Goal: Information Seeking & Learning: Learn about a topic

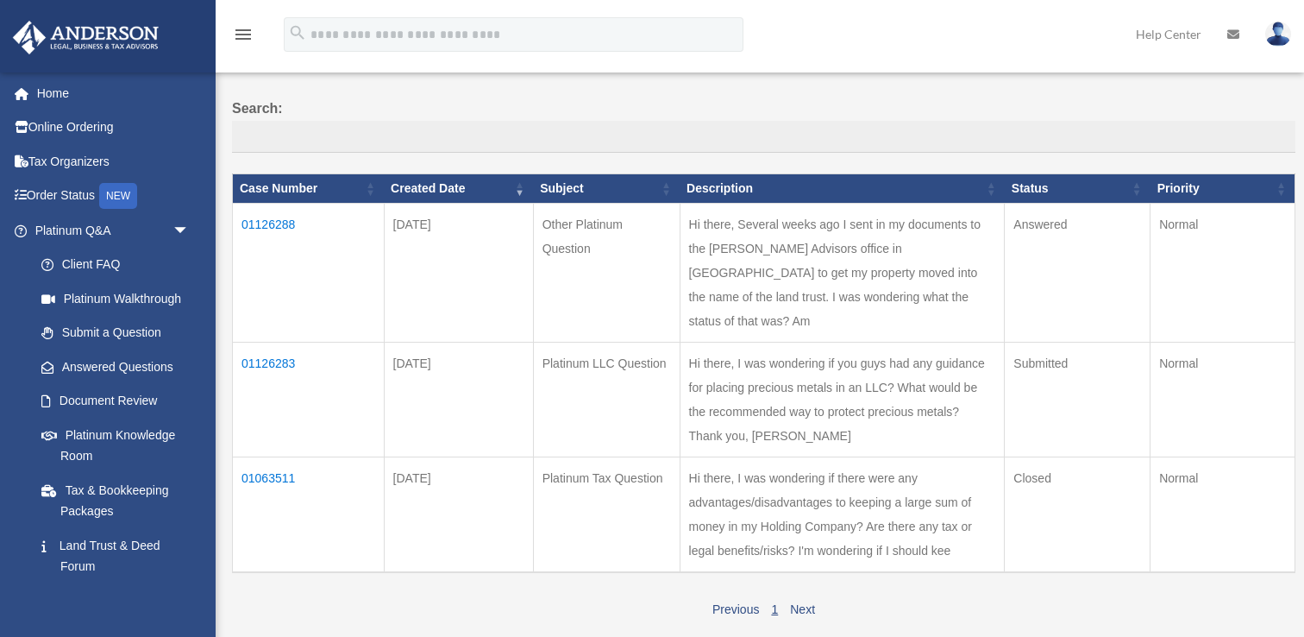
scroll to position [120, 0]
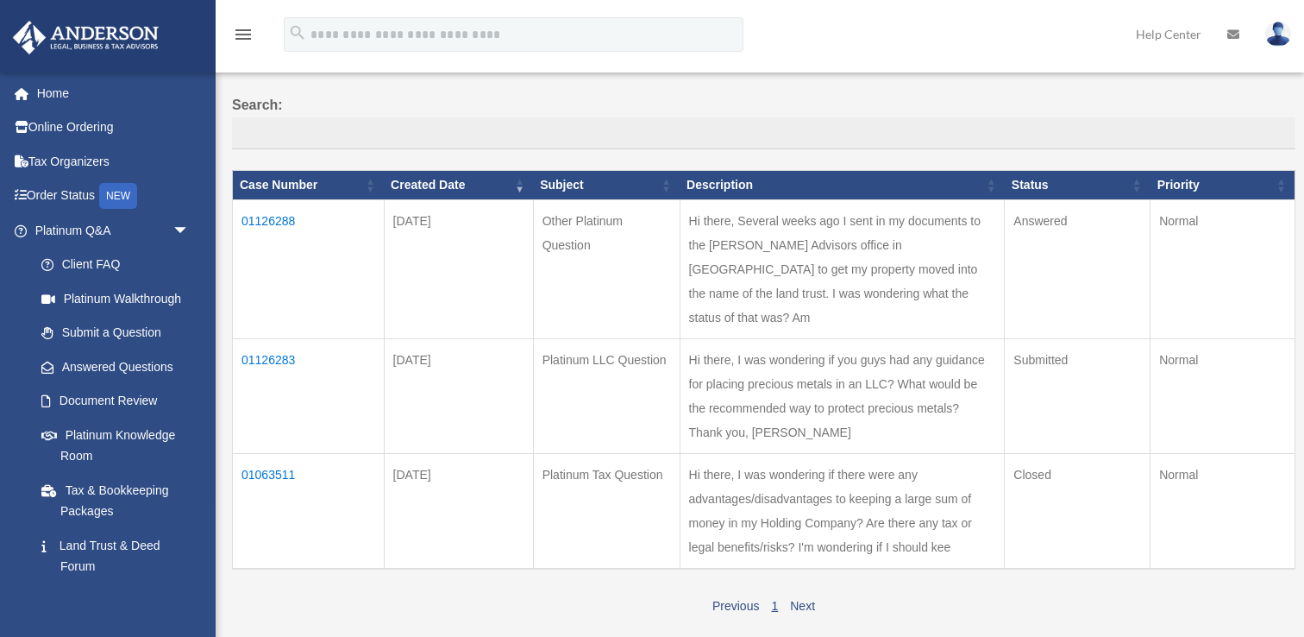
click at [802, 248] on td "Hi there, Several weeks ago I sent in my documents to the Anderson Advisors off…" at bounding box center [842, 269] width 325 height 139
click at [802, 252] on td "Hi there, Several weeks ago I sent in my documents to the Anderson Advisors off…" at bounding box center [842, 269] width 325 height 139
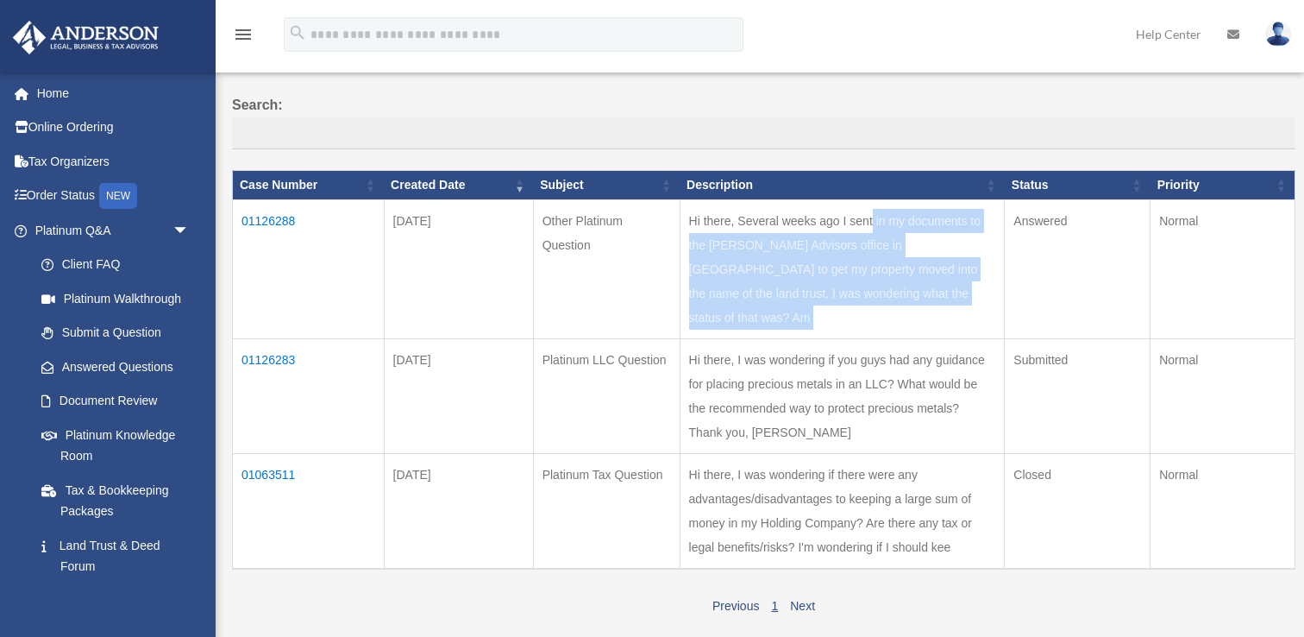
click at [802, 252] on td "Hi there, Several weeks ago I sent in my documents to the Anderson Advisors off…" at bounding box center [842, 269] width 325 height 139
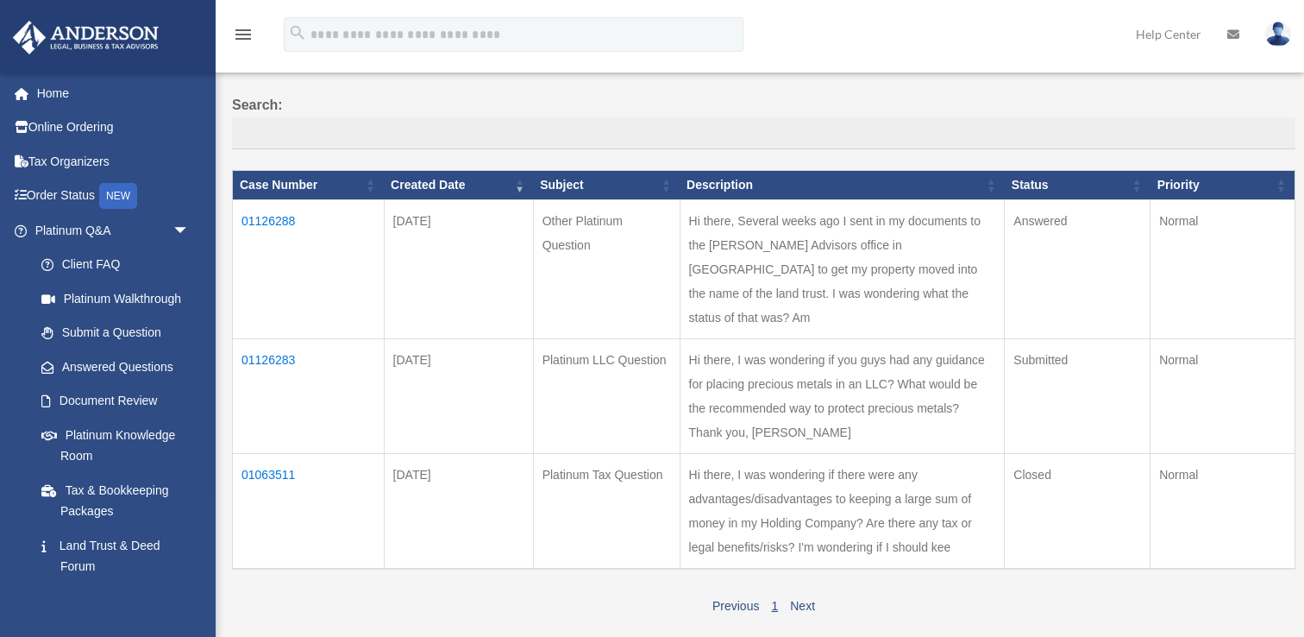
click at [801, 474] on td "Hi there, I was wondering if there were any advantages/disadvantages to keeping…" at bounding box center [842, 512] width 325 height 116
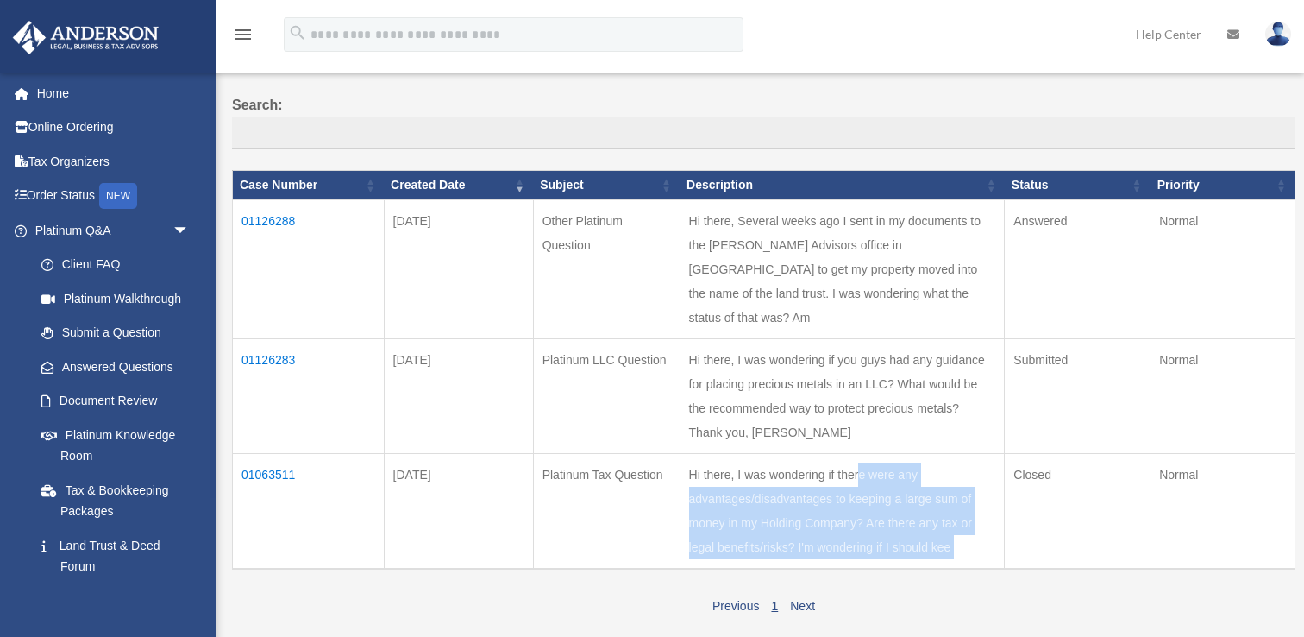
click at [801, 474] on td "Hi there, I was wondering if there were any advantages/disadvantages to keeping…" at bounding box center [842, 512] width 325 height 116
click at [820, 504] on td "Hi there, I was wondering if there were any advantages/disadvantages to keeping…" at bounding box center [842, 512] width 325 height 116
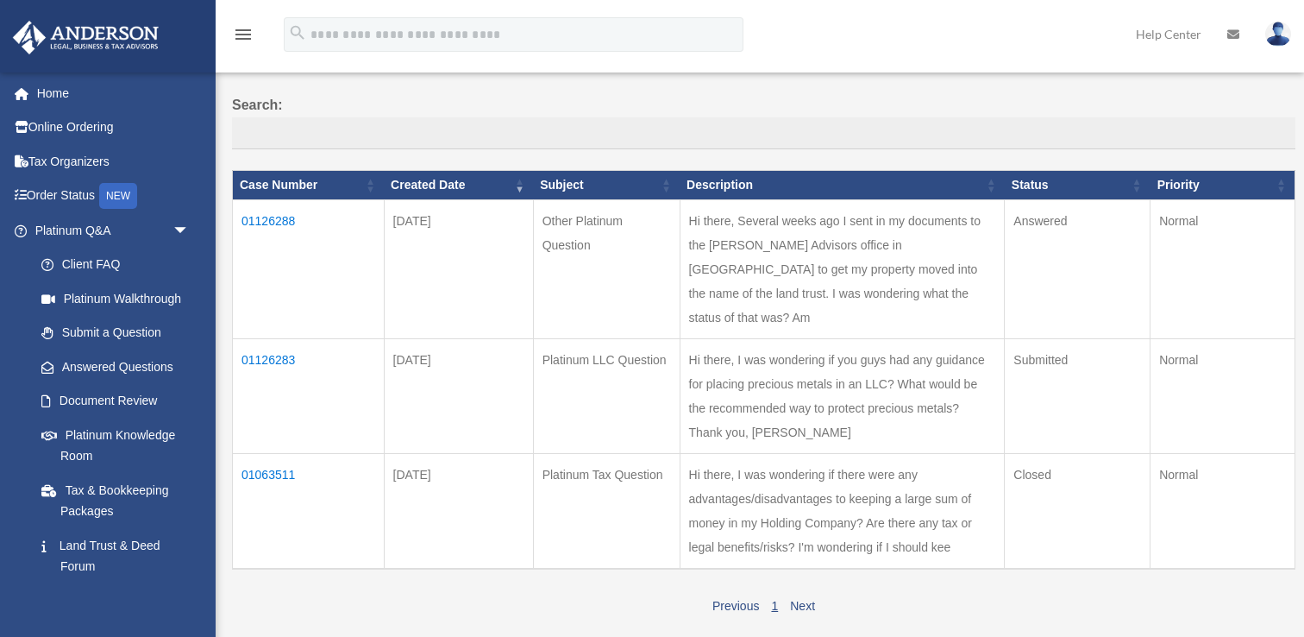
click at [776, 397] on td "Hi there, I was wondering if you guys had any guidance for placing precious met…" at bounding box center [842, 396] width 325 height 115
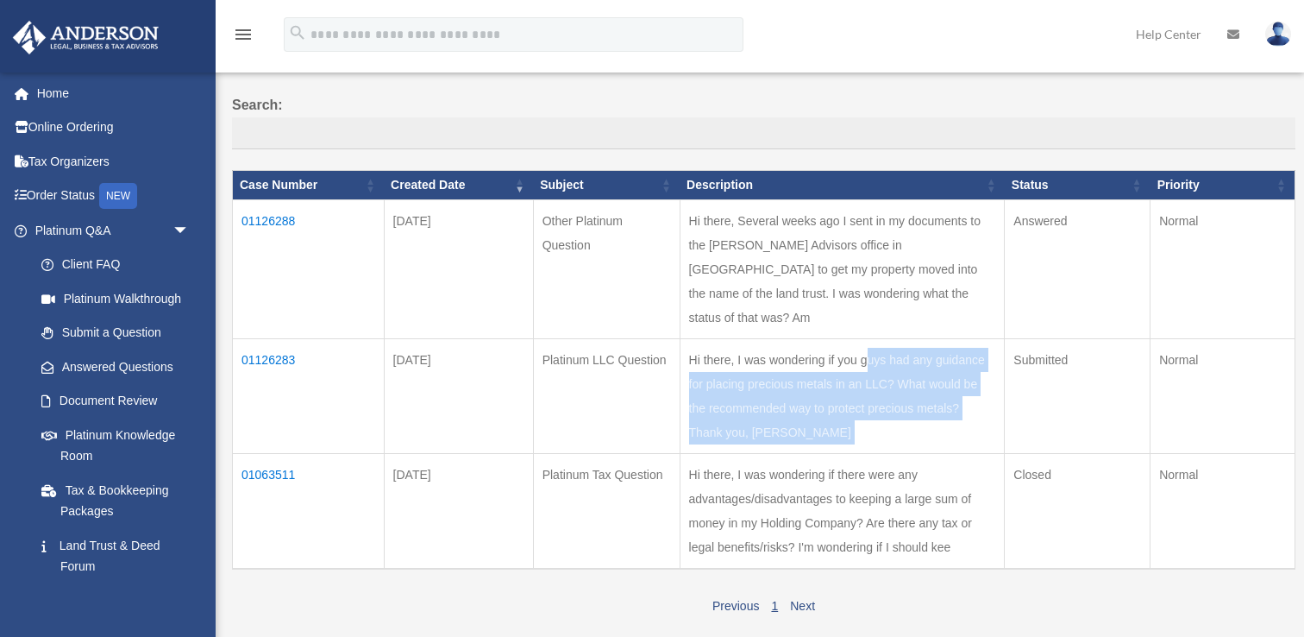
click at [776, 397] on td "Hi there, I was wondering if you guys had any guidance for placing precious met…" at bounding box center [842, 396] width 325 height 115
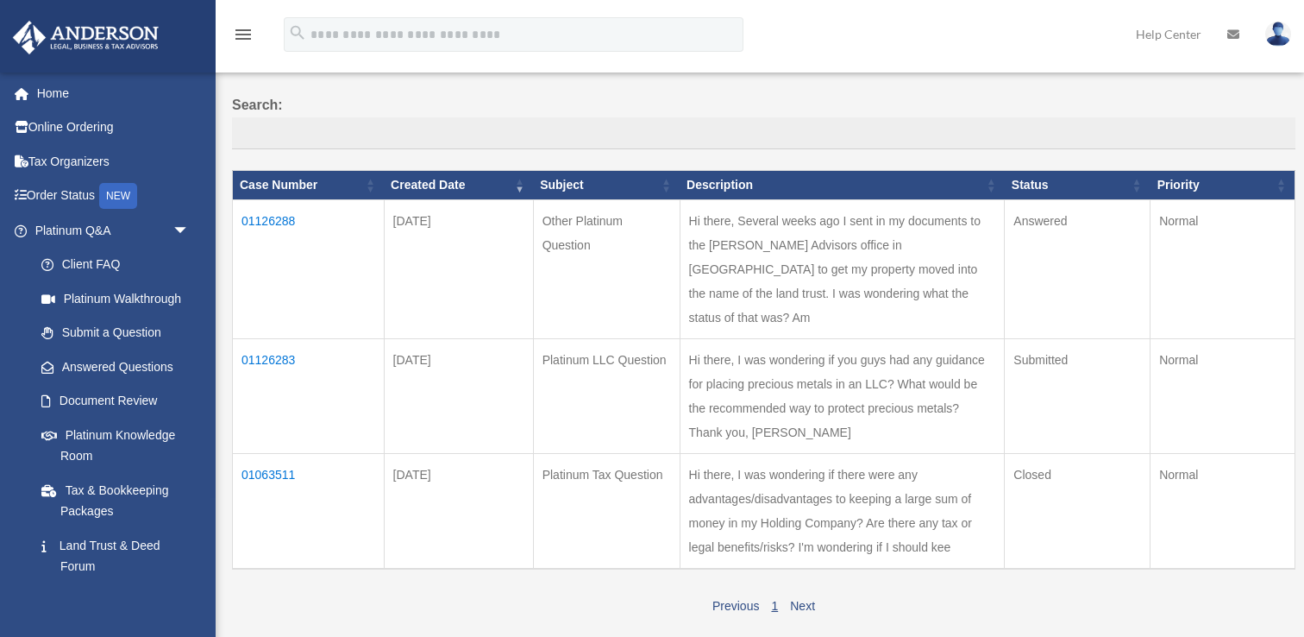
click at [778, 454] on td "Hi there, I was wondering if there were any advantages/disadvantages to keeping…" at bounding box center [842, 512] width 325 height 116
click at [274, 219] on td "01126288" at bounding box center [309, 269] width 152 height 139
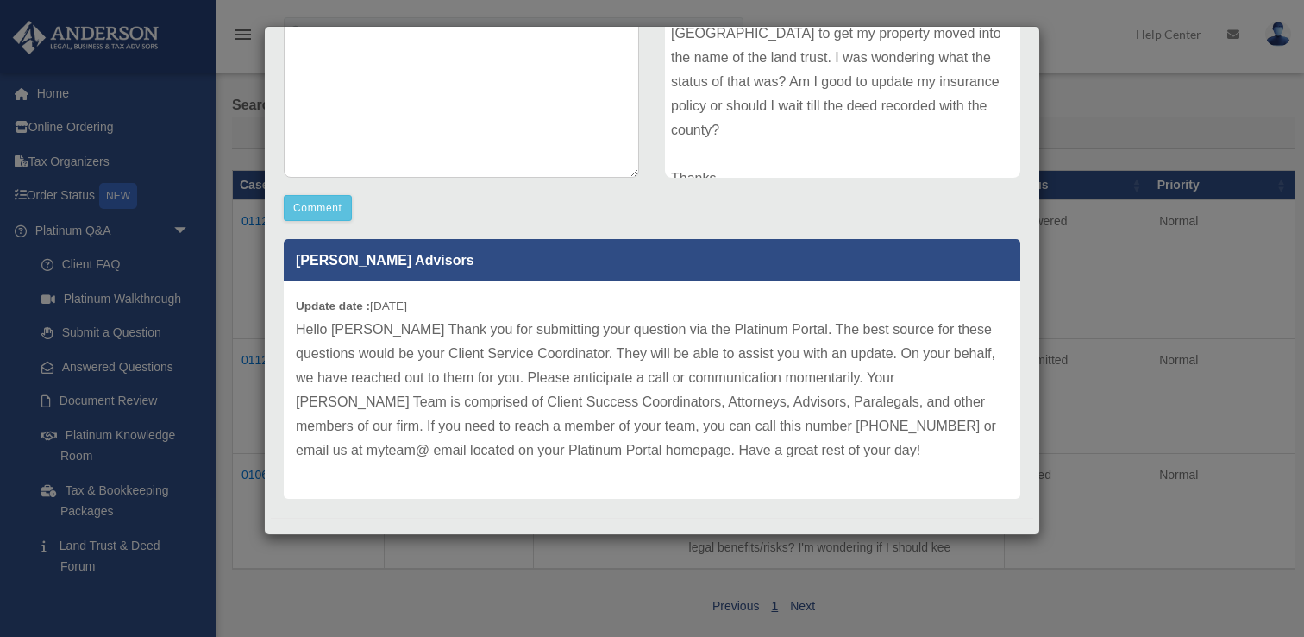
scroll to position [374, 0]
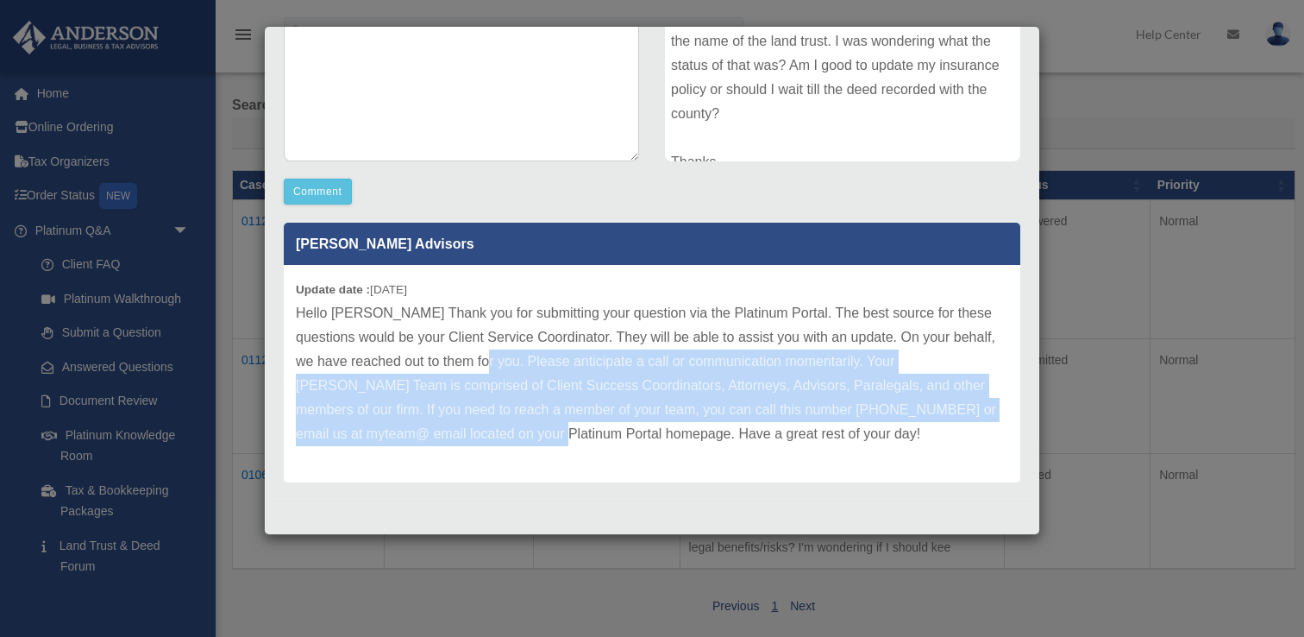
drag, startPoint x: 473, startPoint y: 355, endPoint x: 485, endPoint y: 442, distance: 87.1
click at [485, 443] on p "Hello Wesley Thank you for submitting your question via the Platinum Portal. Th…" at bounding box center [652, 373] width 713 height 145
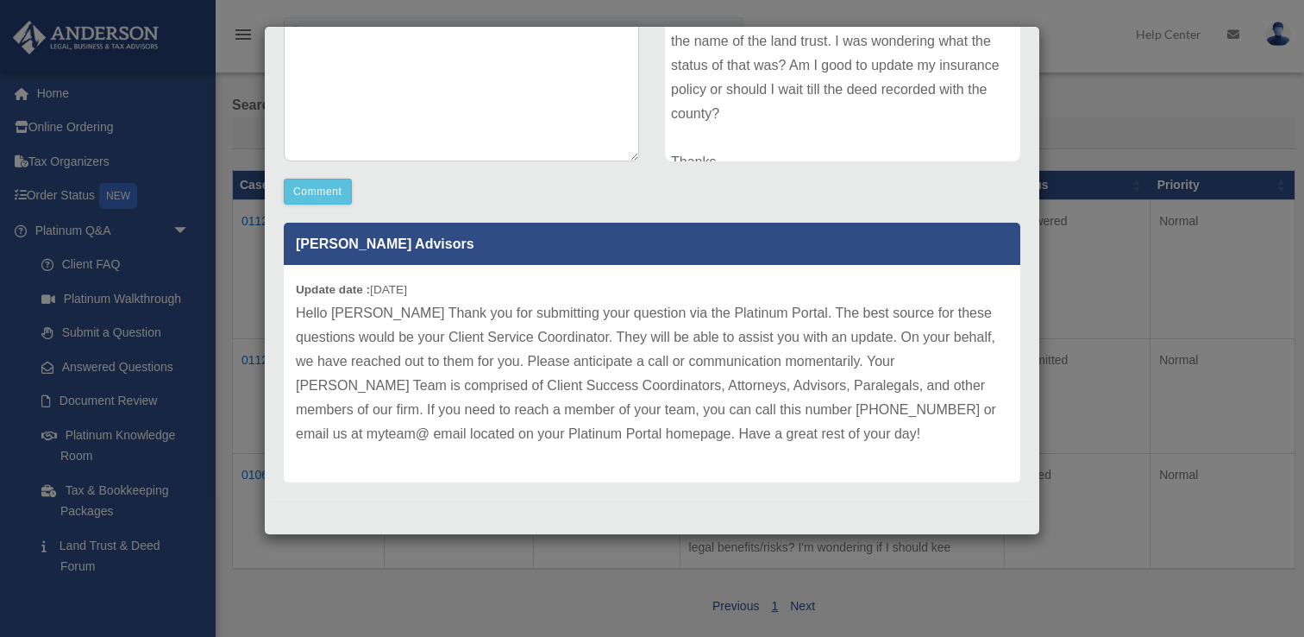
click at [543, 402] on p "Hello Wesley Thank you for submitting your question via the Platinum Portal. Th…" at bounding box center [652, 373] width 713 height 145
click at [503, 423] on p "Hello Wesley Thank you for submitting your question via the Platinum Portal. Th…" at bounding box center [652, 373] width 713 height 145
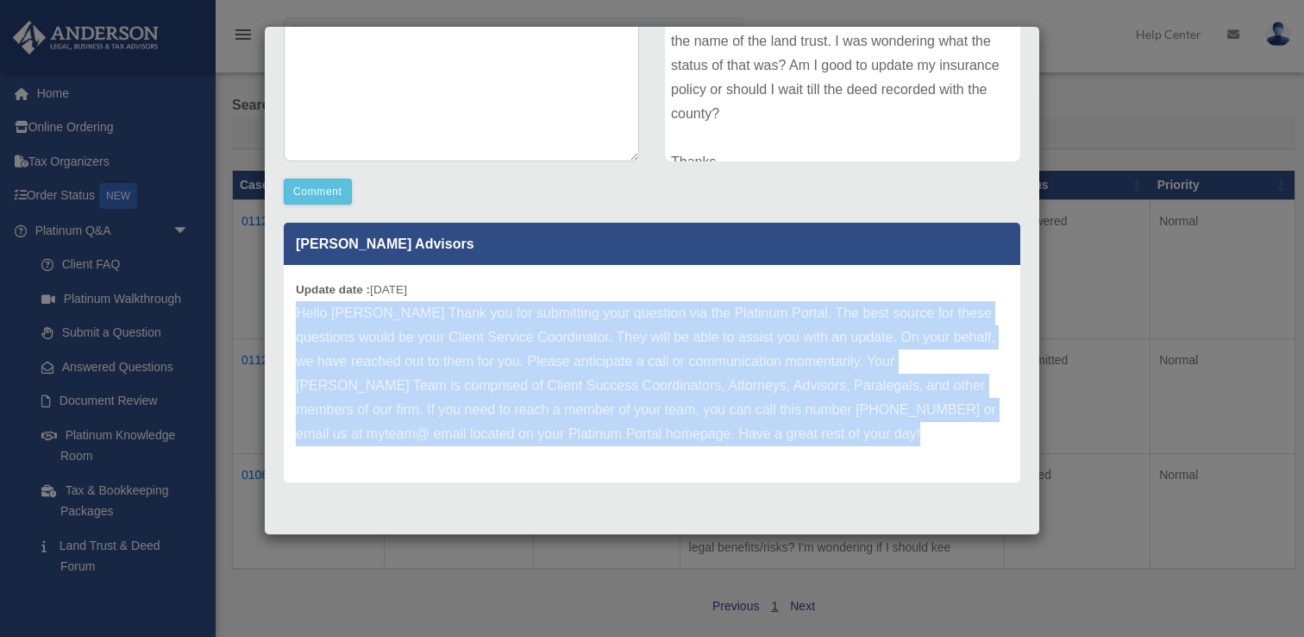
click at [503, 423] on p "Hello Wesley Thank you for submitting your question via the Platinum Portal. Th…" at bounding box center [652, 373] width 713 height 145
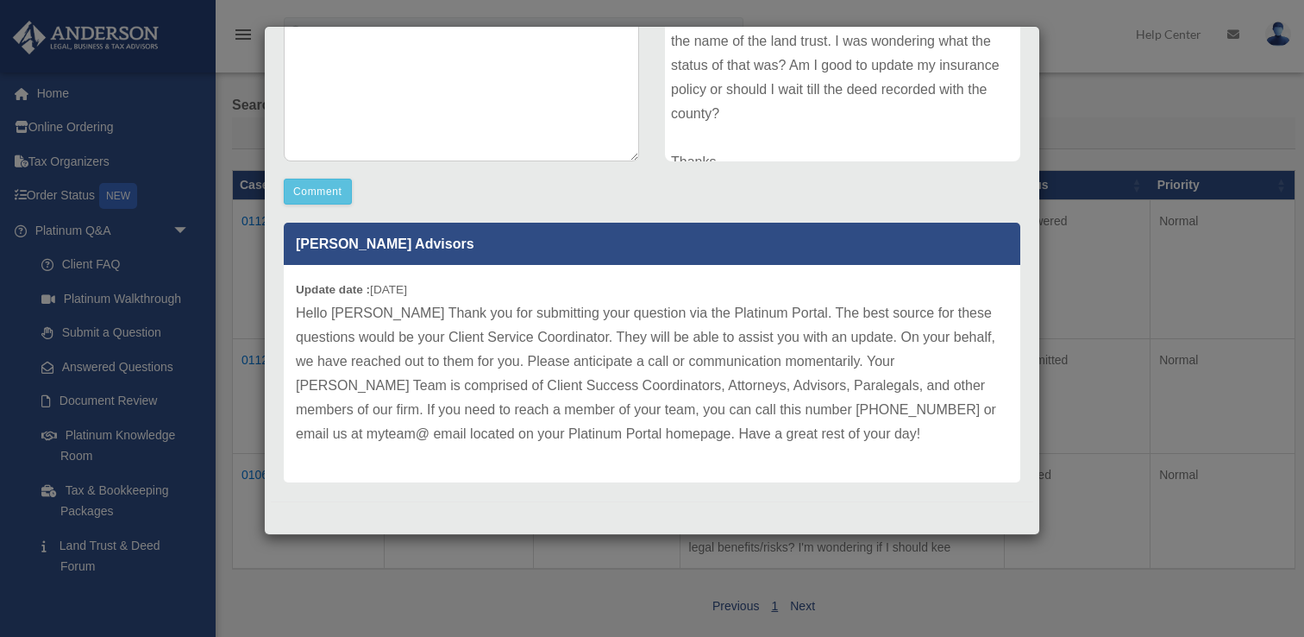
click at [514, 439] on p "Hello Wesley Thank you for submitting your question via the Platinum Portal. Th…" at bounding box center [652, 373] width 713 height 145
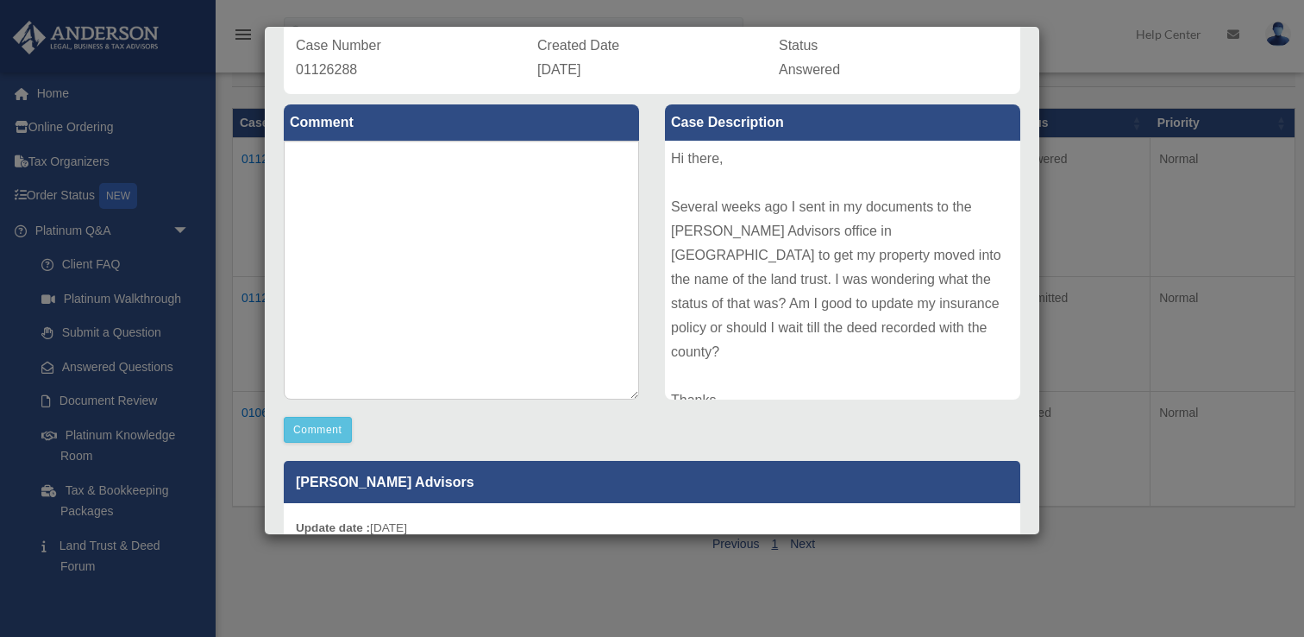
scroll to position [143, 0]
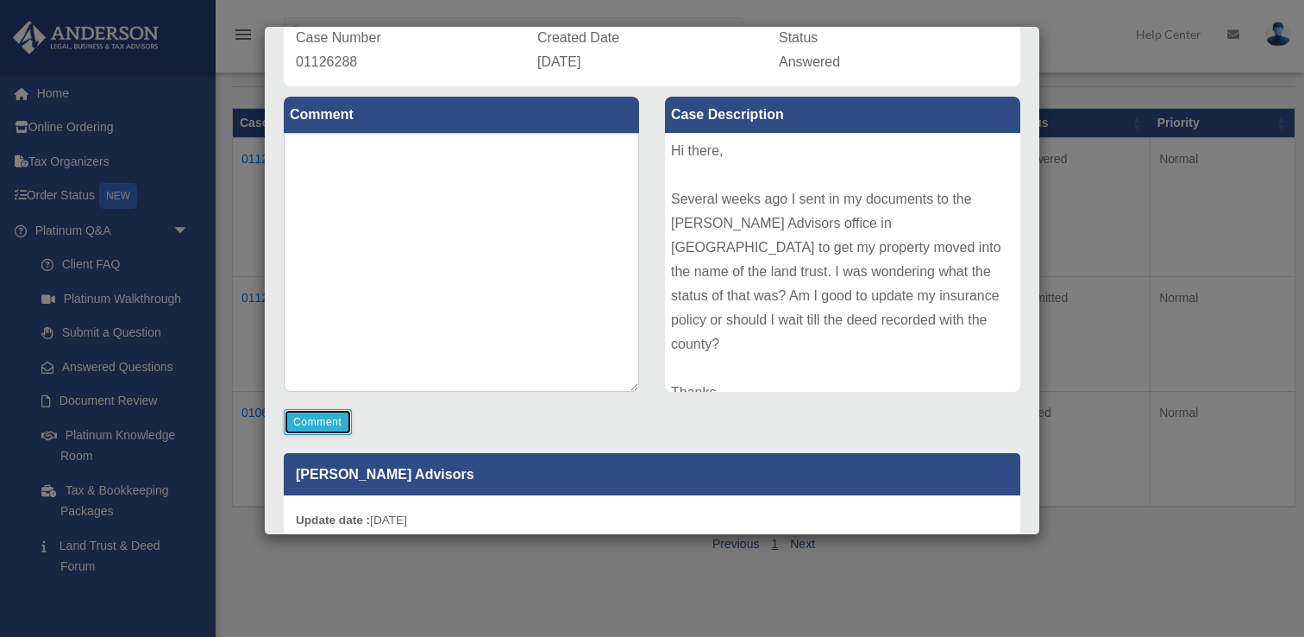
click at [325, 421] on button "Comment" at bounding box center [318, 422] width 68 height 26
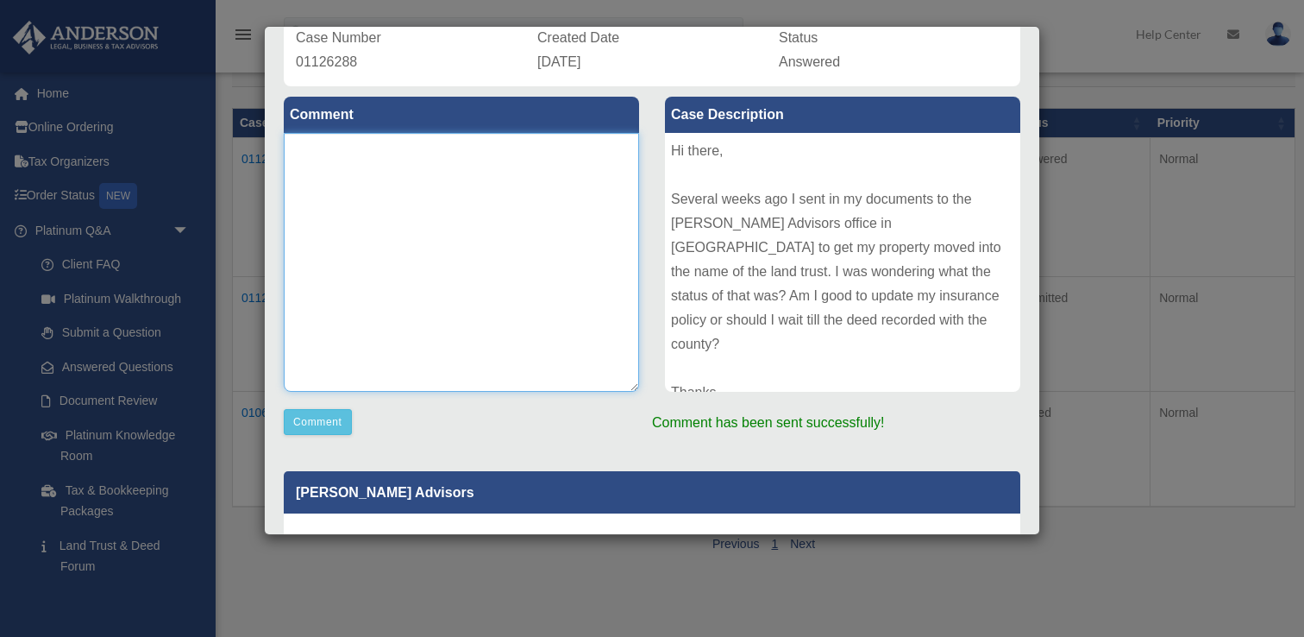
click at [451, 348] on textarea at bounding box center [461, 262] width 355 height 259
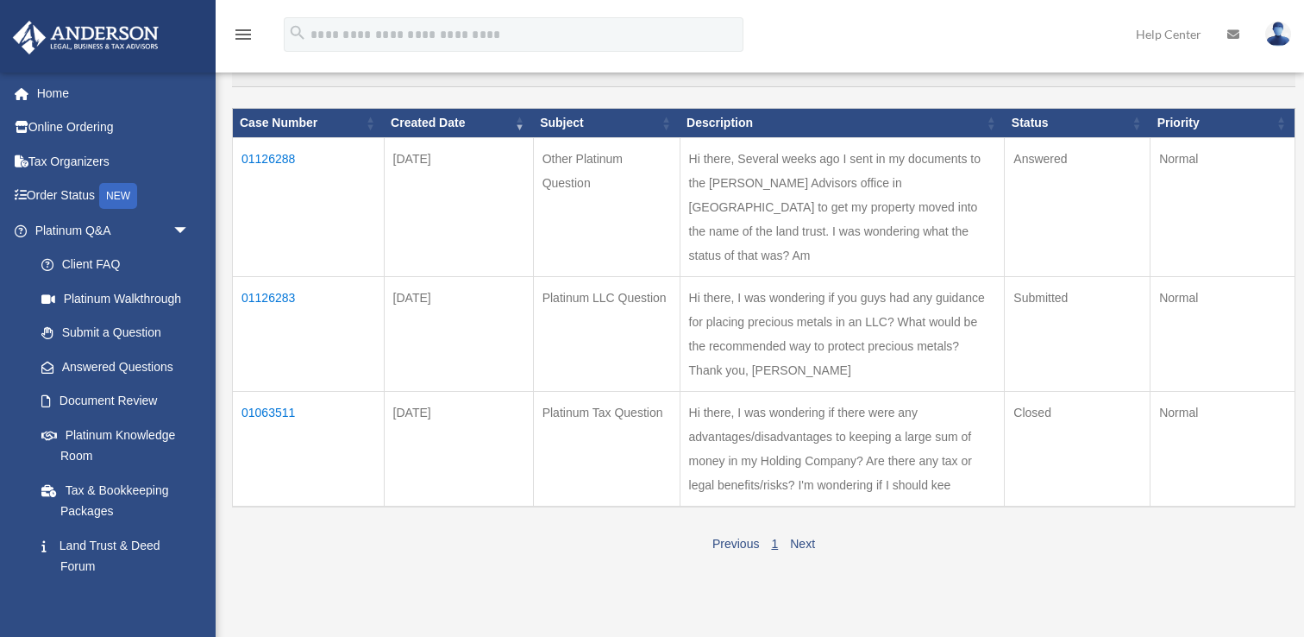
click at [273, 160] on td "01126288" at bounding box center [309, 207] width 152 height 139
click at [493, 169] on td "Sep 28, 2025" at bounding box center [458, 207] width 149 height 139
click at [273, 153] on td "01126288" at bounding box center [309, 207] width 152 height 139
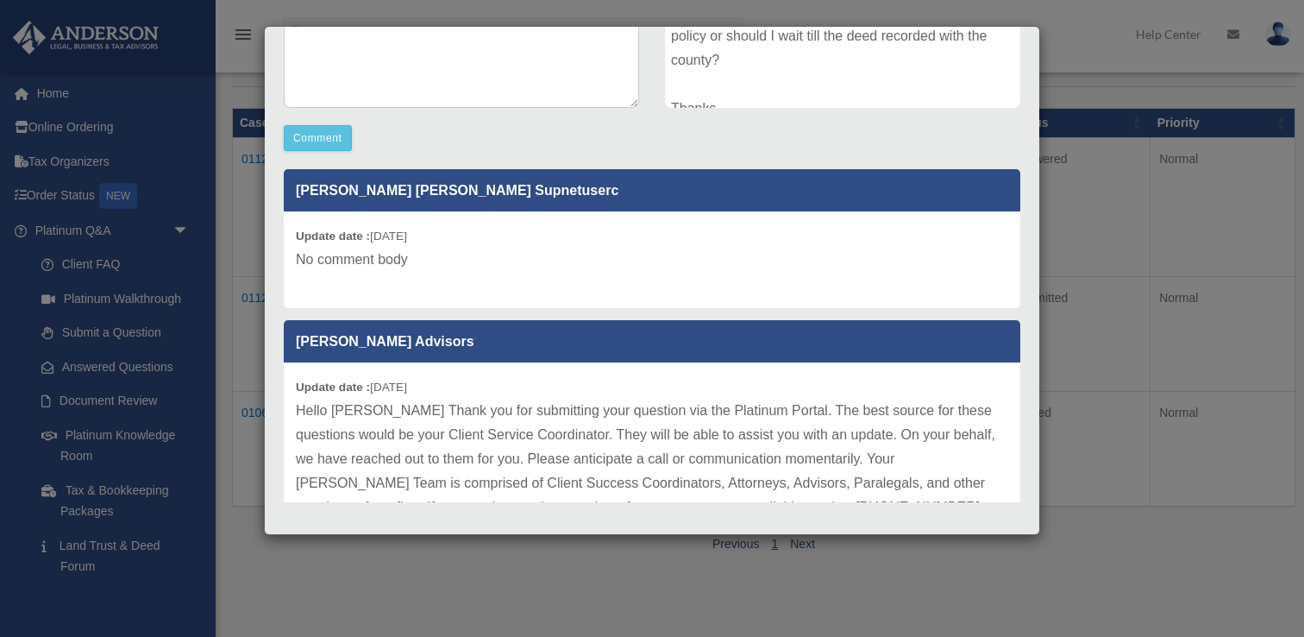
scroll to position [447, 0]
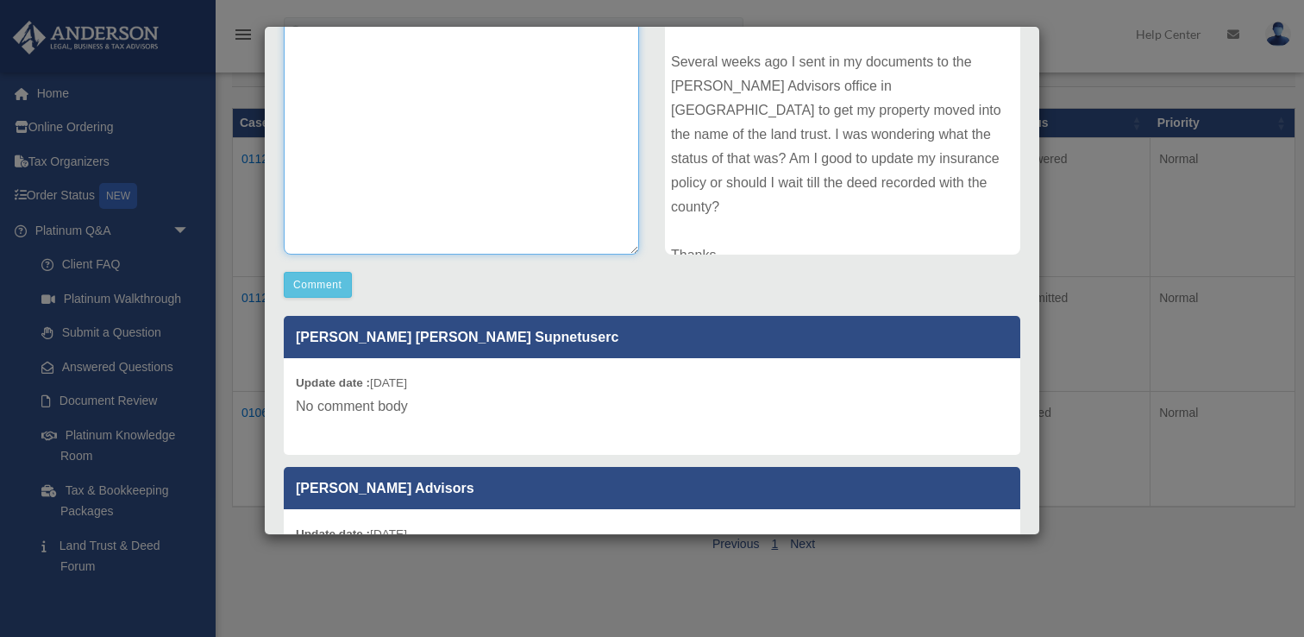
click at [438, 176] on textarea at bounding box center [461, 125] width 355 height 259
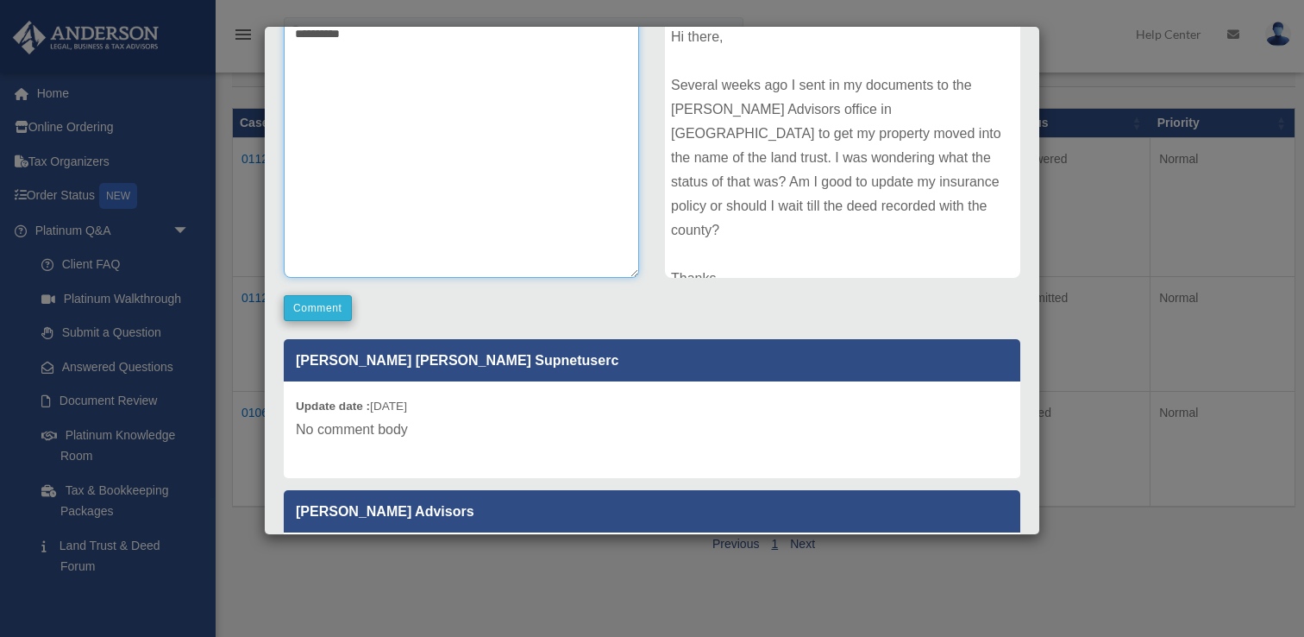
type textarea "**********"
click at [336, 310] on button "Comment" at bounding box center [318, 308] width 68 height 26
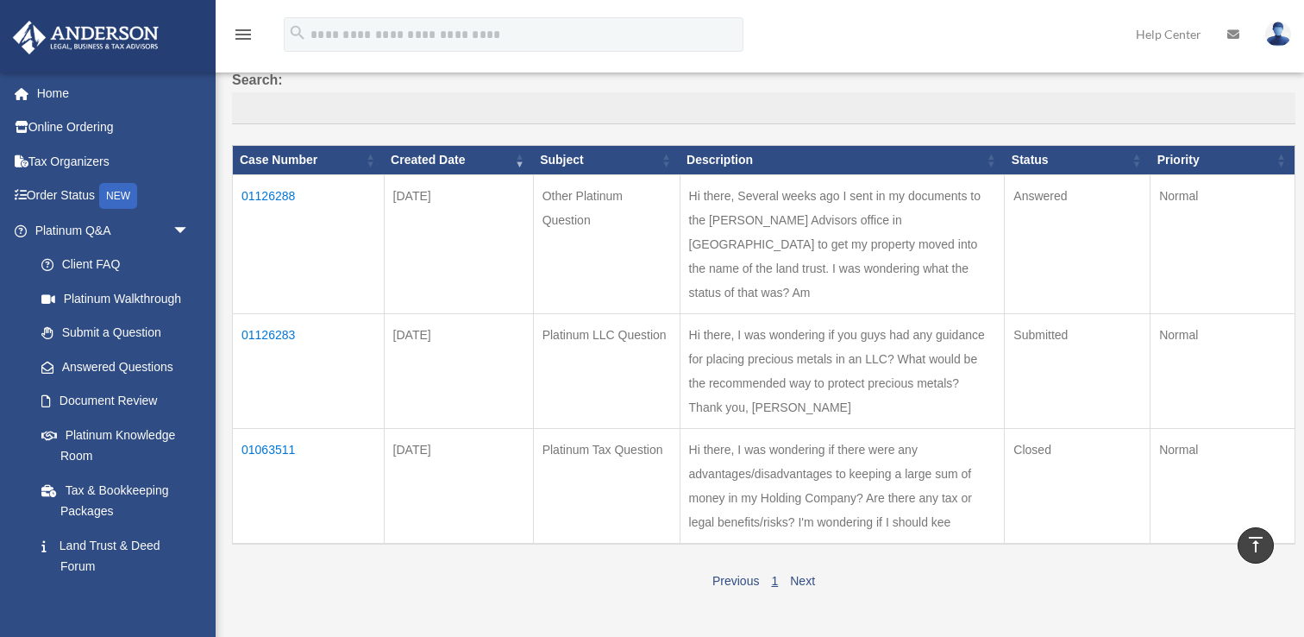
scroll to position [135, 0]
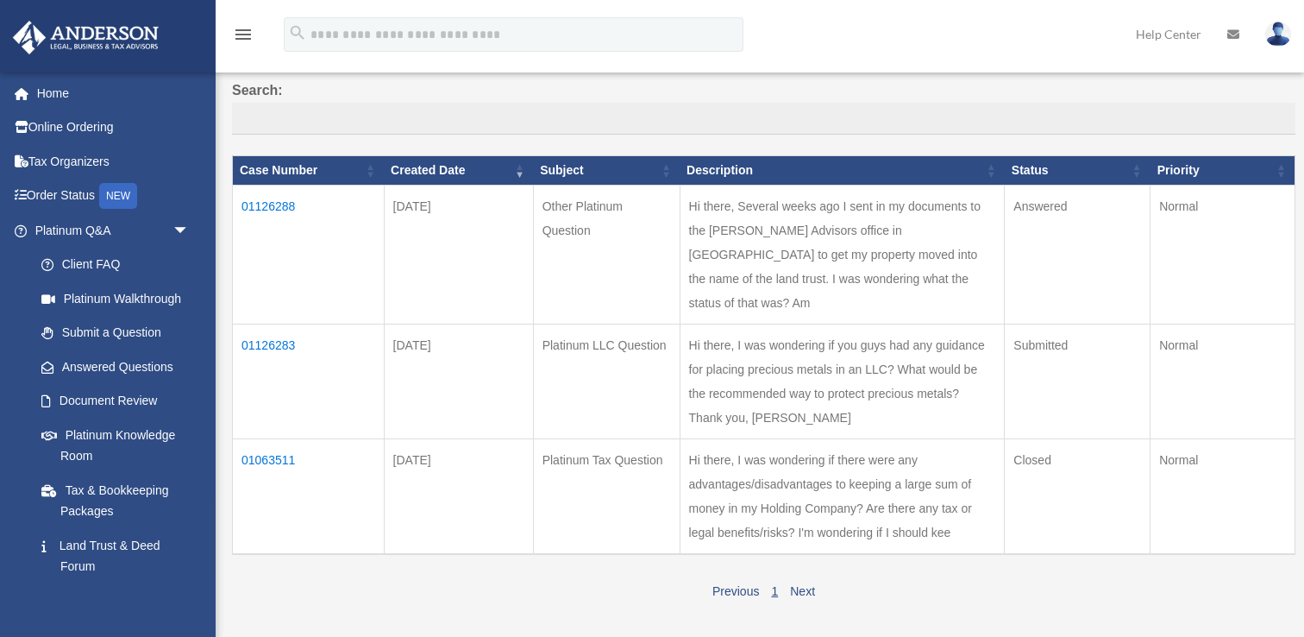
click at [259, 324] on td "01126283" at bounding box center [309, 381] width 152 height 115
click at [280, 324] on td "01126283" at bounding box center [309, 381] width 152 height 115
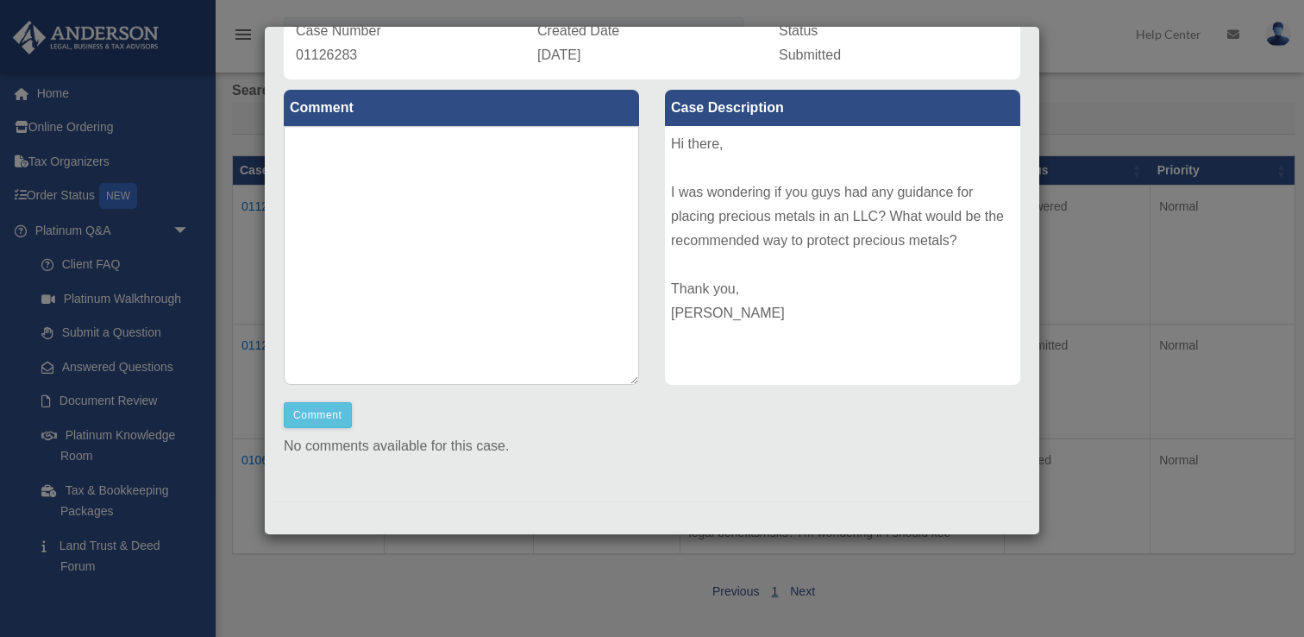
scroll to position [0, 0]
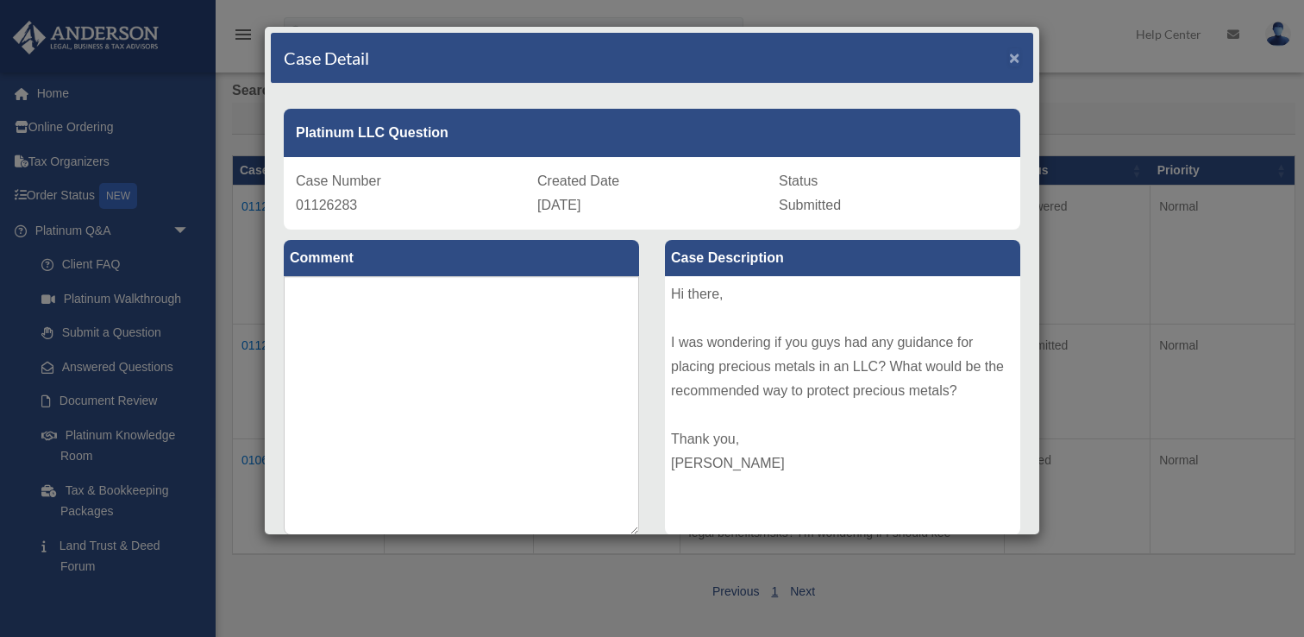
click at [1013, 56] on span "×" at bounding box center [1014, 57] width 11 height 20
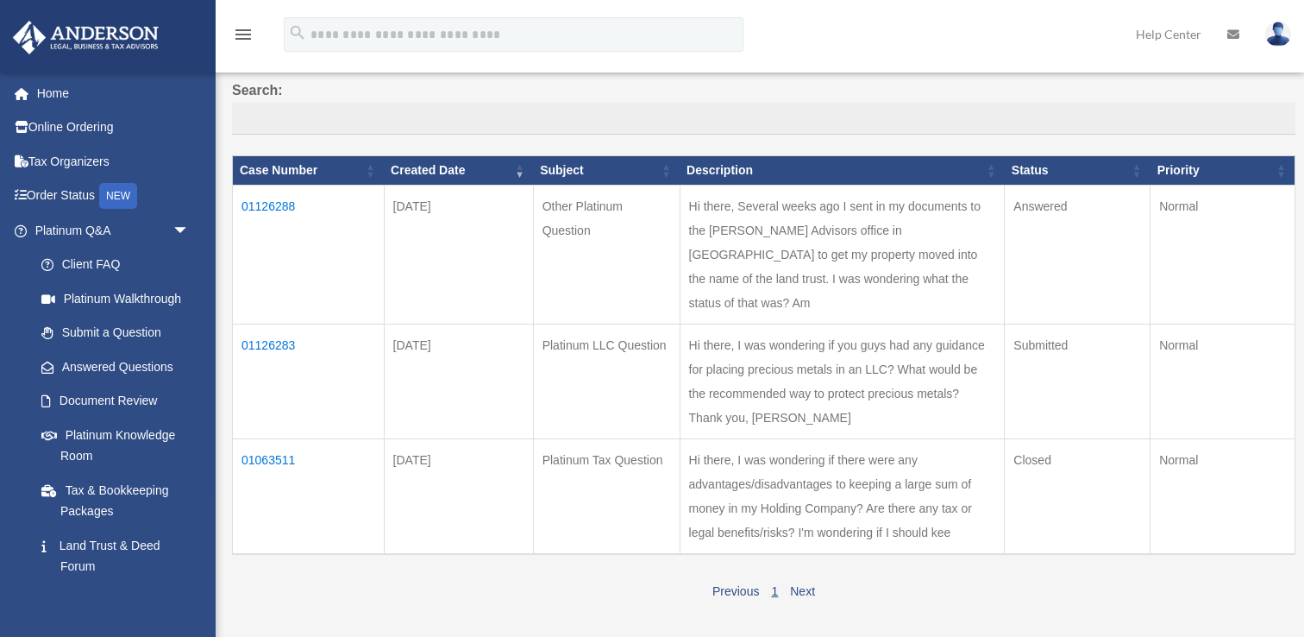
click at [835, 332] on td "Hi there, I was wondering if you guys had any guidance for placing precious met…" at bounding box center [842, 381] width 325 height 115
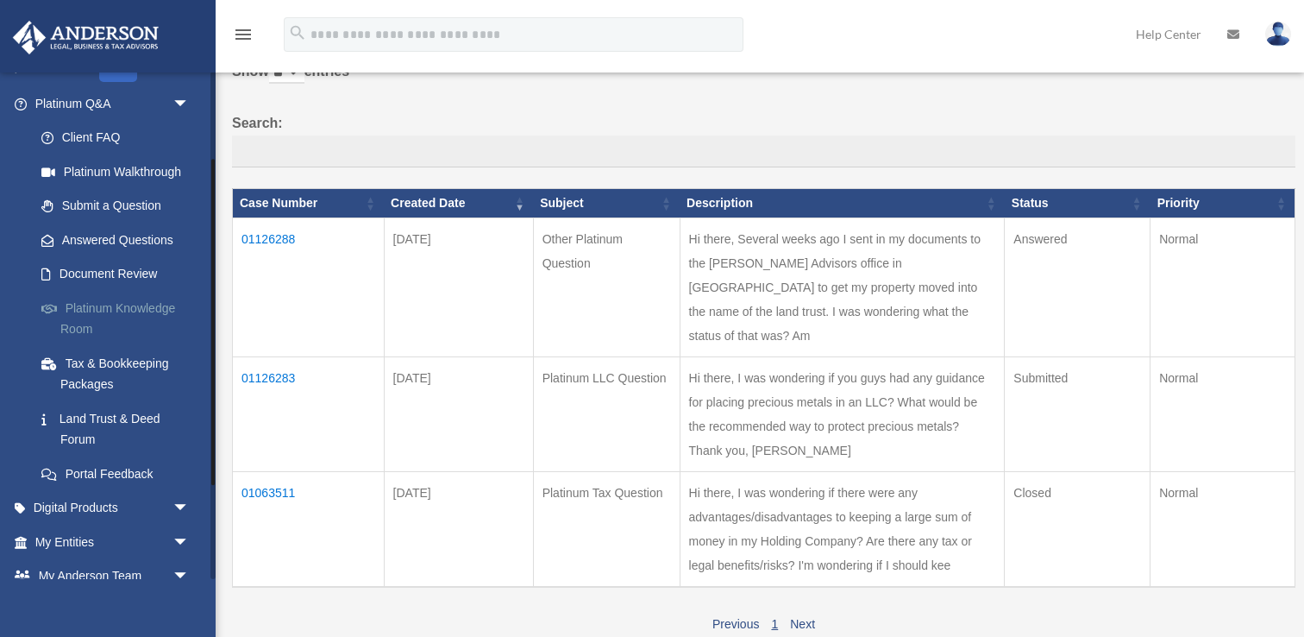
scroll to position [144, 0]
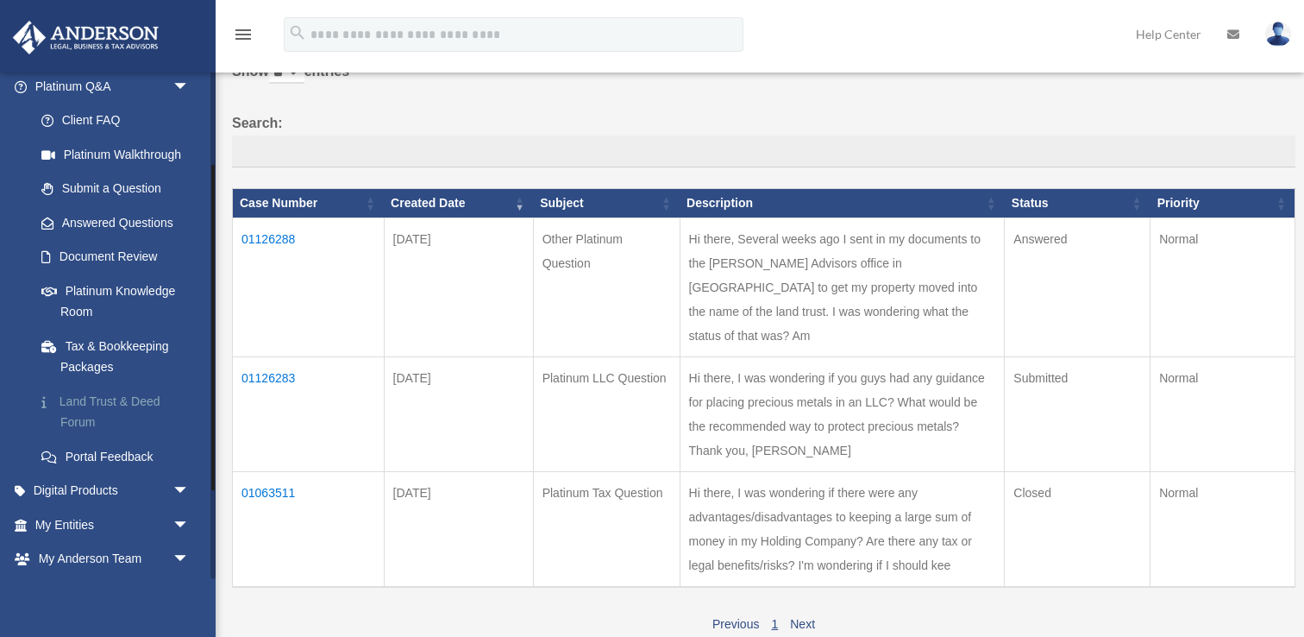
click at [141, 411] on link "Land Trust & Deed Forum" at bounding box center [120, 411] width 192 height 55
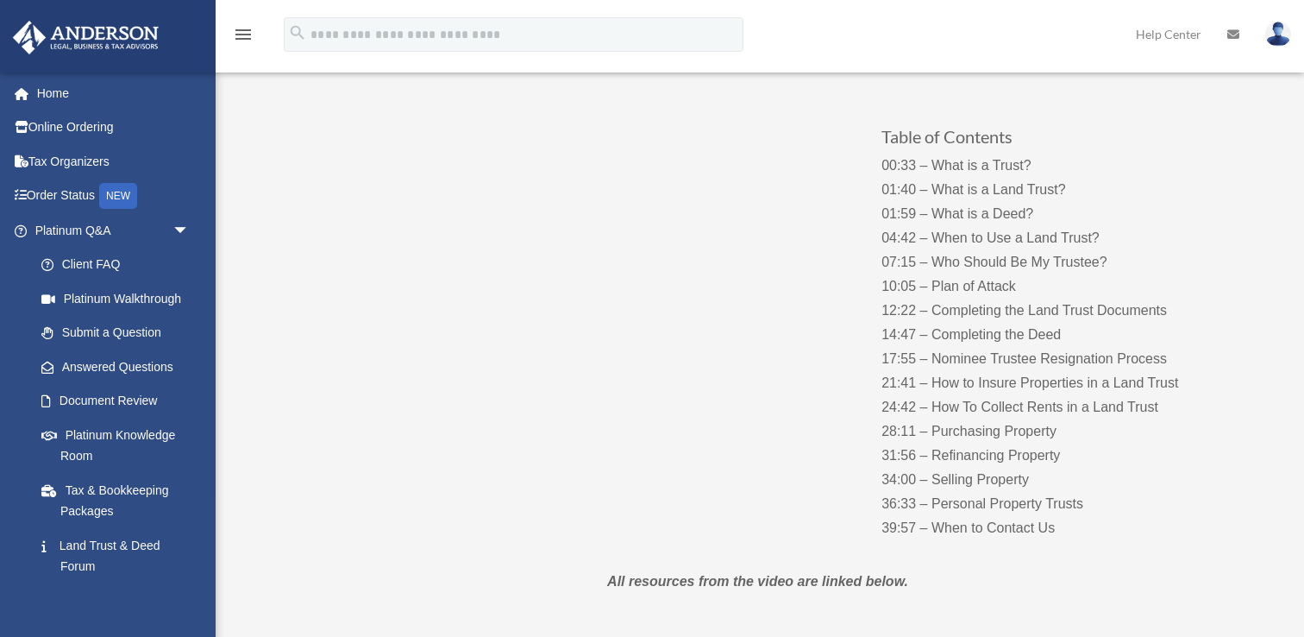
scroll to position [175, 0]
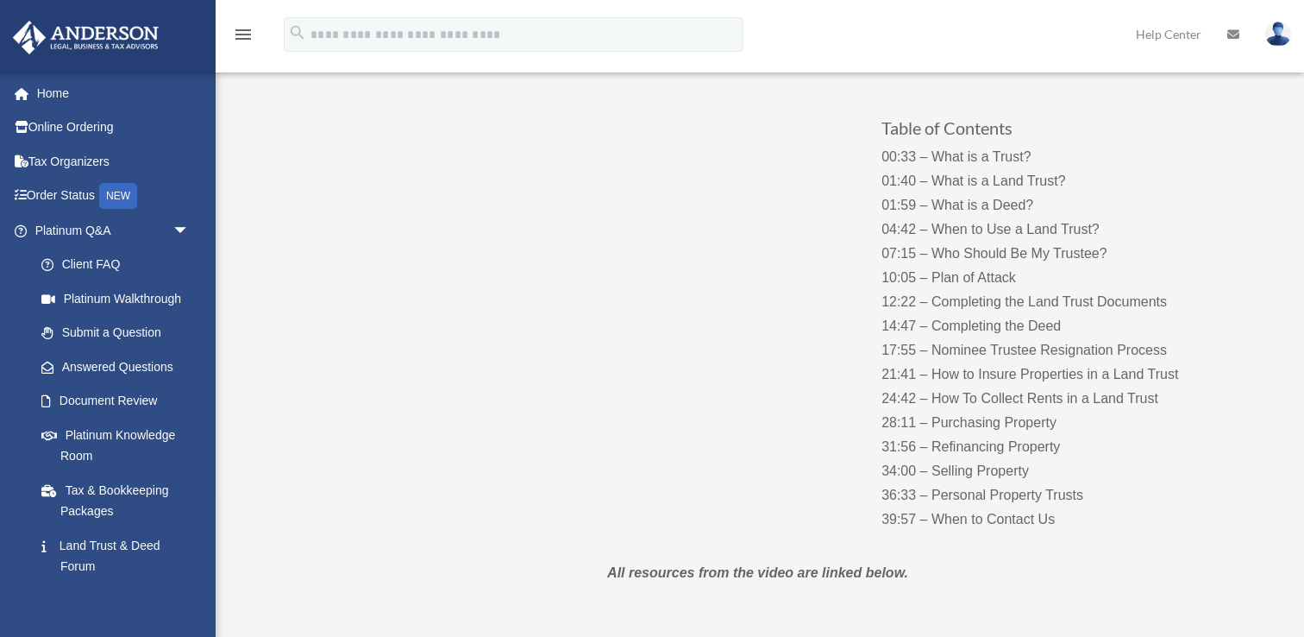
click at [963, 471] on p "00:33 – What is a Trust? 01:40 – What is a Land Trust? 01:59 – What is a Deed? …" at bounding box center [1052, 338] width 341 height 386
click at [696, 524] on div "Table of Contents 00:33 – What is a Trust? 01:40 – What is a Land Trust? 01:59 …" at bounding box center [758, 306] width 932 height 493
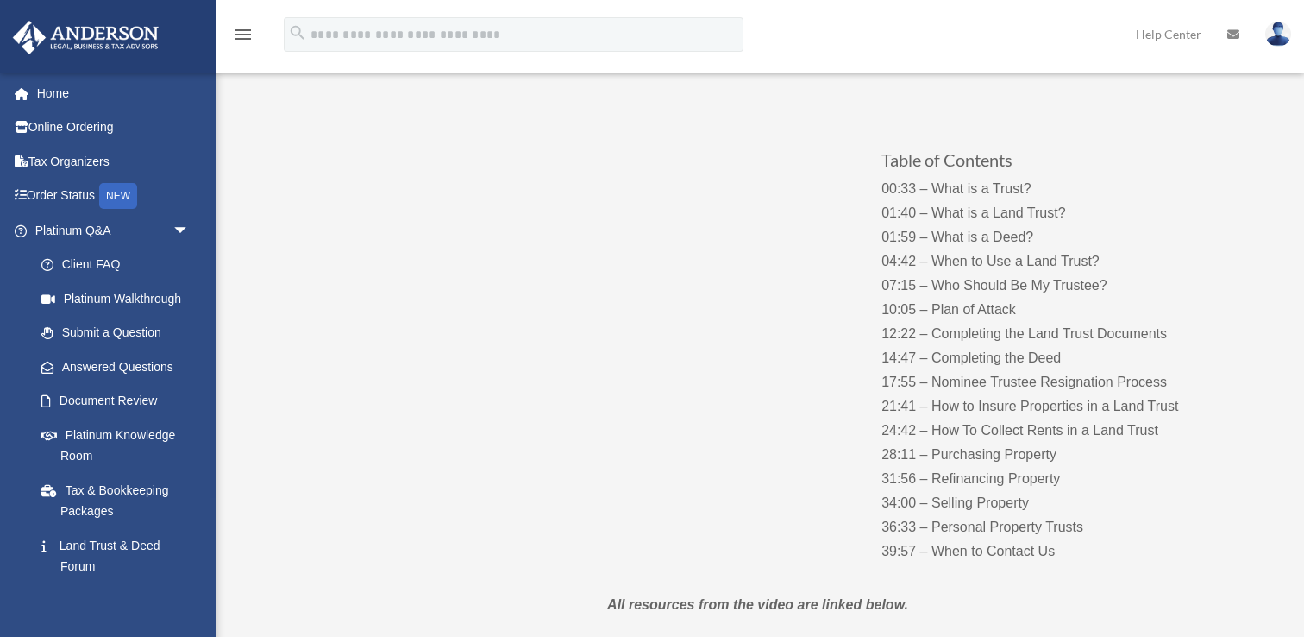
scroll to position [145, 0]
click at [461, 503] on div "Table of Contents 00:33 – What is a Trust? 01:40 – What is a Land Trust? 01:59 …" at bounding box center [758, 336] width 932 height 493
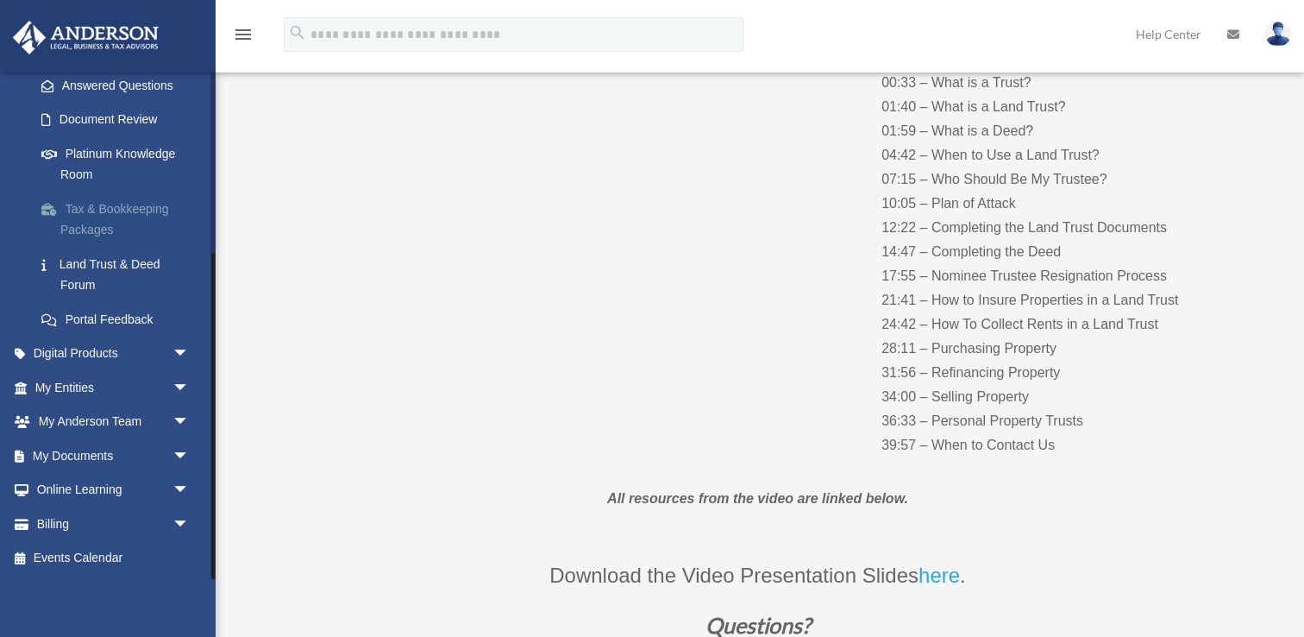
scroll to position [270, 0]
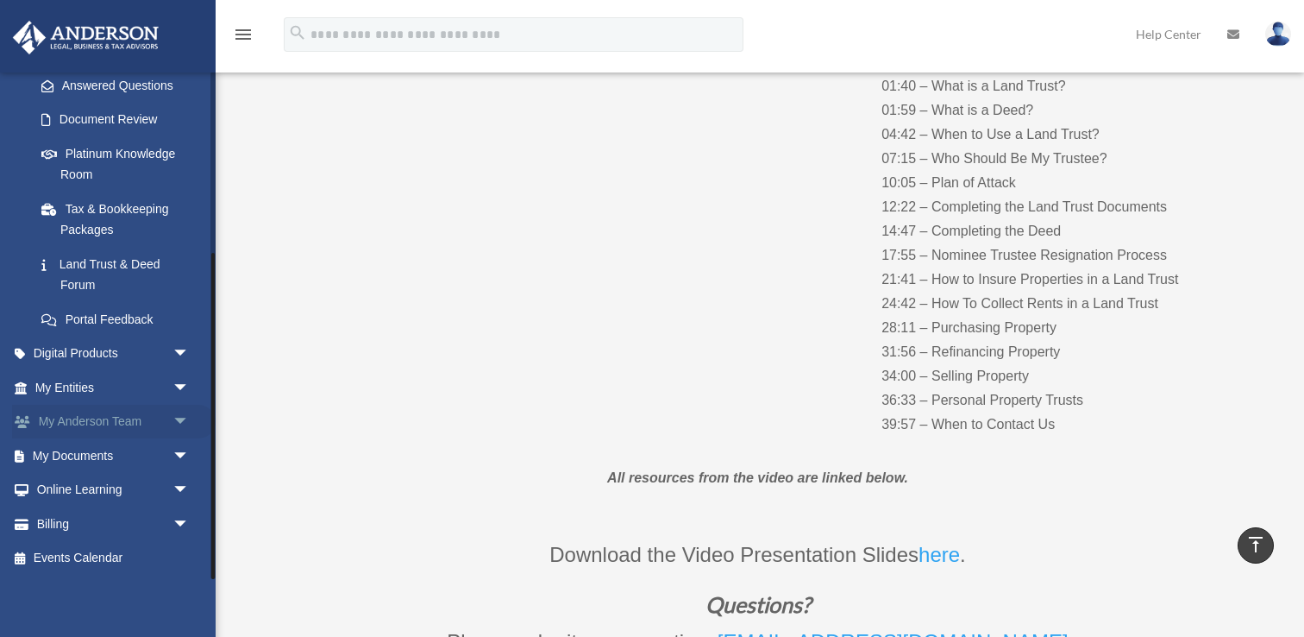
click at [175, 425] on span "arrow_drop_down" at bounding box center [190, 422] width 35 height 35
click at [186, 421] on span "arrow_drop_up" at bounding box center [190, 422] width 35 height 35
click at [173, 389] on span "arrow_drop_down" at bounding box center [190, 387] width 35 height 35
click at [173, 389] on span "arrow_drop_up" at bounding box center [190, 387] width 35 height 35
click at [184, 461] on span "arrow_drop_down" at bounding box center [190, 455] width 35 height 35
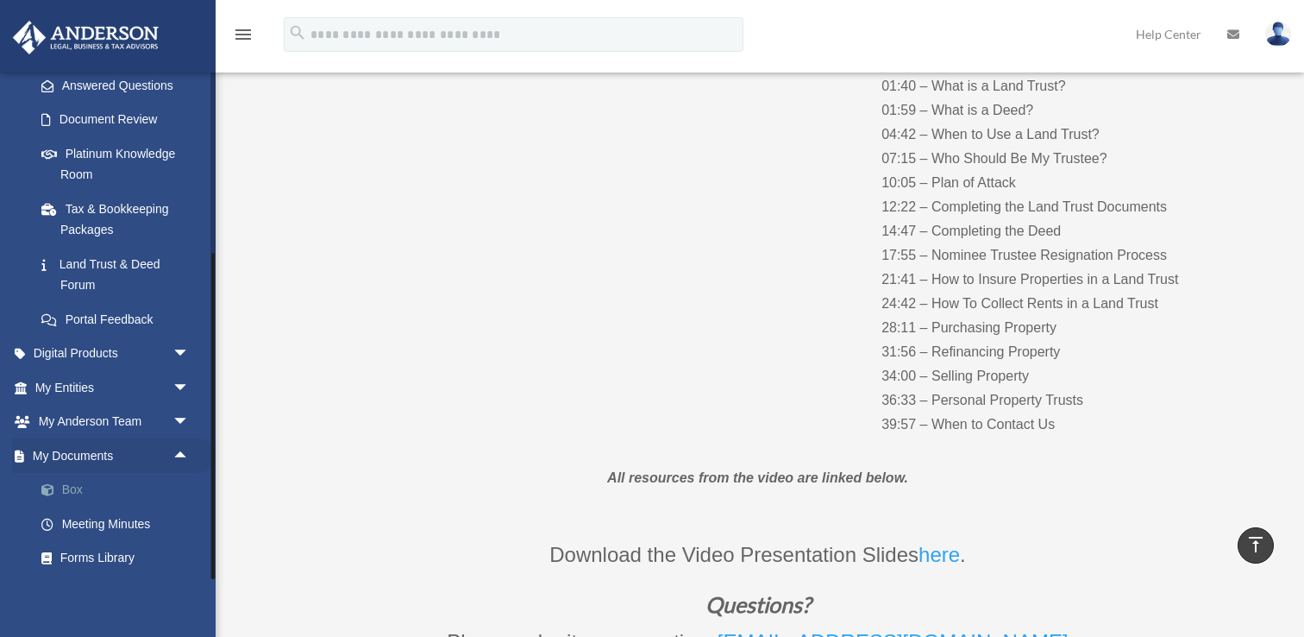
click at [122, 493] on link "Box" at bounding box center [120, 490] width 192 height 35
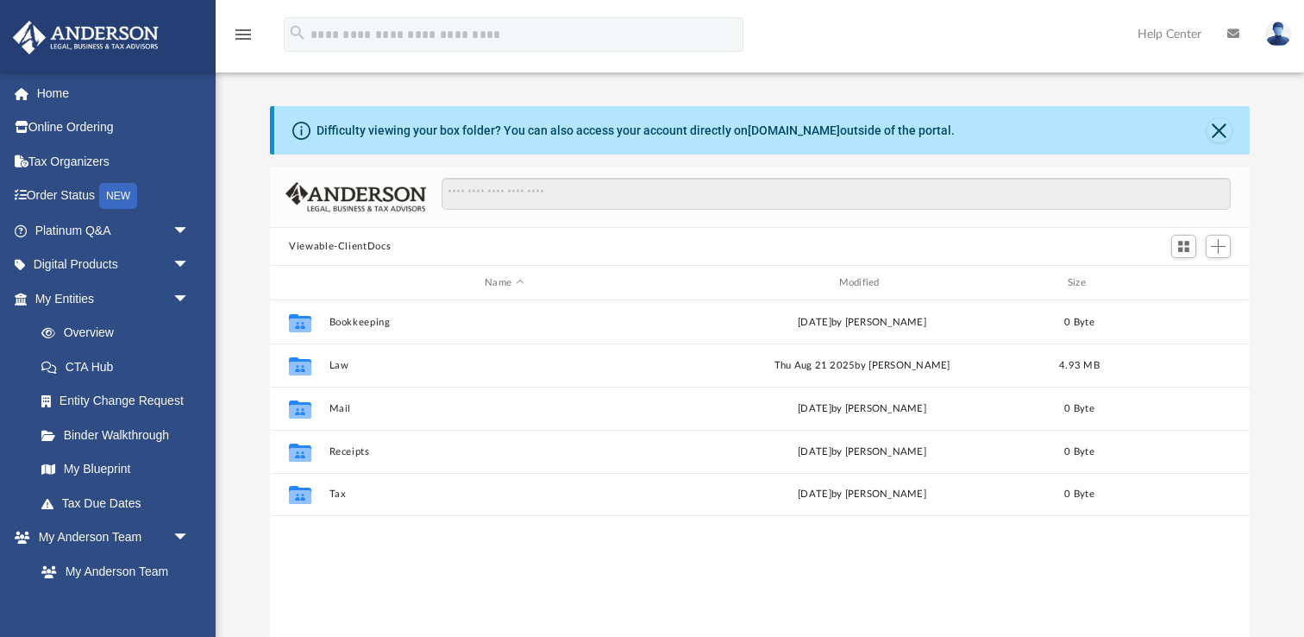
scroll to position [392, 979]
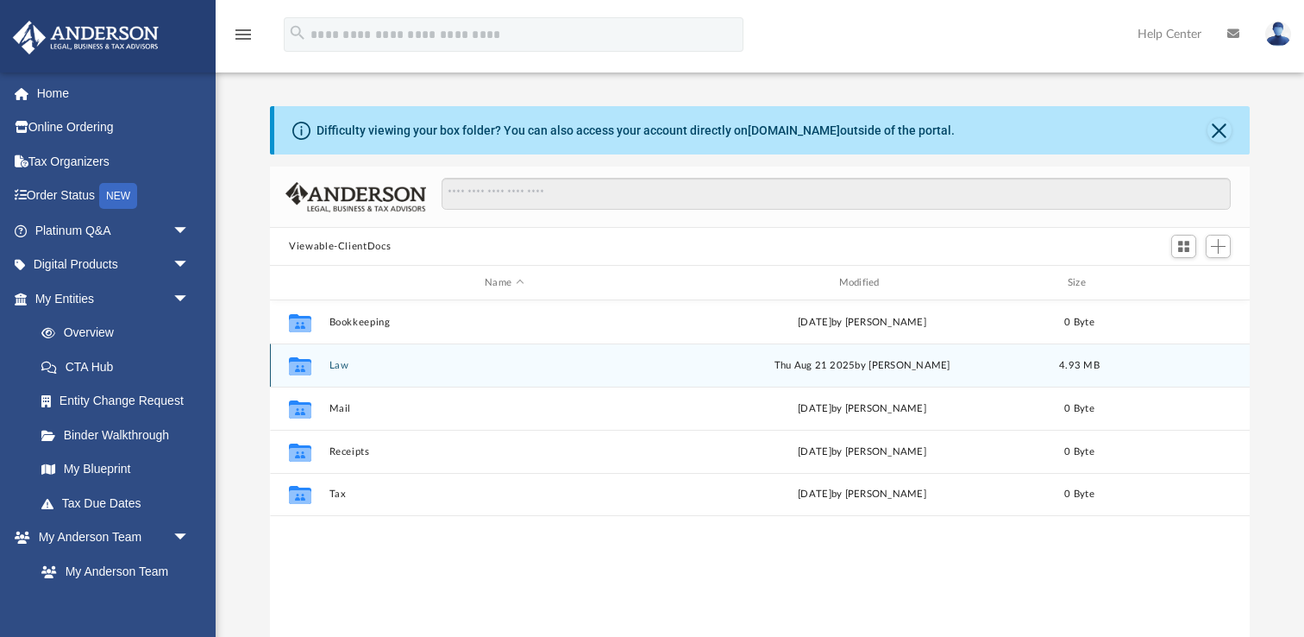
click at [343, 362] on button "Law" at bounding box center [505, 365] width 350 height 11
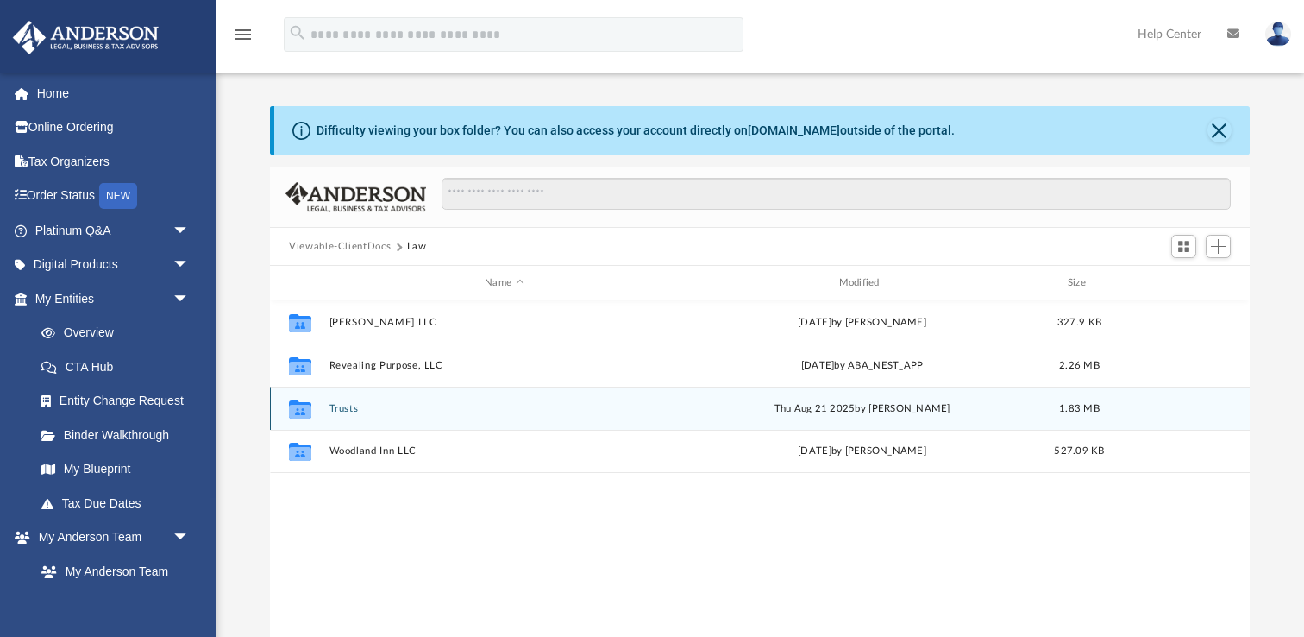
click at [349, 405] on button "Trusts" at bounding box center [505, 408] width 350 height 11
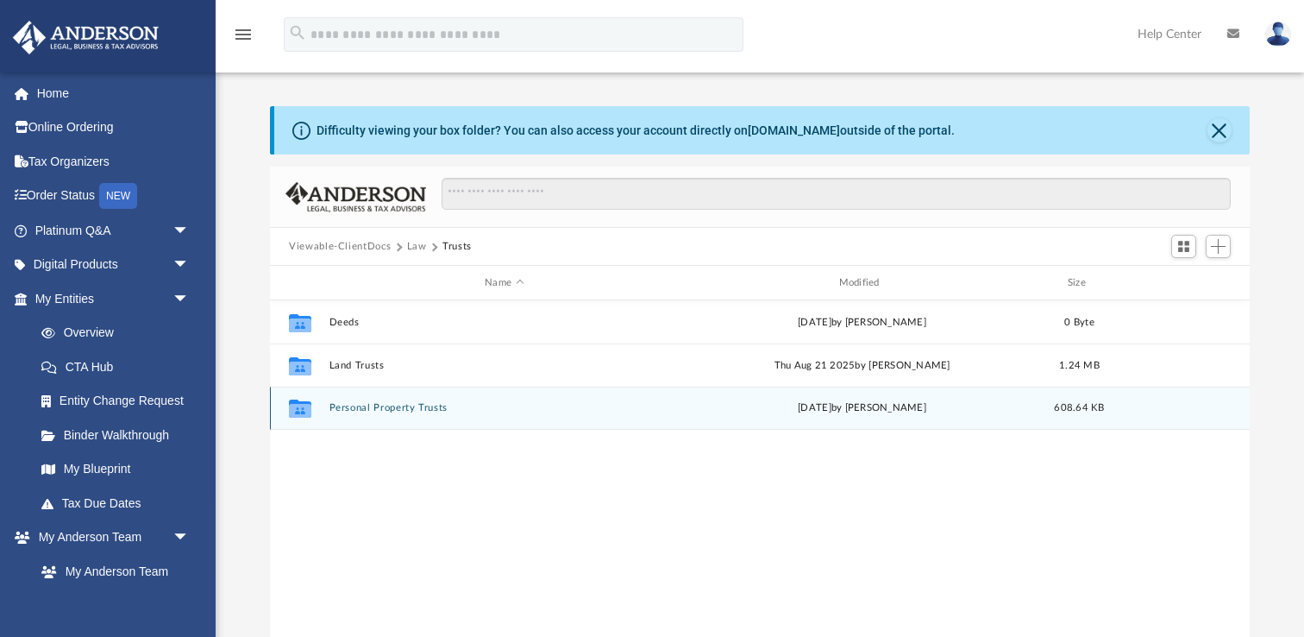
click at [367, 415] on div "Collaborated Folder Personal Property Trusts Fri Jul 18 2025 by Ashley Sevy 608…" at bounding box center [760, 407] width 980 height 43
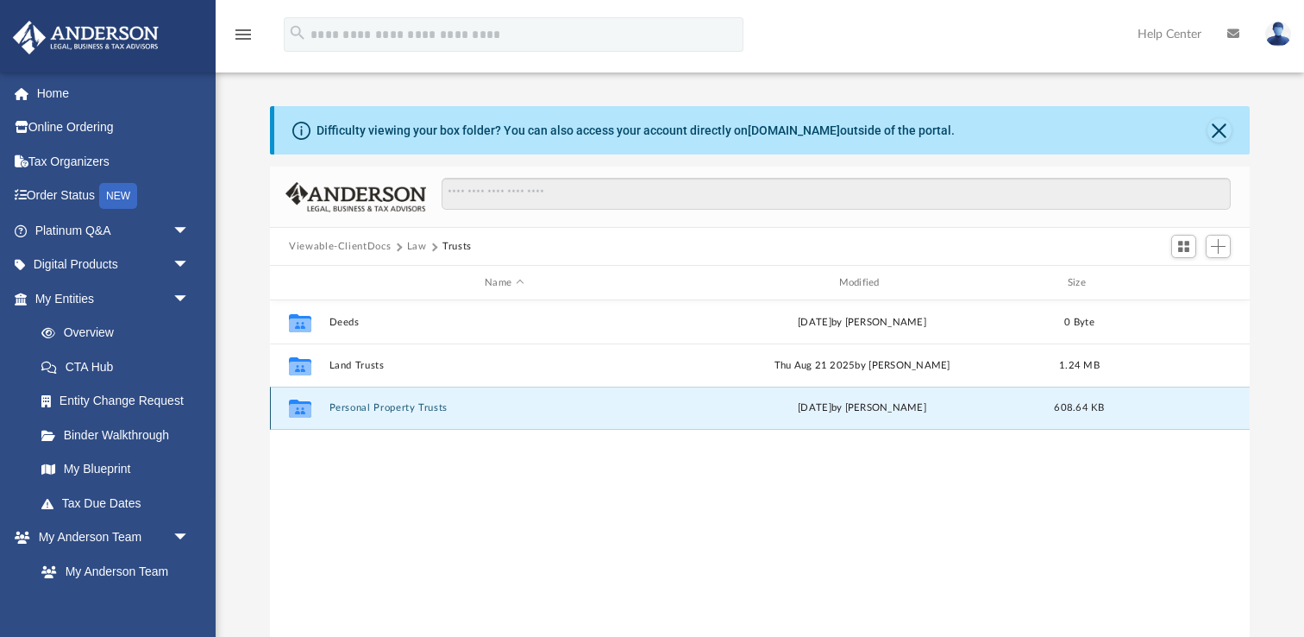
click at [378, 411] on button "Personal Property Trusts" at bounding box center [505, 407] width 350 height 11
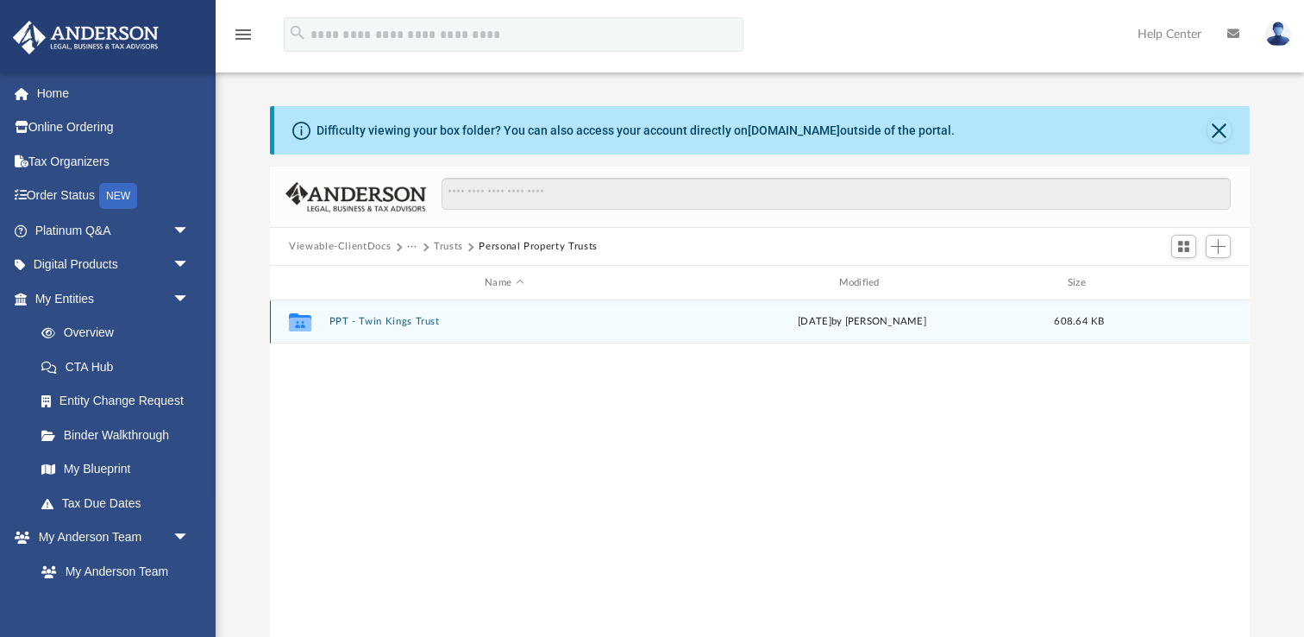
click at [406, 317] on button "PPT - Twin Kings Trust" at bounding box center [505, 321] width 350 height 11
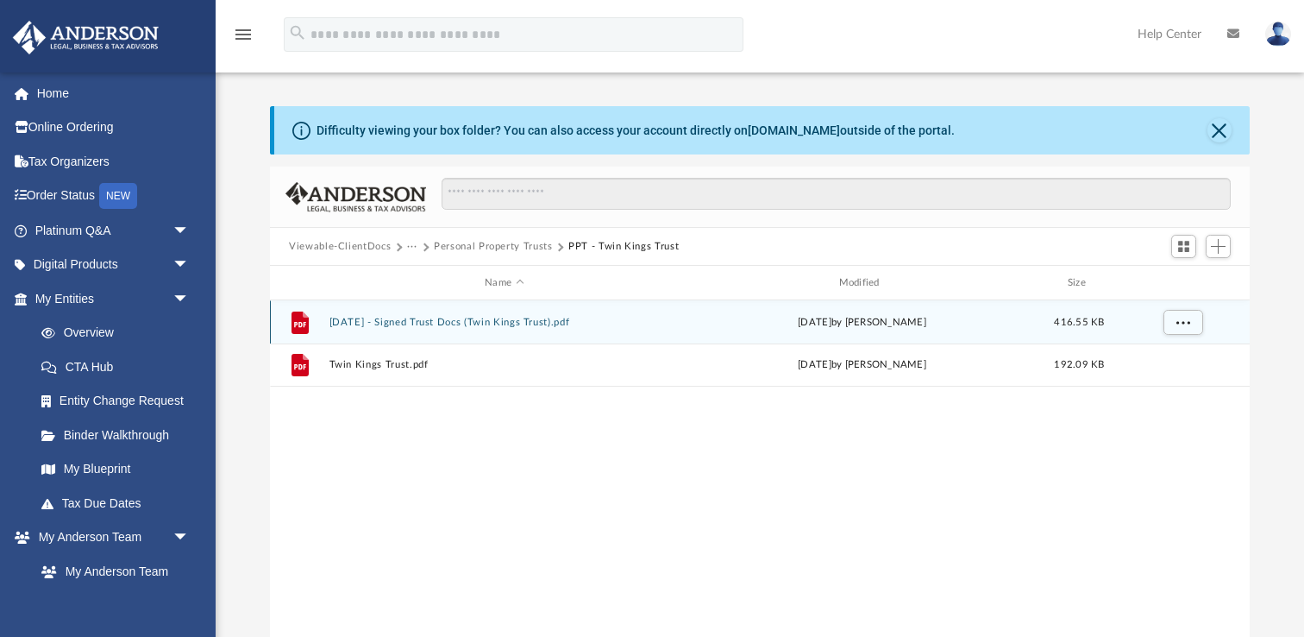
click at [443, 317] on button "[DATE] - Signed Trust Docs (Twin Kings Trust).pdf" at bounding box center [505, 322] width 350 height 11
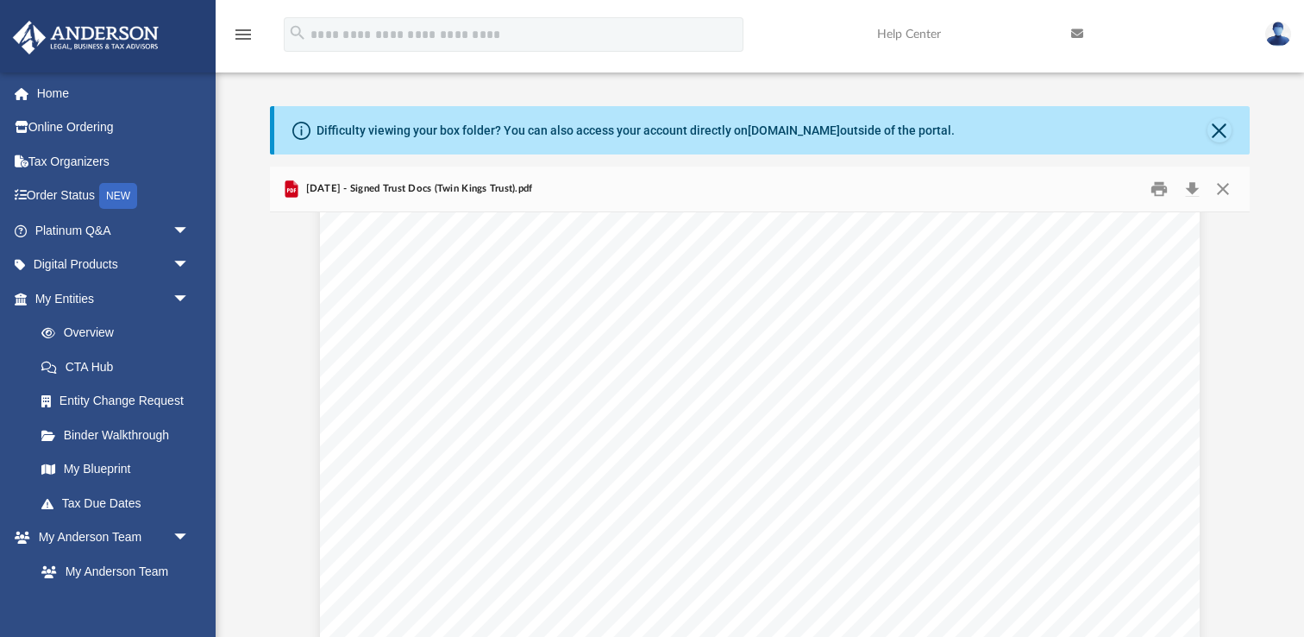
scroll to position [19967, 0]
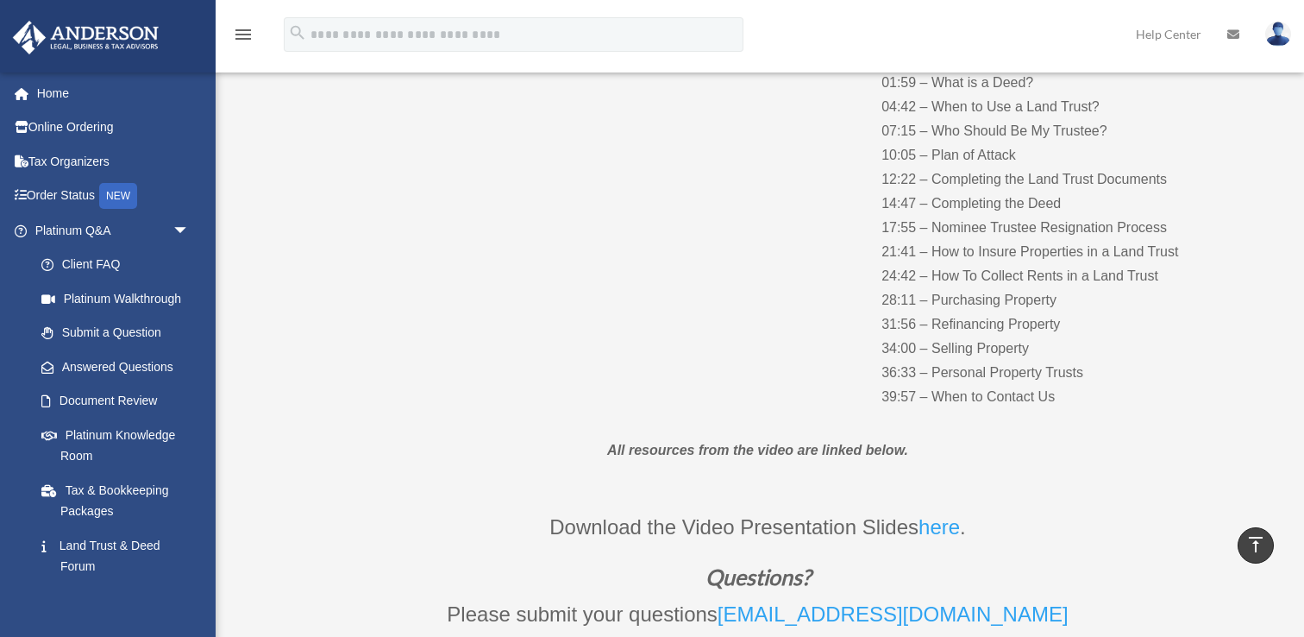
scroll to position [289, 0]
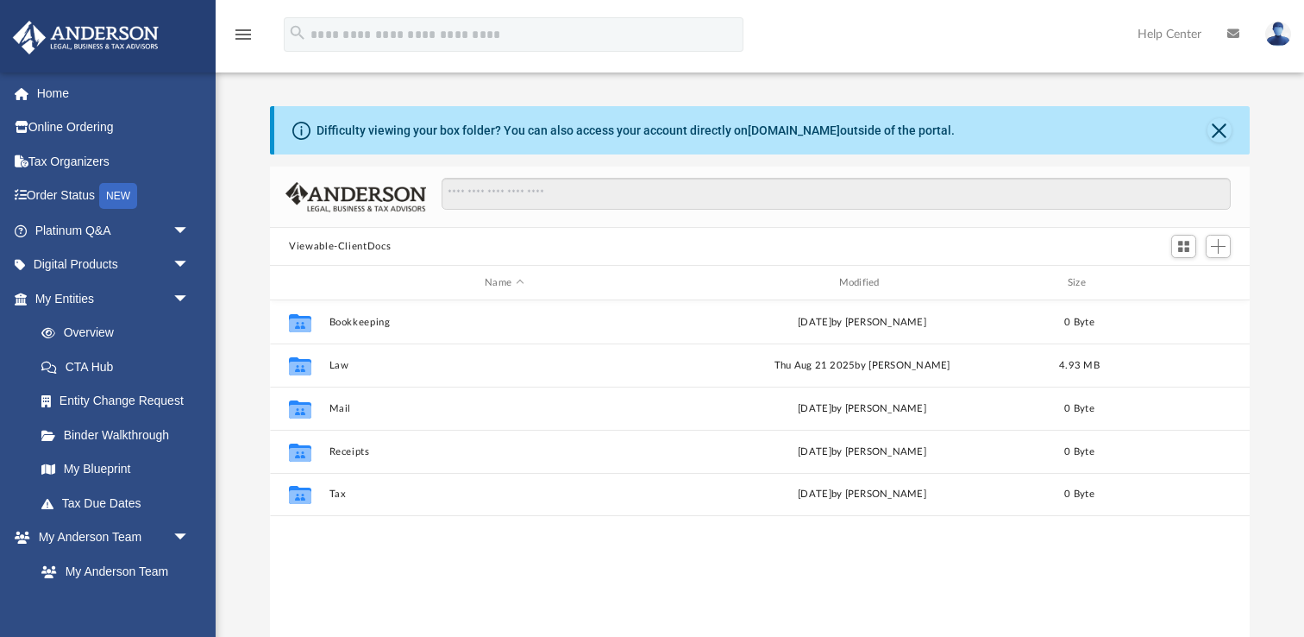
scroll to position [392, 979]
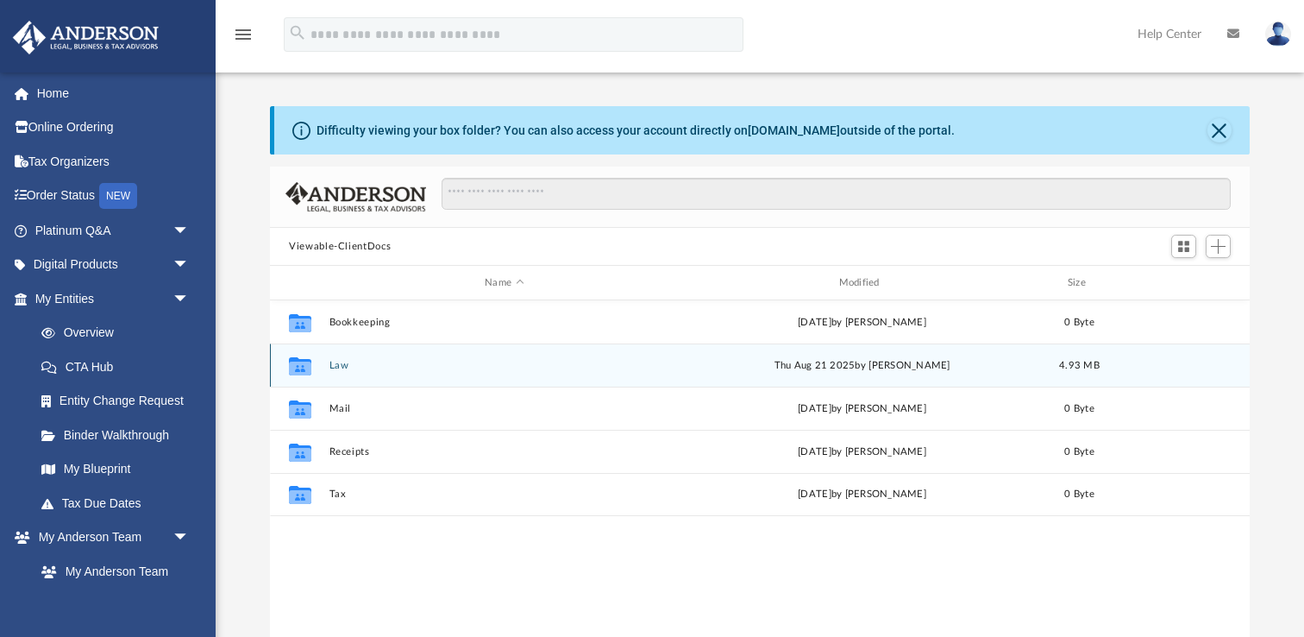
click at [334, 365] on button "Law" at bounding box center [505, 365] width 350 height 11
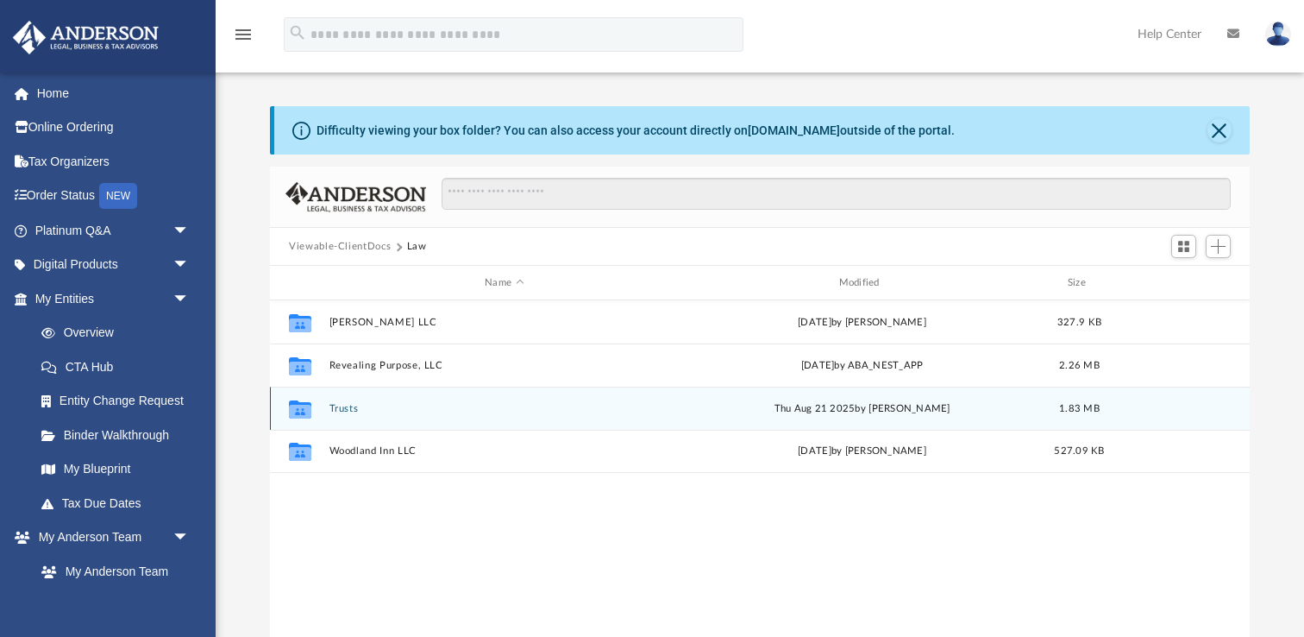
click at [343, 406] on button "Trusts" at bounding box center [505, 408] width 350 height 11
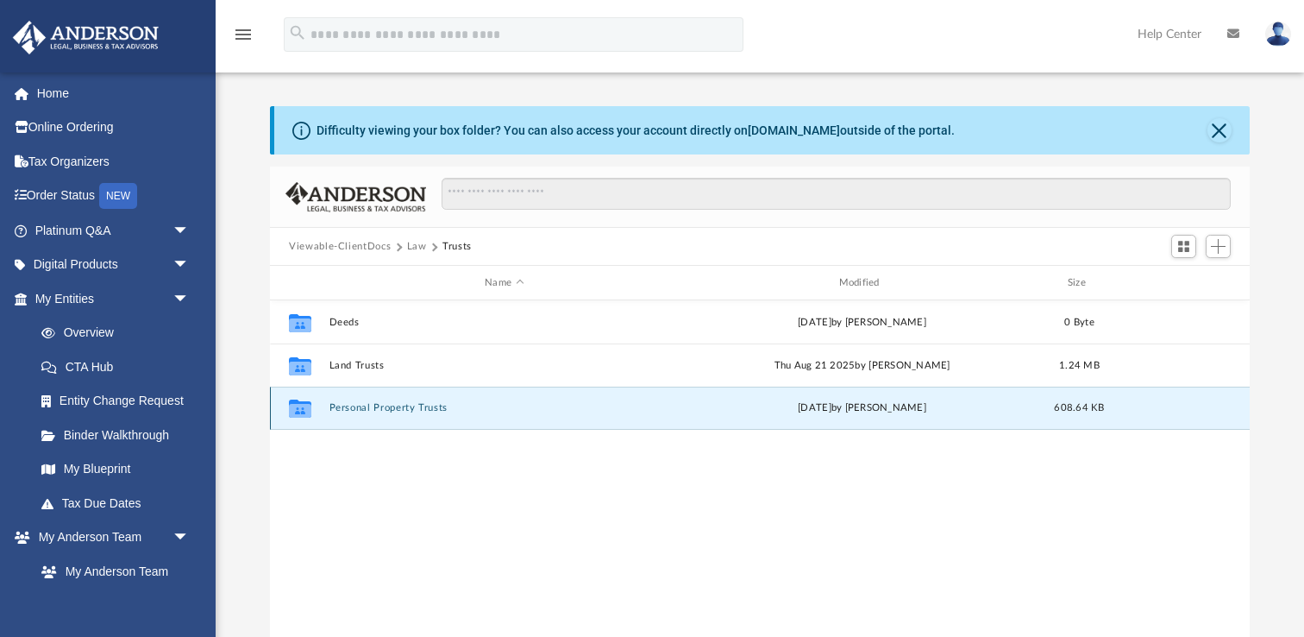
click at [361, 404] on button "Personal Property Trusts" at bounding box center [505, 407] width 350 height 11
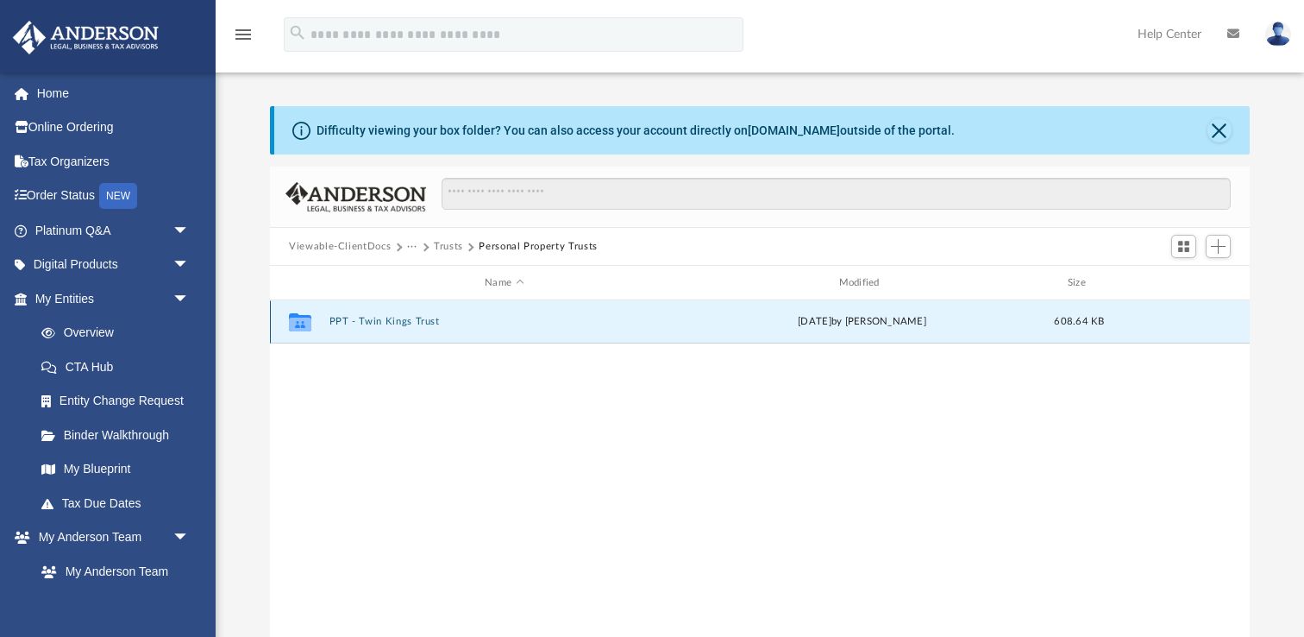
click at [405, 317] on button "PPT - Twin Kings Trust" at bounding box center [505, 321] width 350 height 11
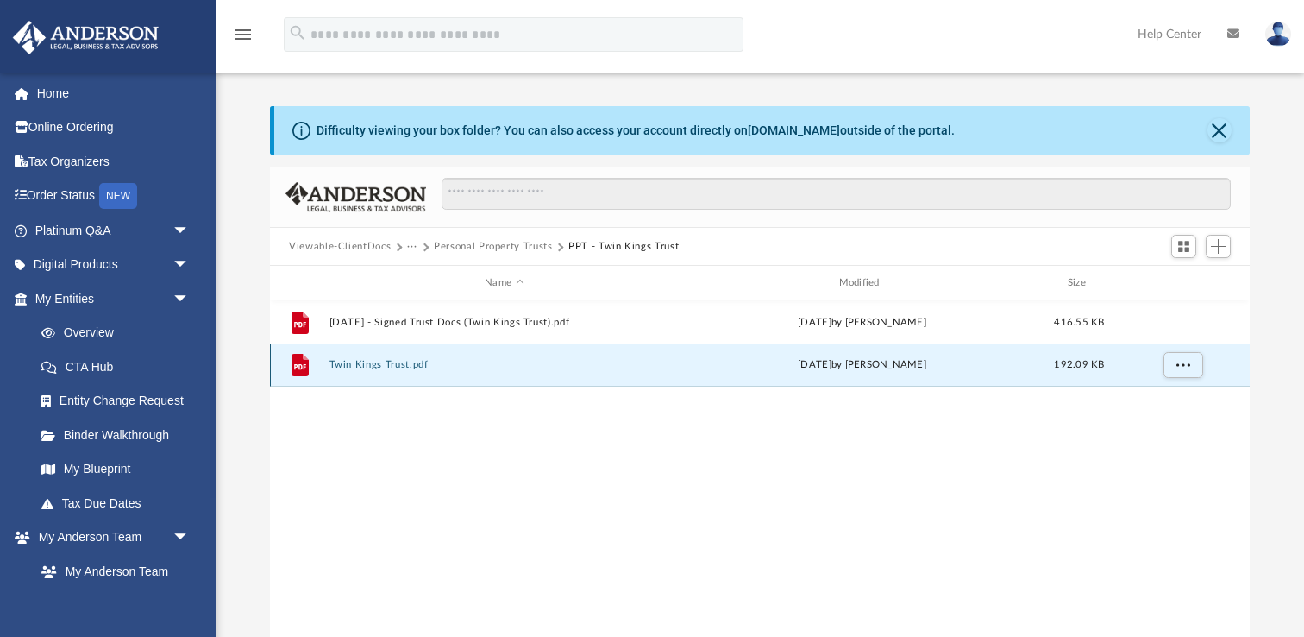
click at [403, 365] on button "Twin Kings Trust.pdf" at bounding box center [505, 364] width 350 height 11
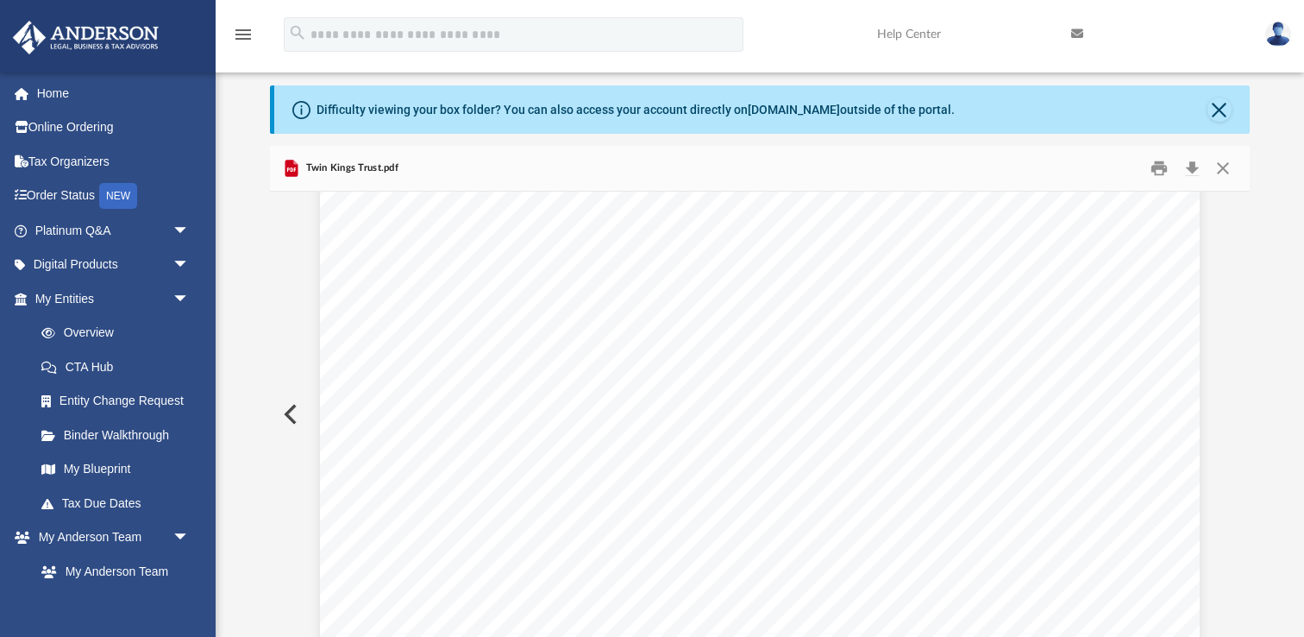
scroll to position [19881, 0]
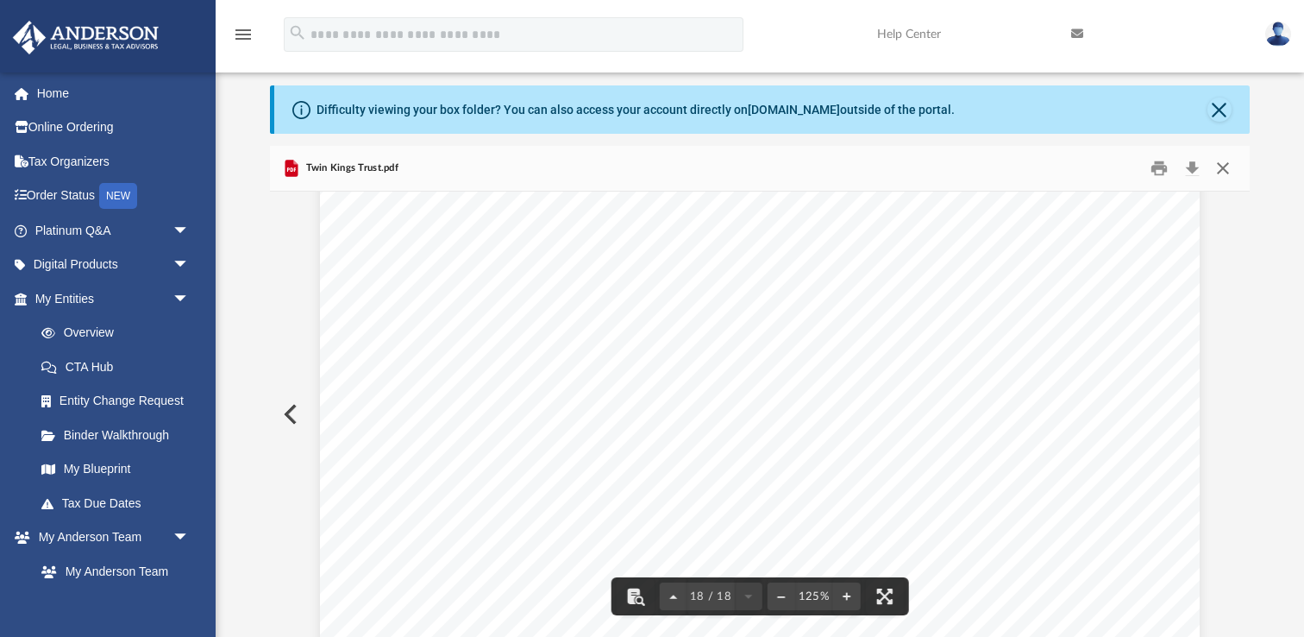
click at [1224, 173] on button "Close" at bounding box center [1223, 168] width 31 height 27
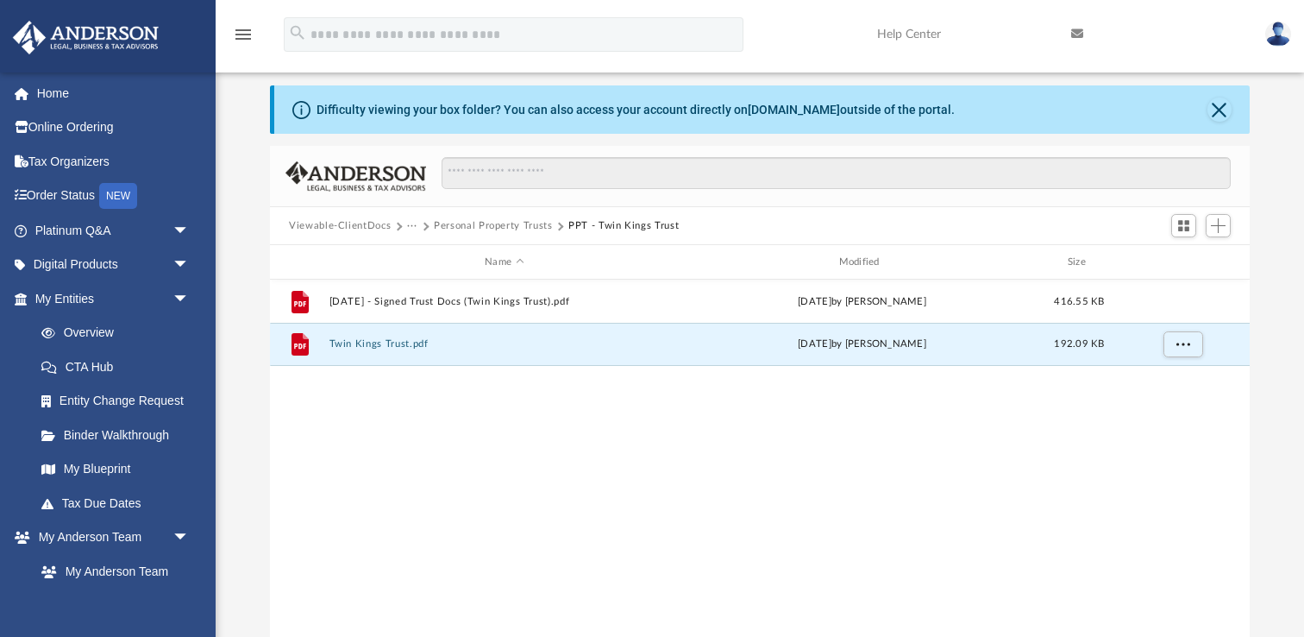
click at [481, 223] on button "Personal Property Trusts" at bounding box center [493, 226] width 119 height 16
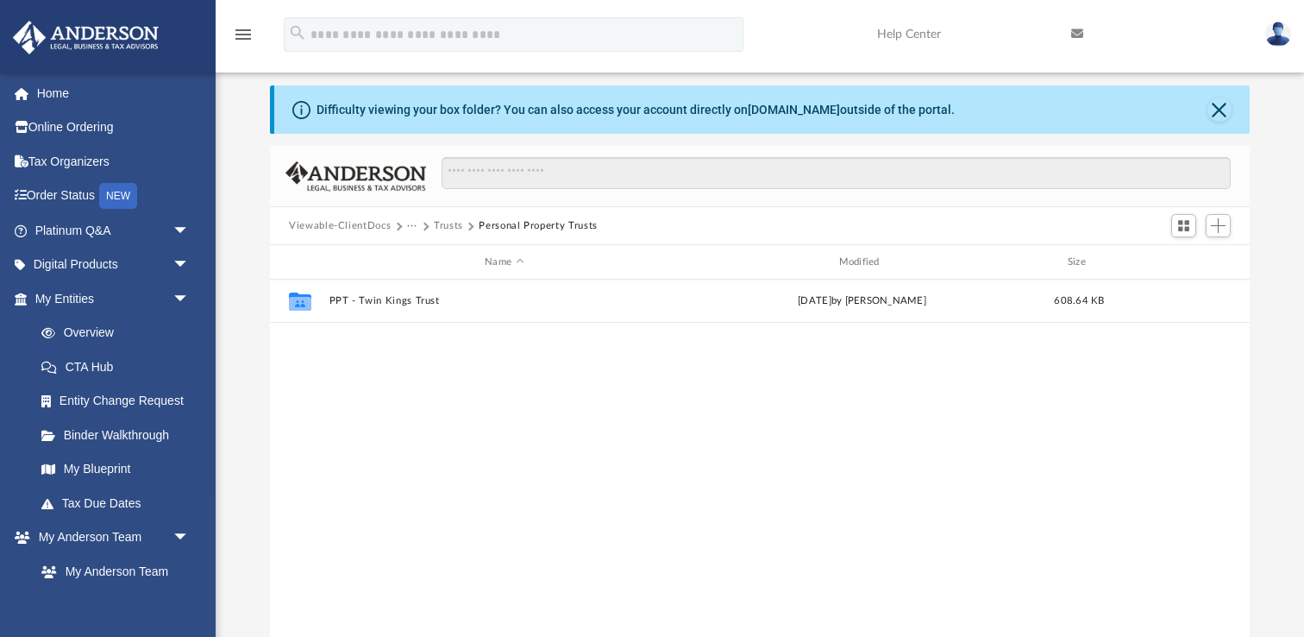
click at [451, 223] on button "Trusts" at bounding box center [448, 226] width 29 height 16
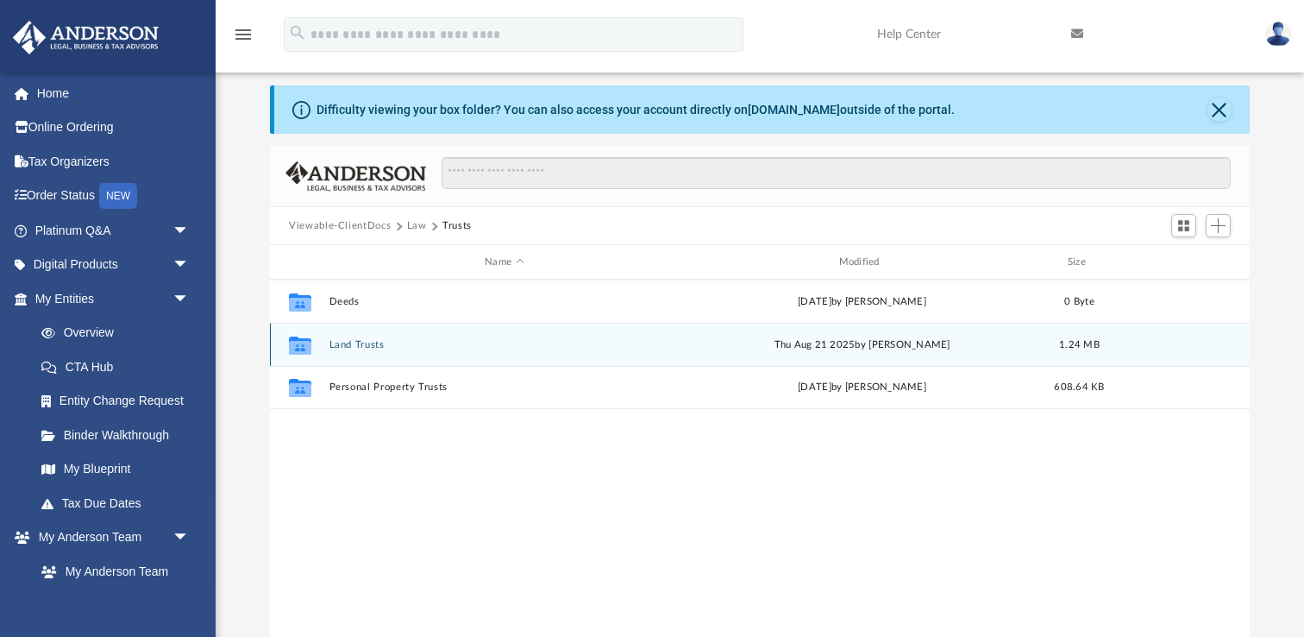
click at [361, 344] on button "Land Trusts" at bounding box center [505, 344] width 350 height 11
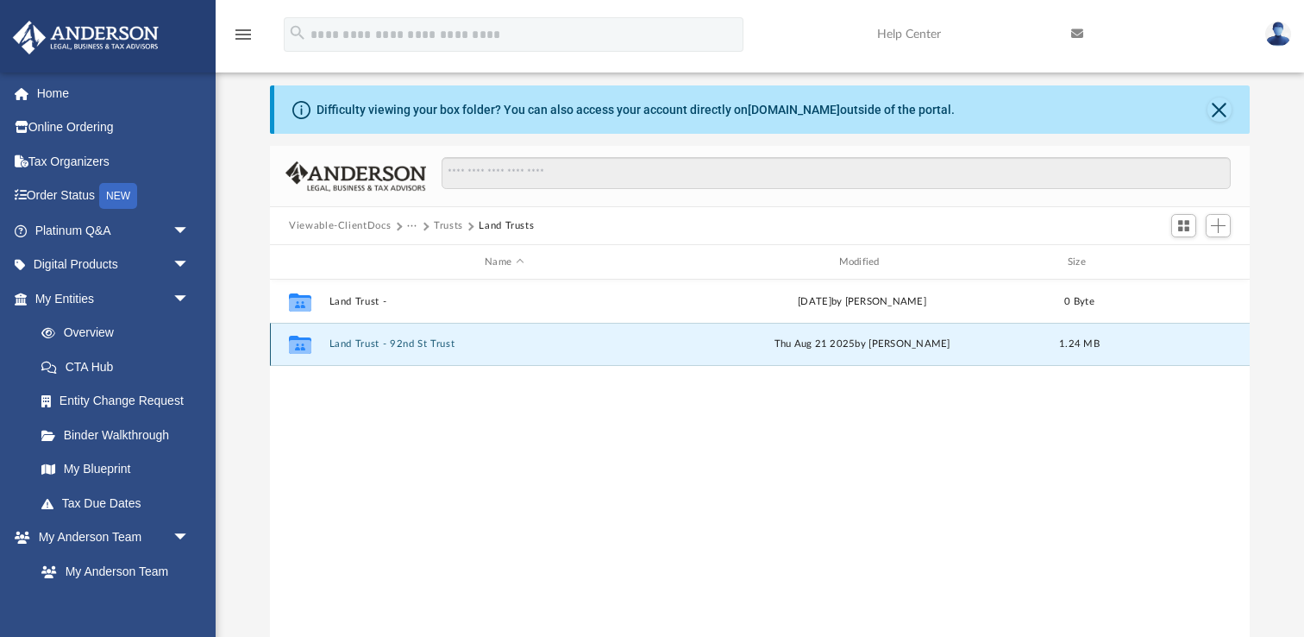
click at [397, 344] on button "Land Trust - 92nd St Trust" at bounding box center [505, 343] width 350 height 11
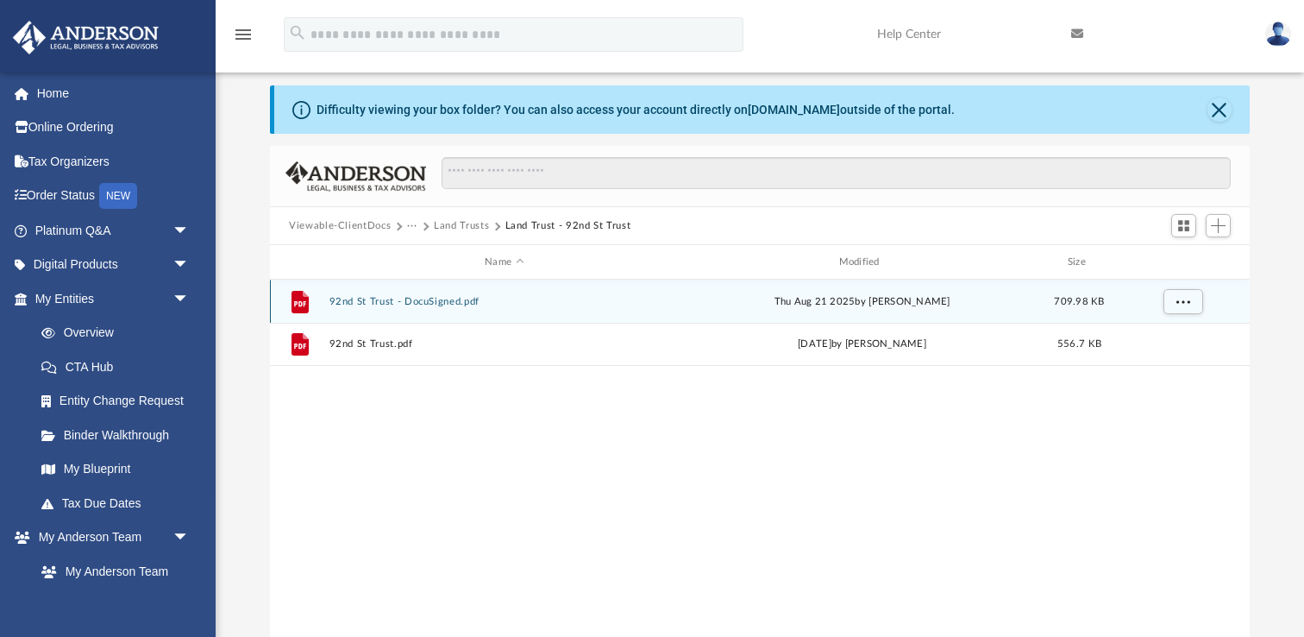
click at [460, 300] on button "92nd St Trust - DocuSigned.pdf" at bounding box center [505, 301] width 350 height 11
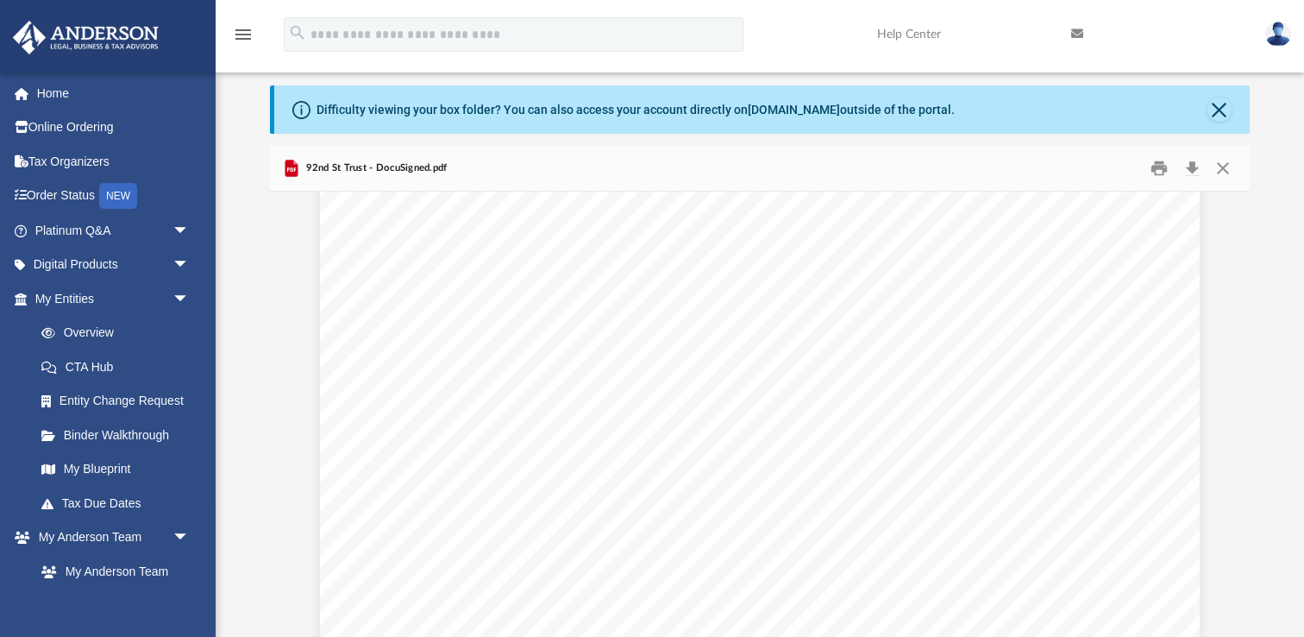
scroll to position [4806, 0]
click at [1220, 178] on button "Close" at bounding box center [1223, 168] width 31 height 27
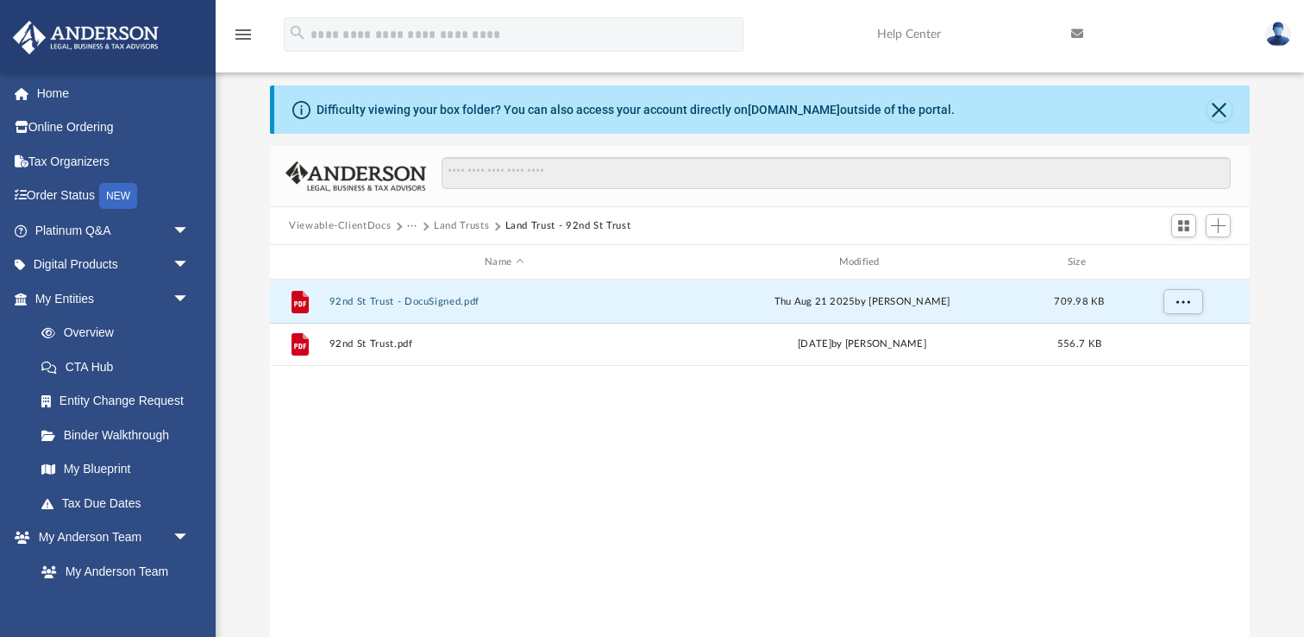
click at [455, 229] on button "Land Trusts" at bounding box center [461, 226] width 55 height 16
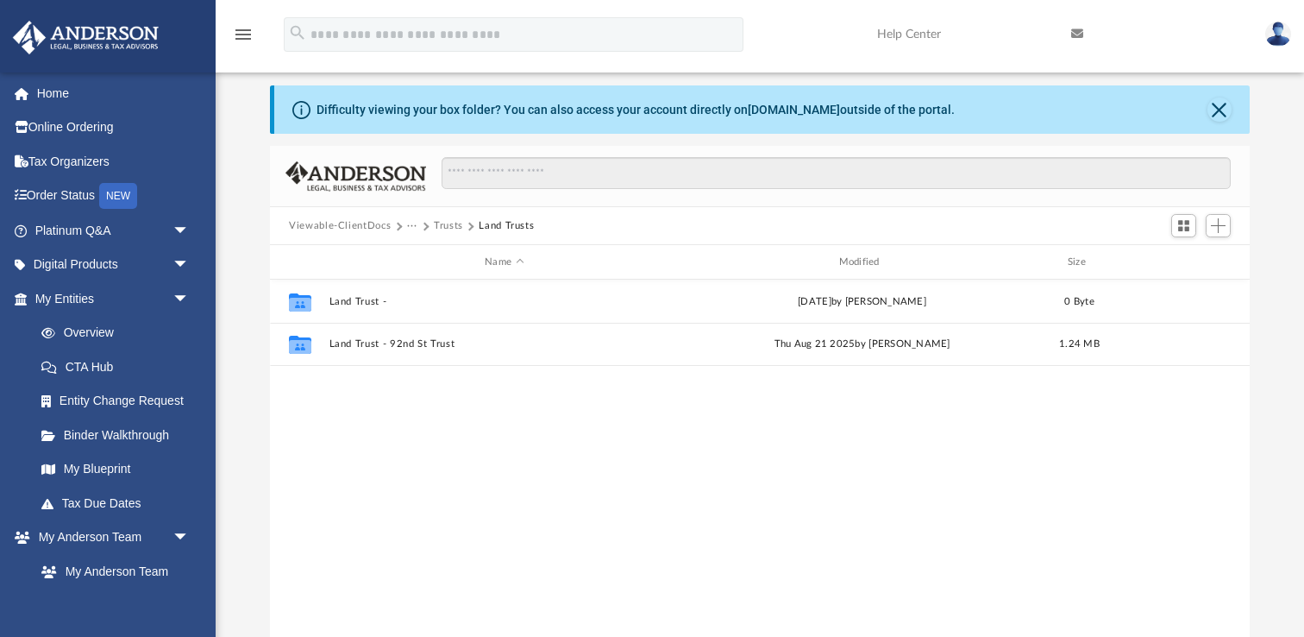
click at [444, 230] on button "Trusts" at bounding box center [448, 226] width 29 height 16
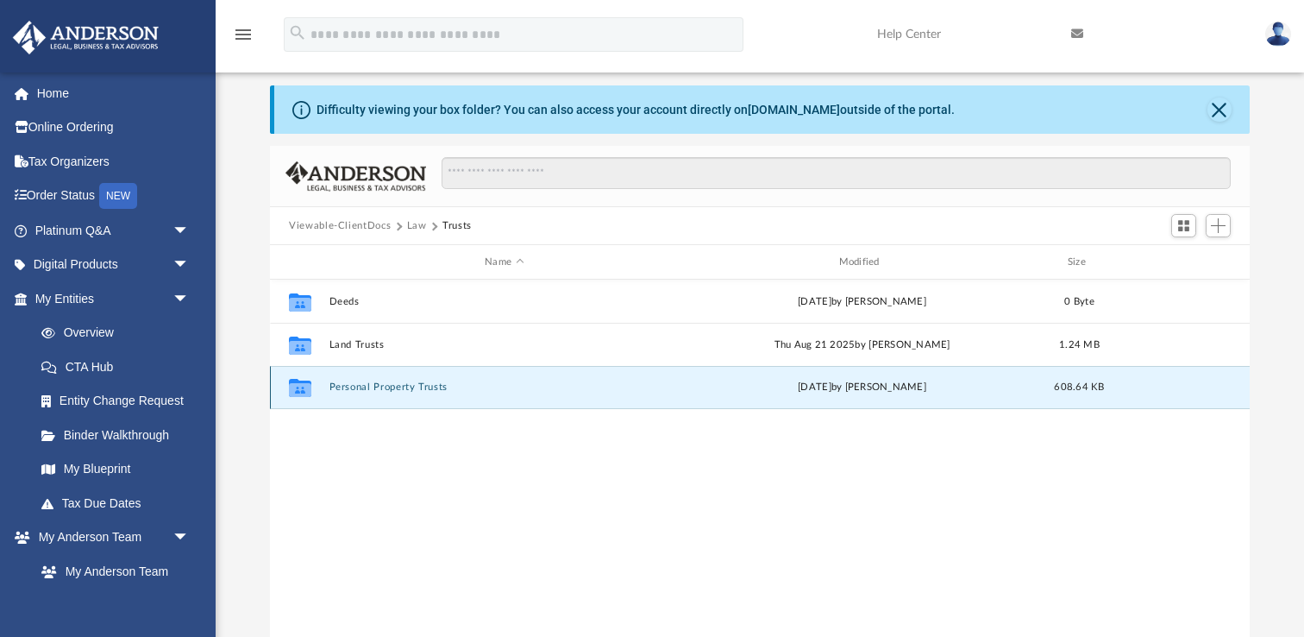
click at [391, 391] on button "Personal Property Trusts" at bounding box center [505, 386] width 350 height 11
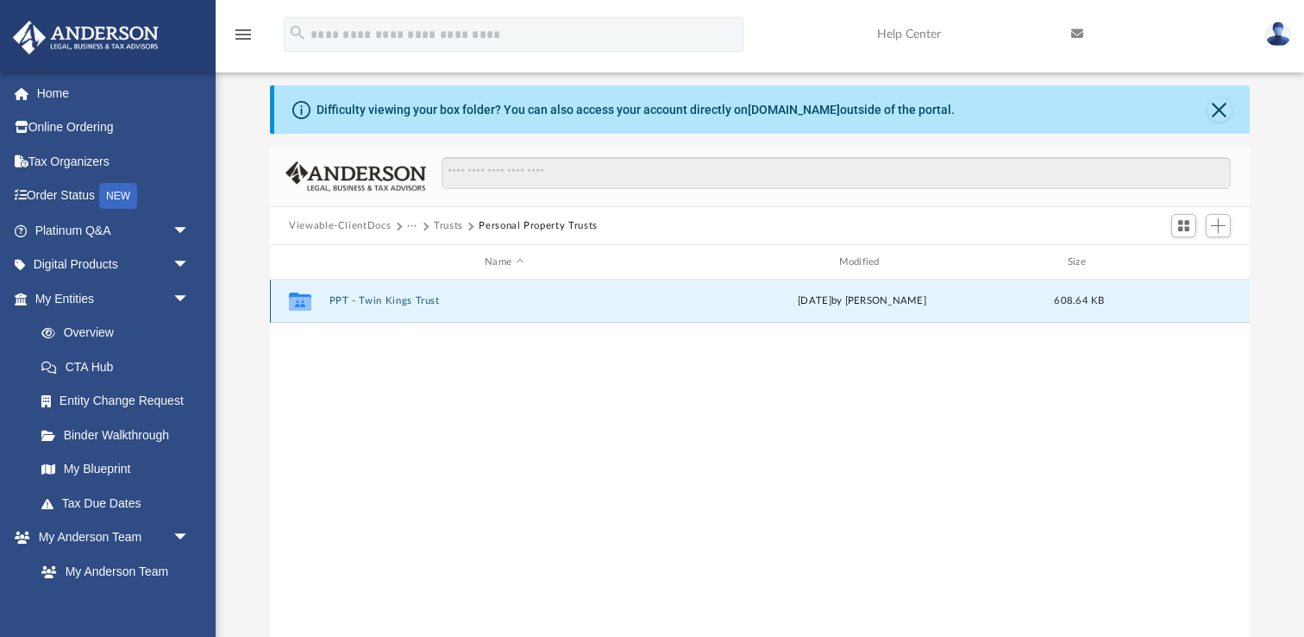
click at [408, 296] on button "PPT - Twin Kings Trust" at bounding box center [505, 300] width 350 height 11
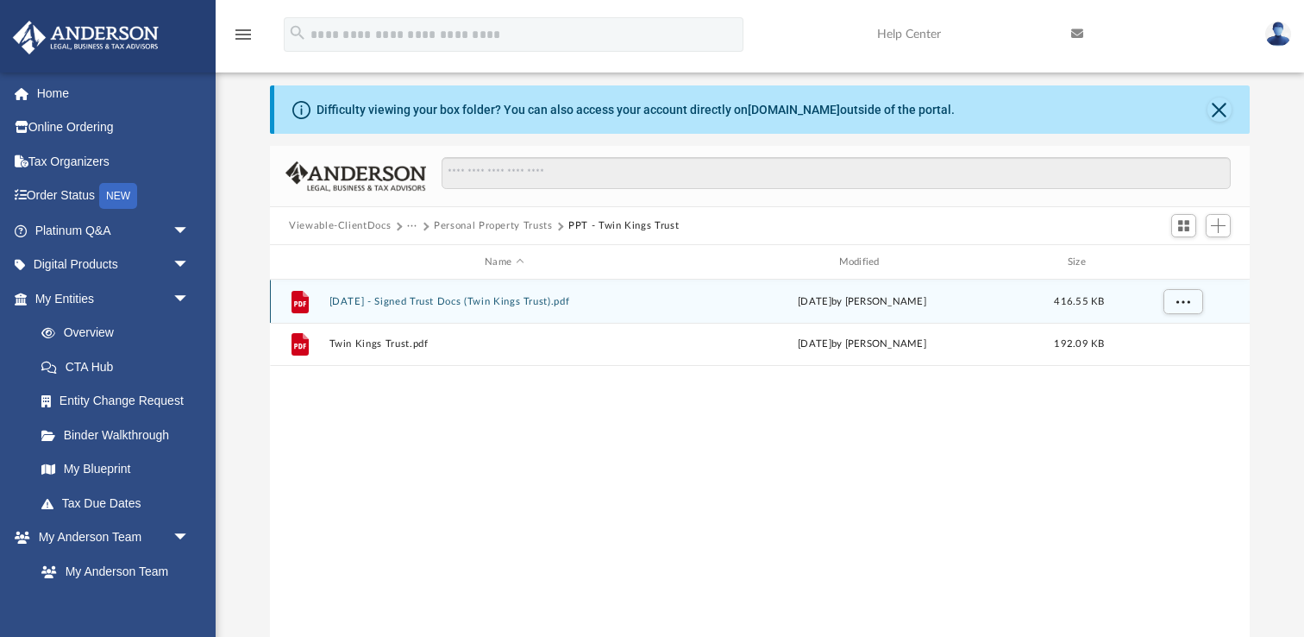
click at [416, 301] on button "2025.06.23 - Signed Trust Docs (Twin Kings Trust).pdf" at bounding box center [505, 301] width 350 height 11
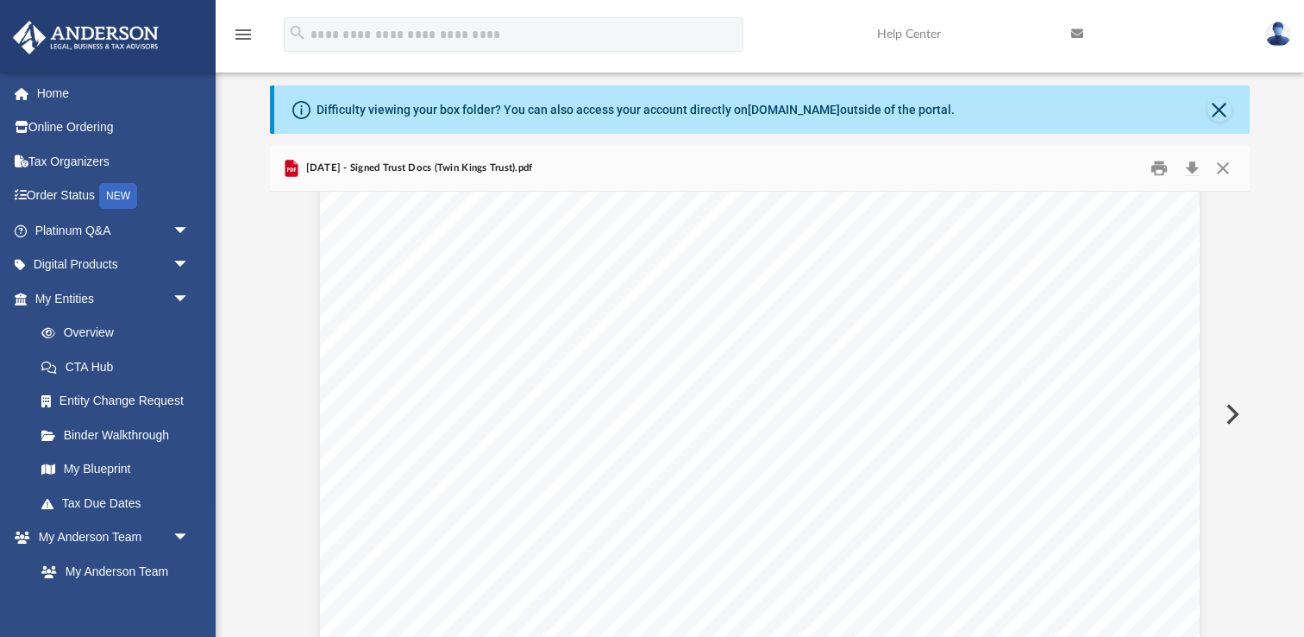
scroll to position [19997, 0]
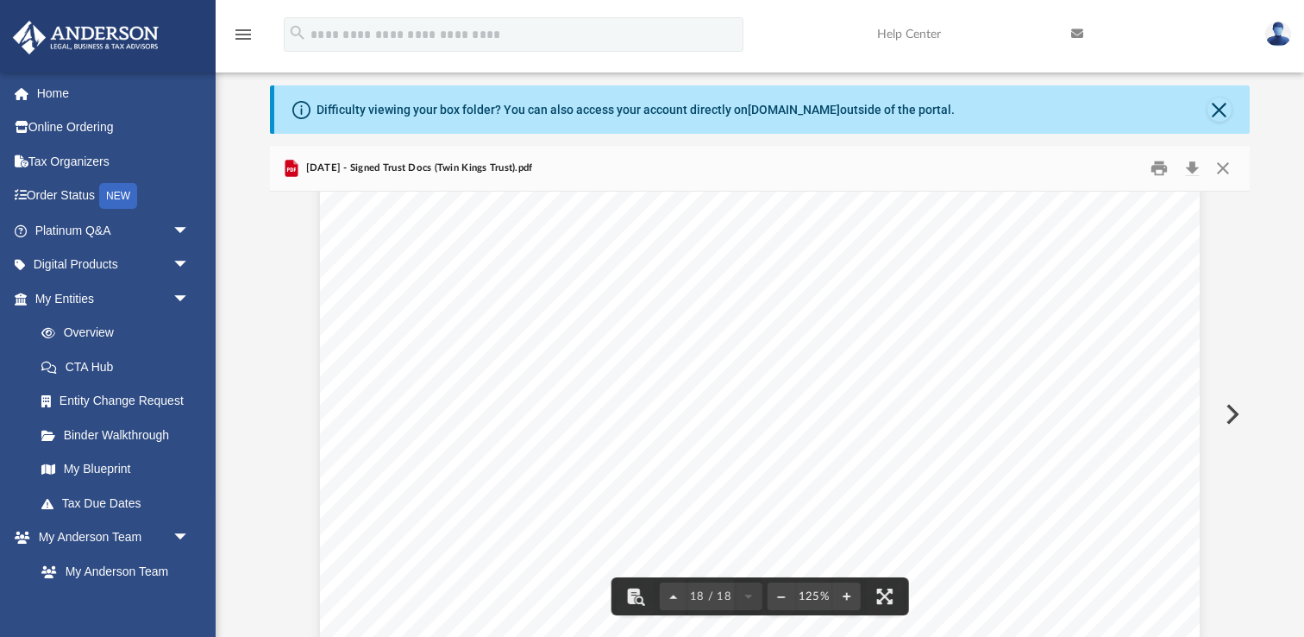
click at [656, 506] on span "The trust has not been revoked, modified, or amended in any manner to make the …" at bounding box center [785, 507] width 621 height 16
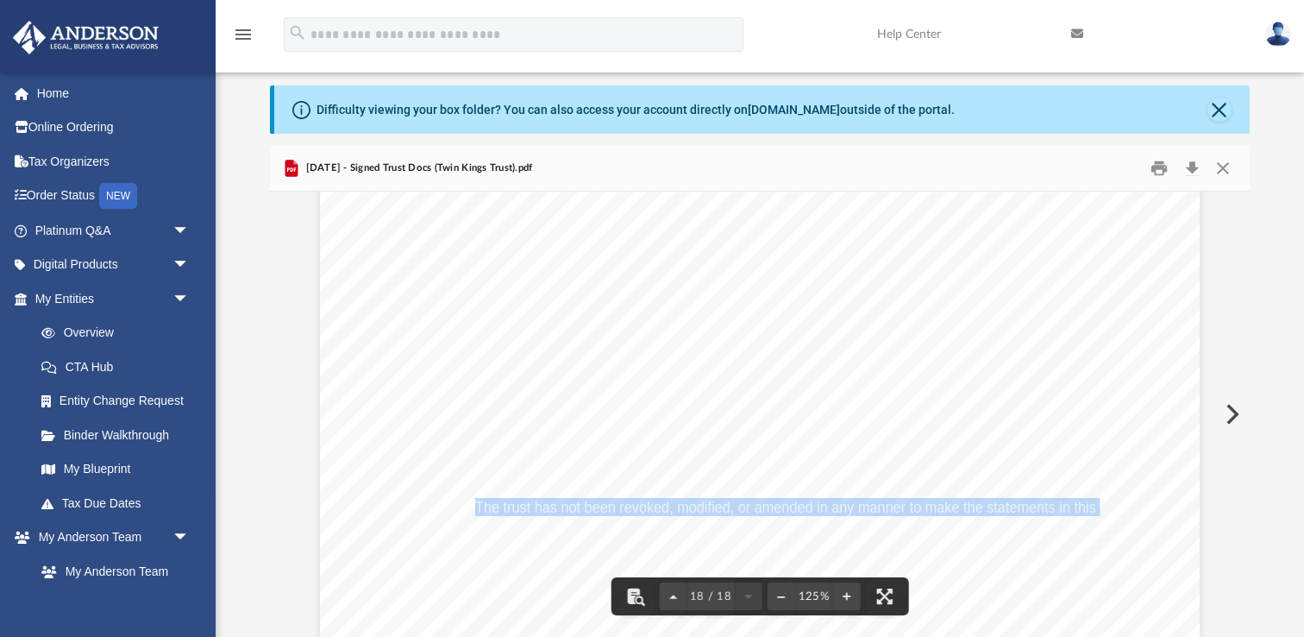
click at [656, 506] on span "The trust has not been revoked, modified, or amended in any manner to make the …" at bounding box center [785, 507] width 621 height 16
click at [711, 525] on div "Certification of Trust The below named beneficiaries hereby certify and declare…" at bounding box center [760, 575] width 880 height 1139
click at [957, 472] on div "Certification of Trust The below named beneficiaries hereby certify and declare…" at bounding box center [760, 575] width 880 height 1139
click at [1222, 164] on button "Close" at bounding box center [1223, 168] width 31 height 27
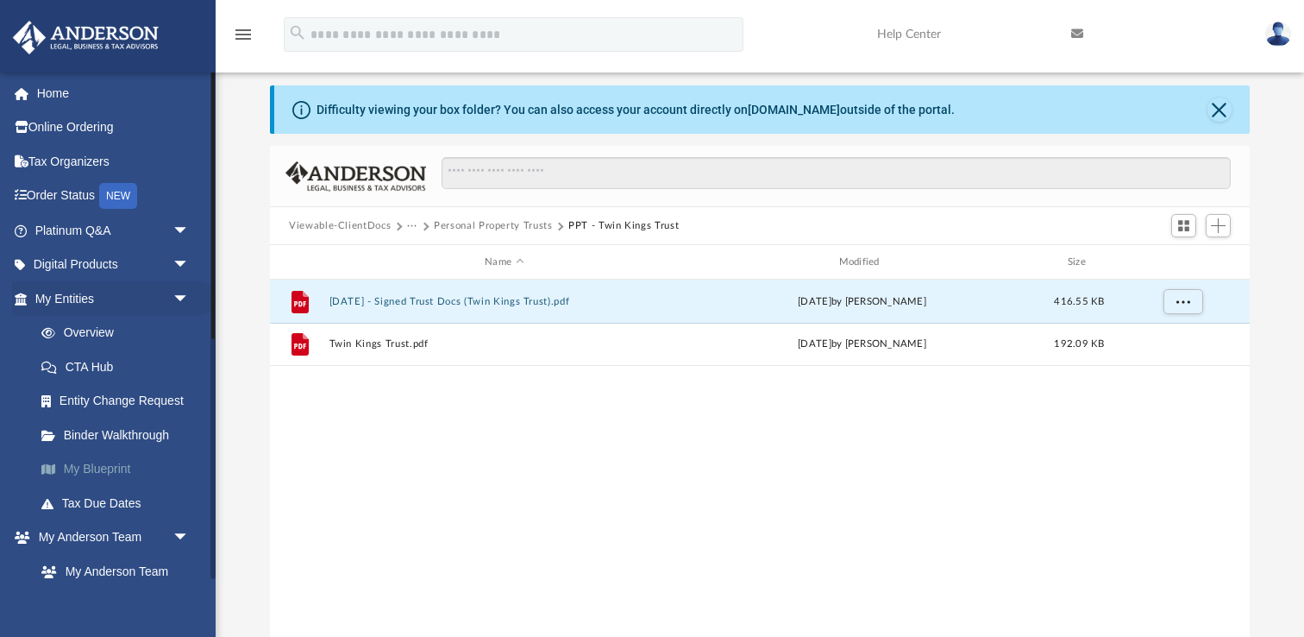
click at [117, 466] on link "My Blueprint" at bounding box center [120, 469] width 192 height 35
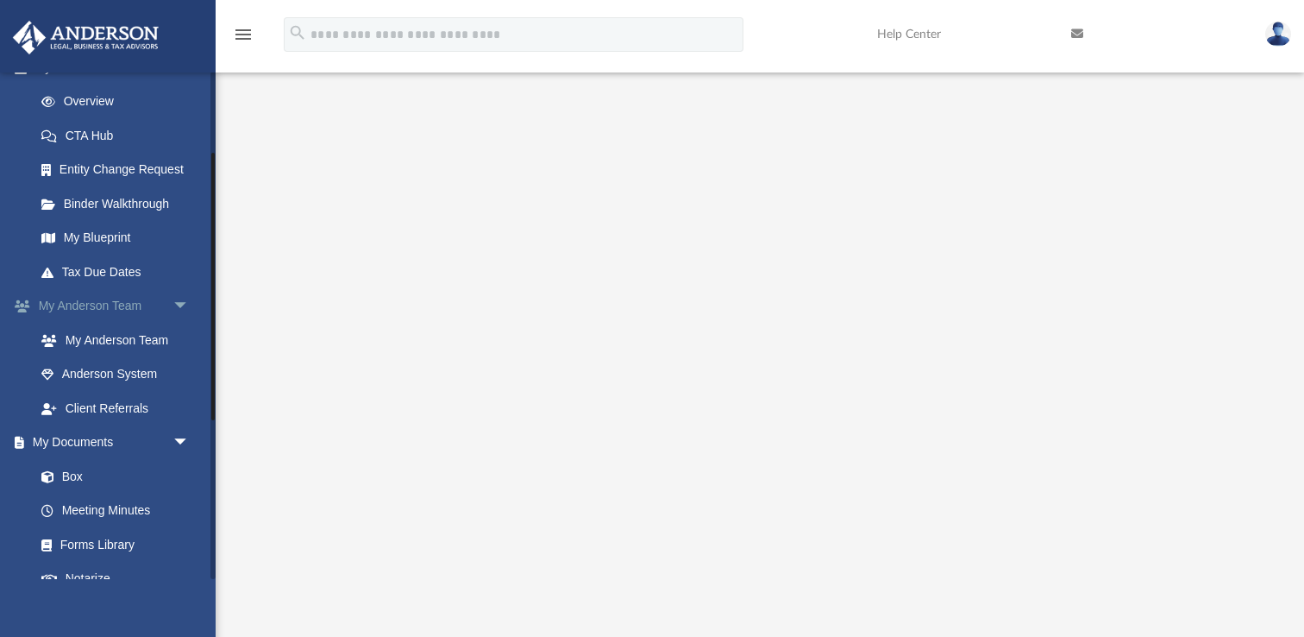
scroll to position [273, 0]
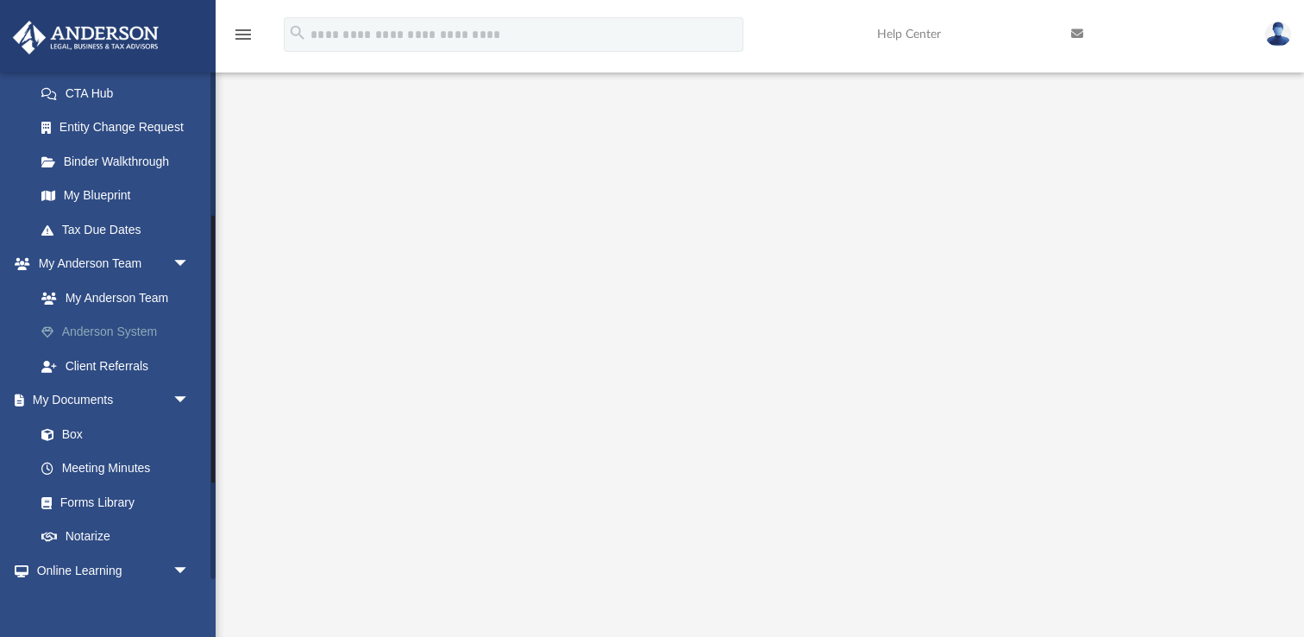
click at [158, 333] on link "Anderson System" at bounding box center [120, 332] width 192 height 35
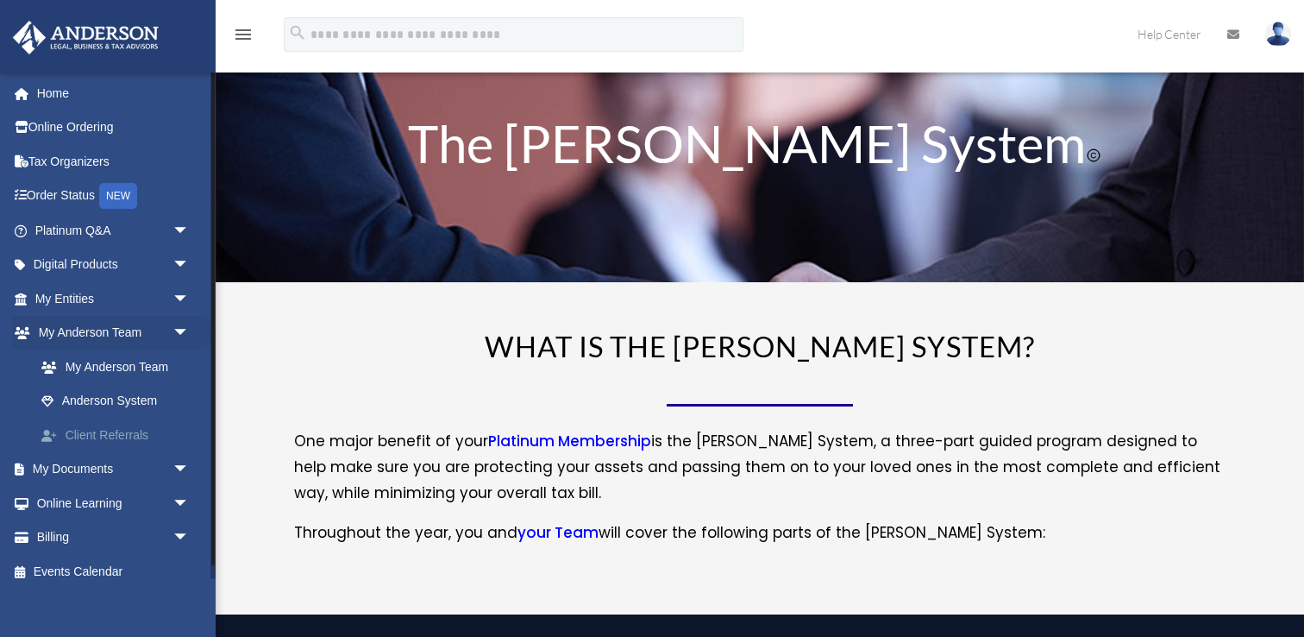
click at [125, 443] on link "Client Referrals" at bounding box center [120, 435] width 192 height 35
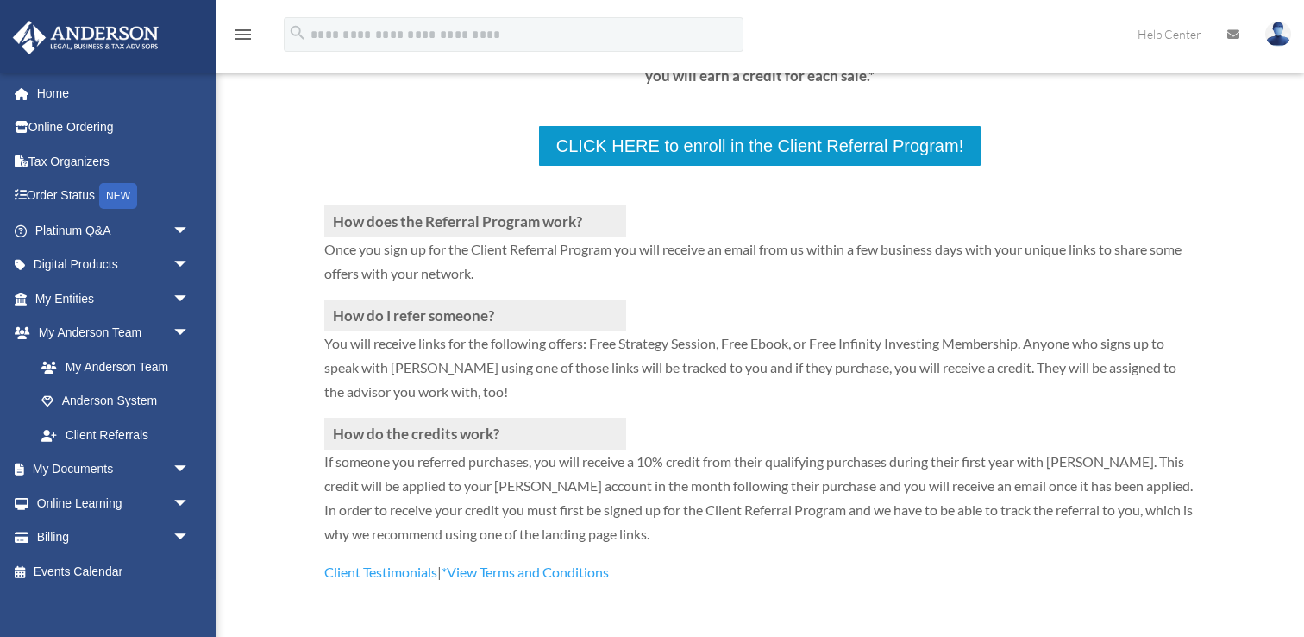
scroll to position [366, 0]
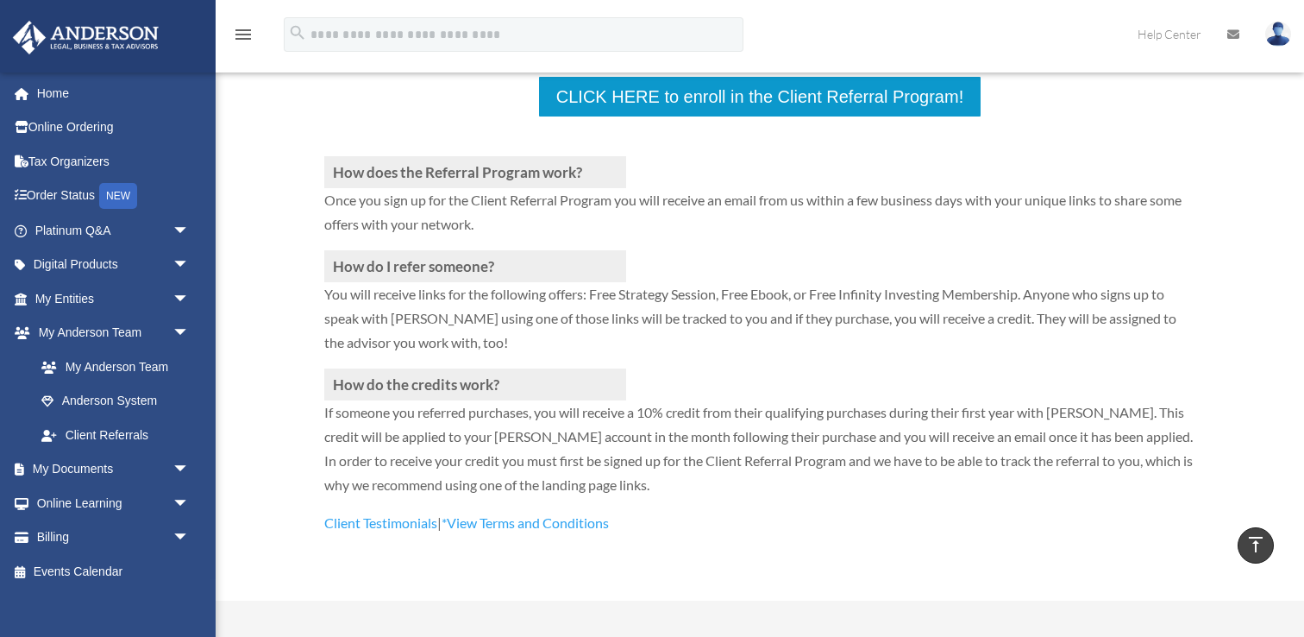
click at [491, 482] on p "If someone you referred purchases, you will receive a 10% credit from their qua…" at bounding box center [759, 455] width 871 height 110
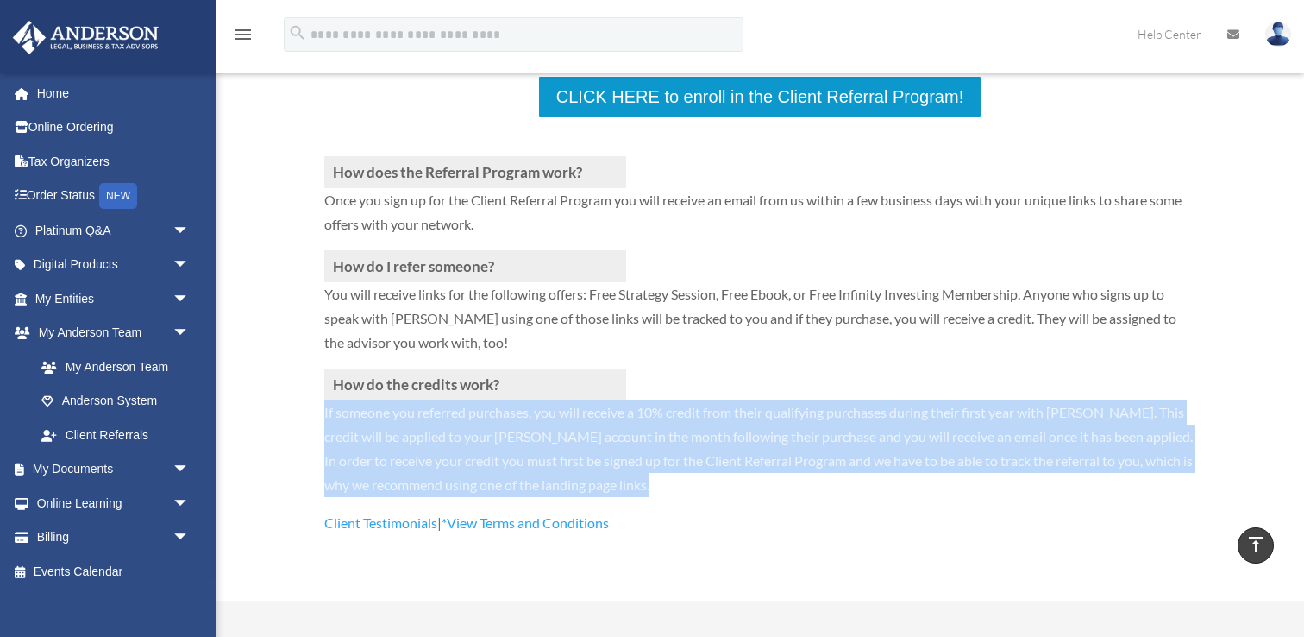
click at [491, 482] on p "If someone you referred purchases, you will receive a 10% credit from their qua…" at bounding box center [759, 455] width 871 height 110
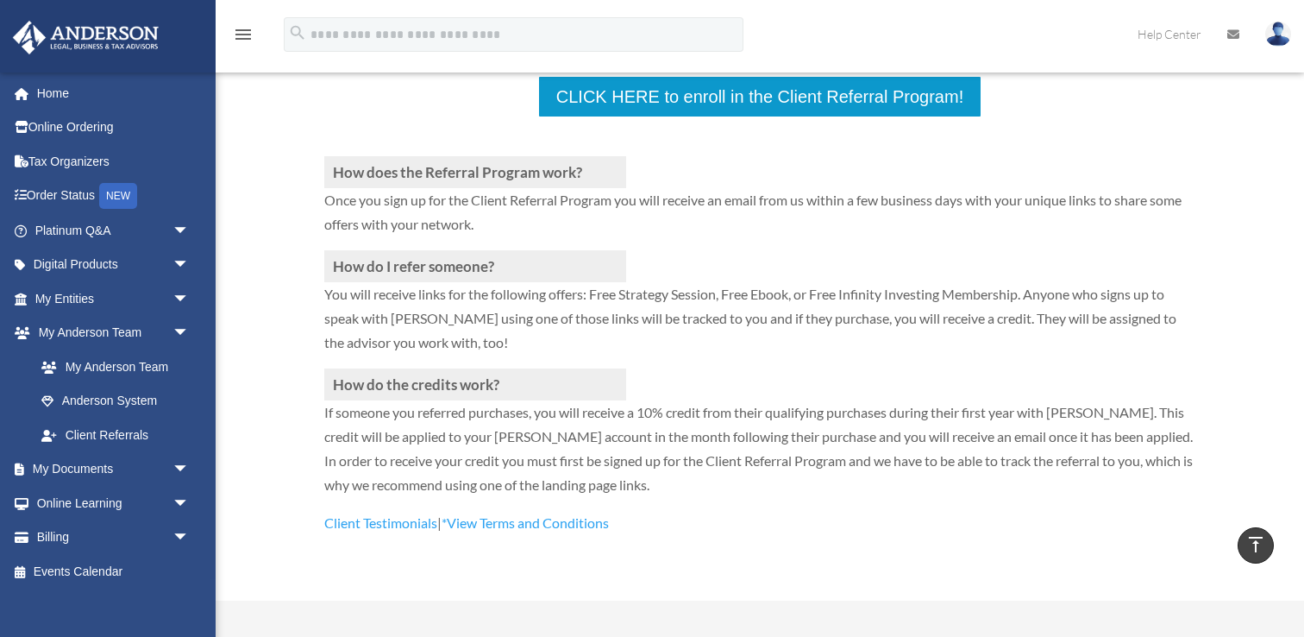
click at [755, 493] on p "If someone you referred purchases, you will receive a 10% credit from their qua…" at bounding box center [759, 455] width 871 height 110
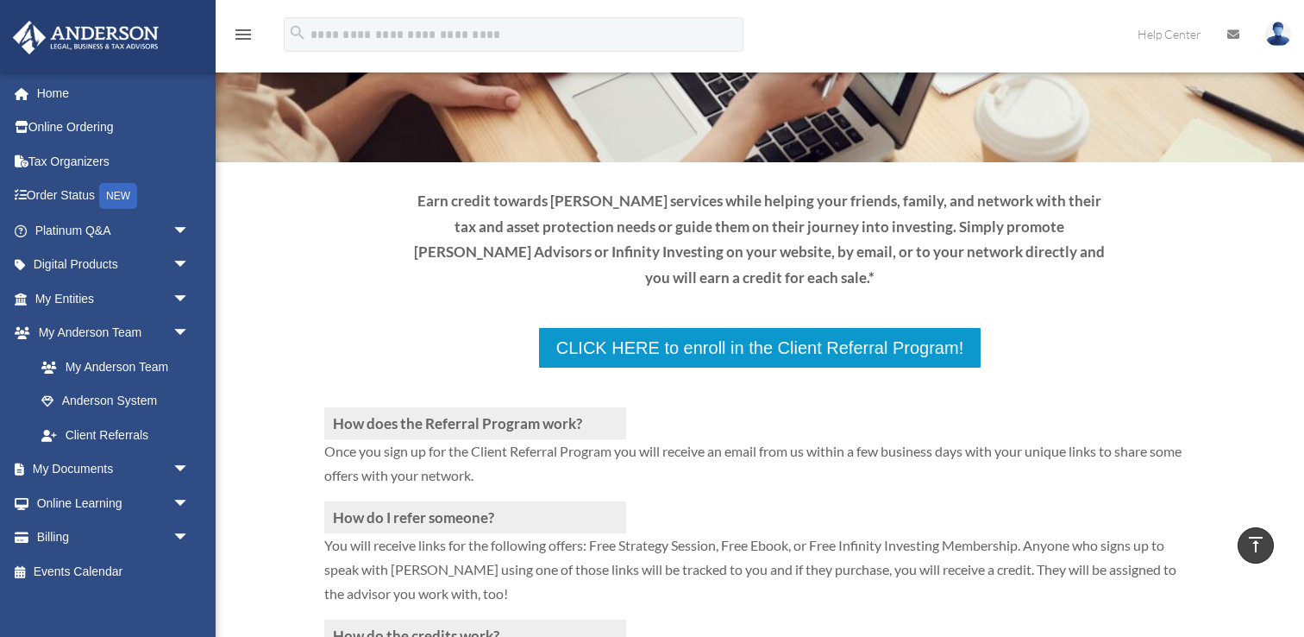
scroll to position [0, 0]
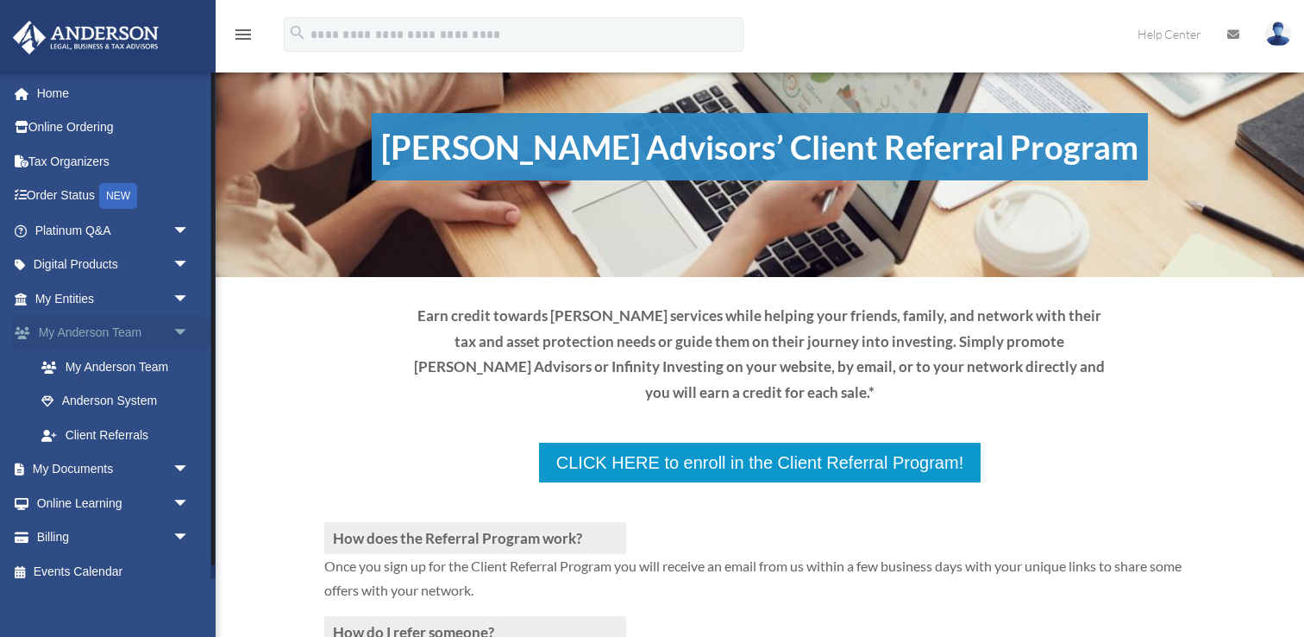
click at [179, 329] on span "arrow_drop_down" at bounding box center [190, 333] width 35 height 35
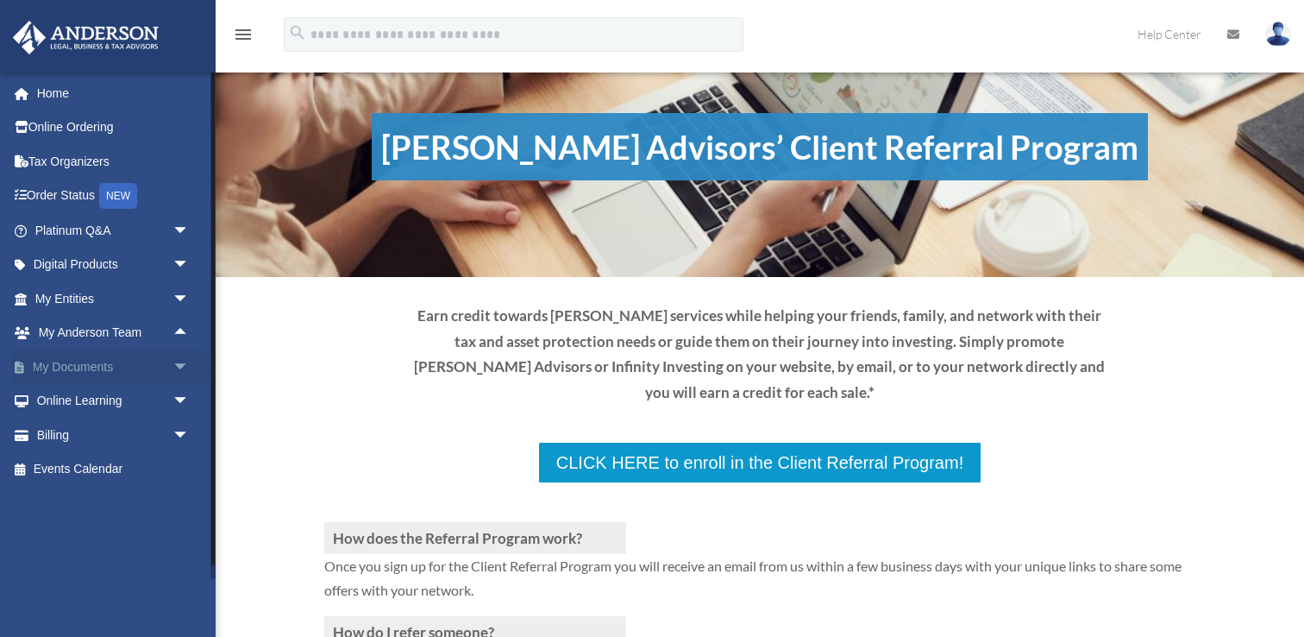
click at [185, 375] on span "arrow_drop_down" at bounding box center [190, 366] width 35 height 35
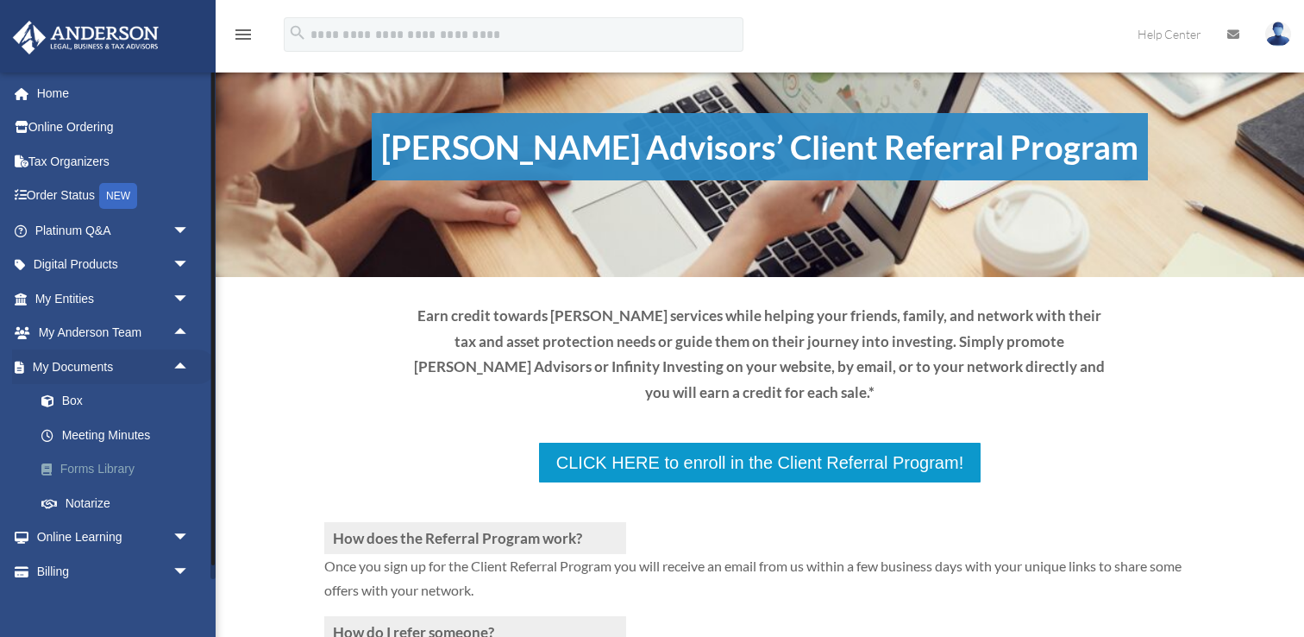
click at [110, 469] on link "Forms Library" at bounding box center [120, 469] width 192 height 35
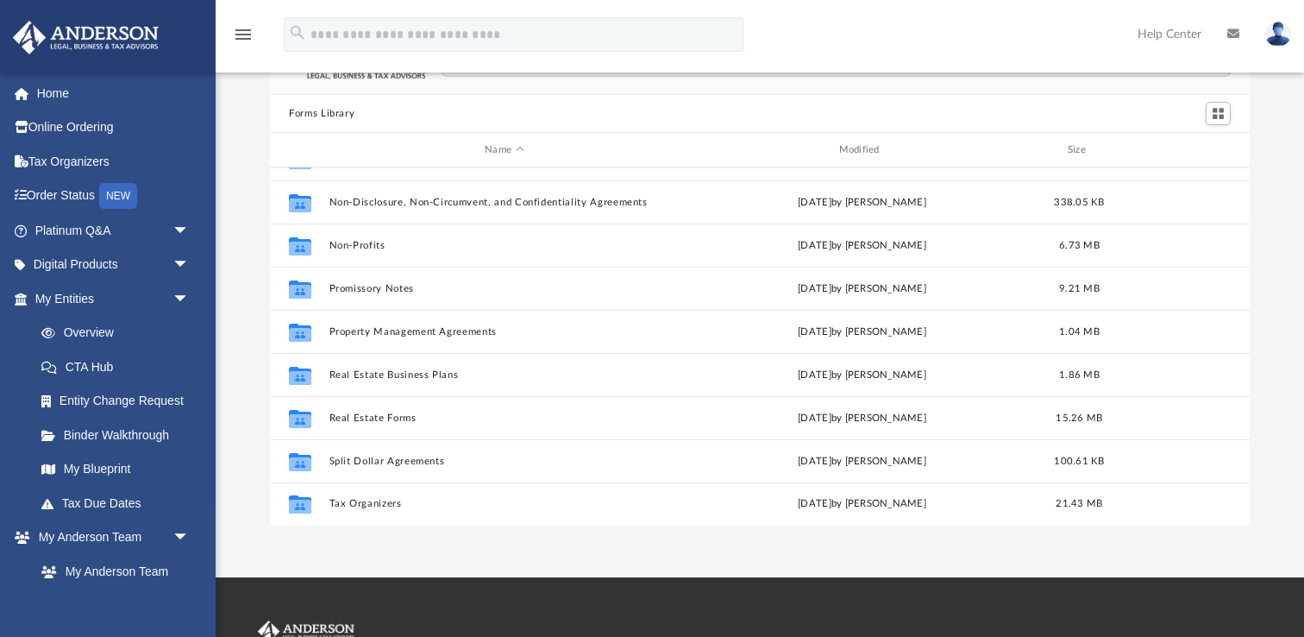
scroll to position [77, 0]
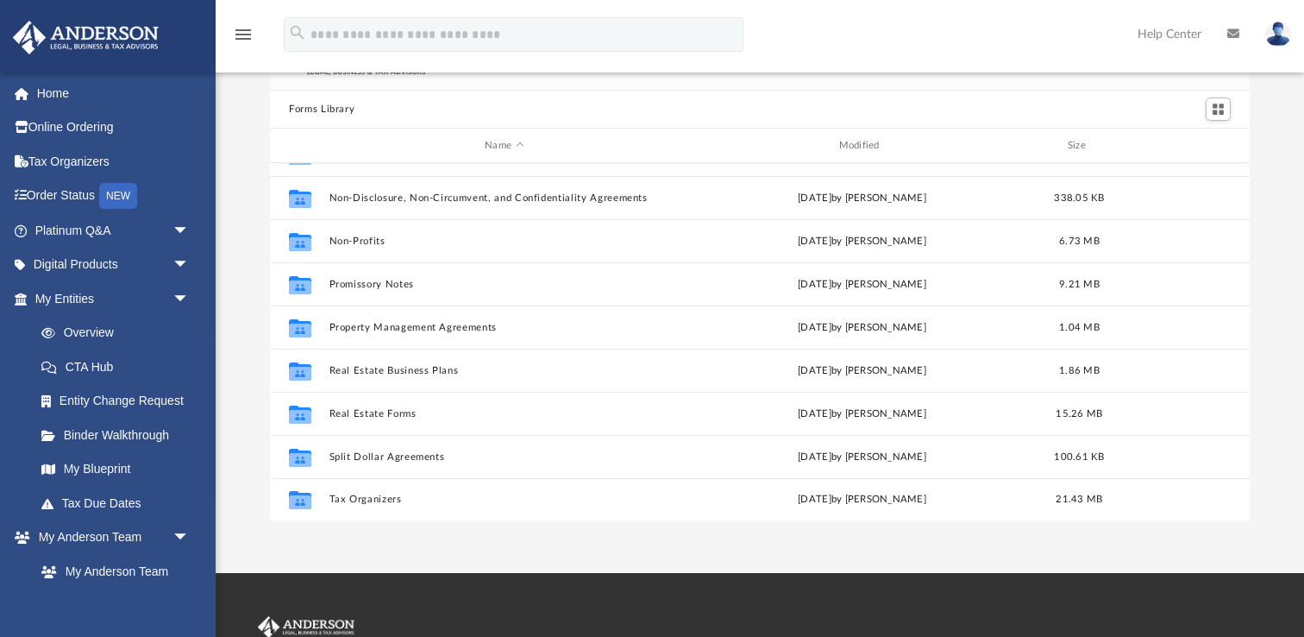
click at [364, 565] on div "App [EMAIL_ADDRESS][DOMAIN_NAME] Sign Out [EMAIL_ADDRESS][DOMAIN_NAME] Home Onl…" at bounding box center [652, 248] width 1304 height 650
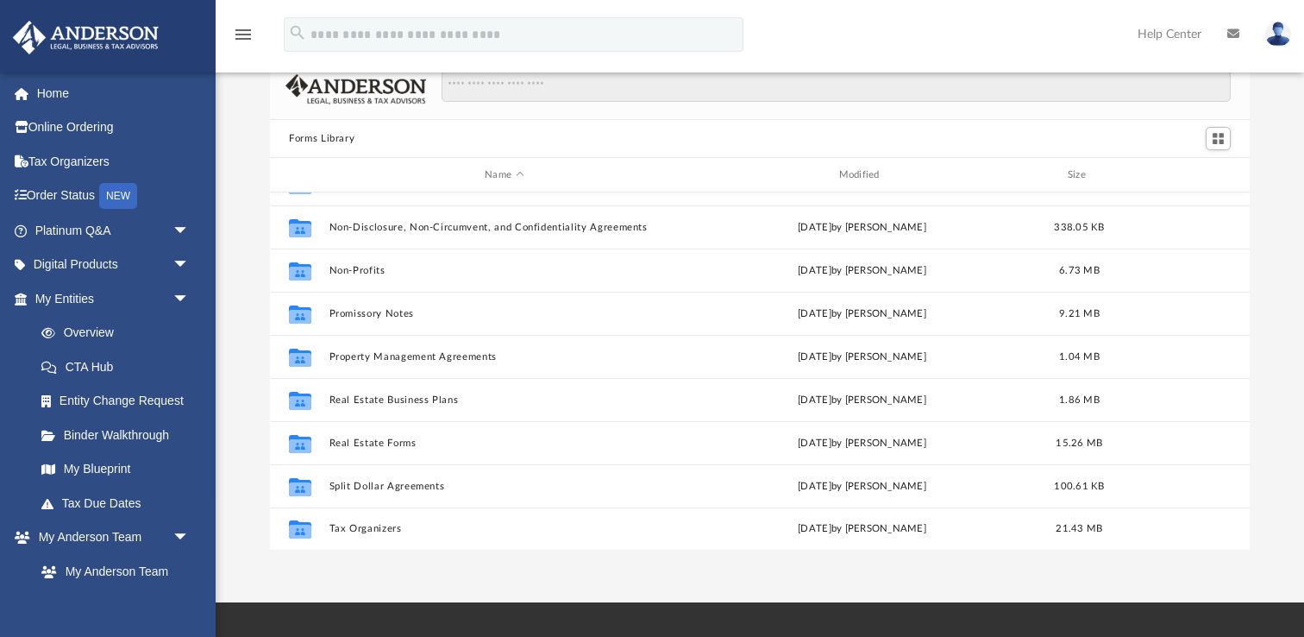
scroll to position [34, 0]
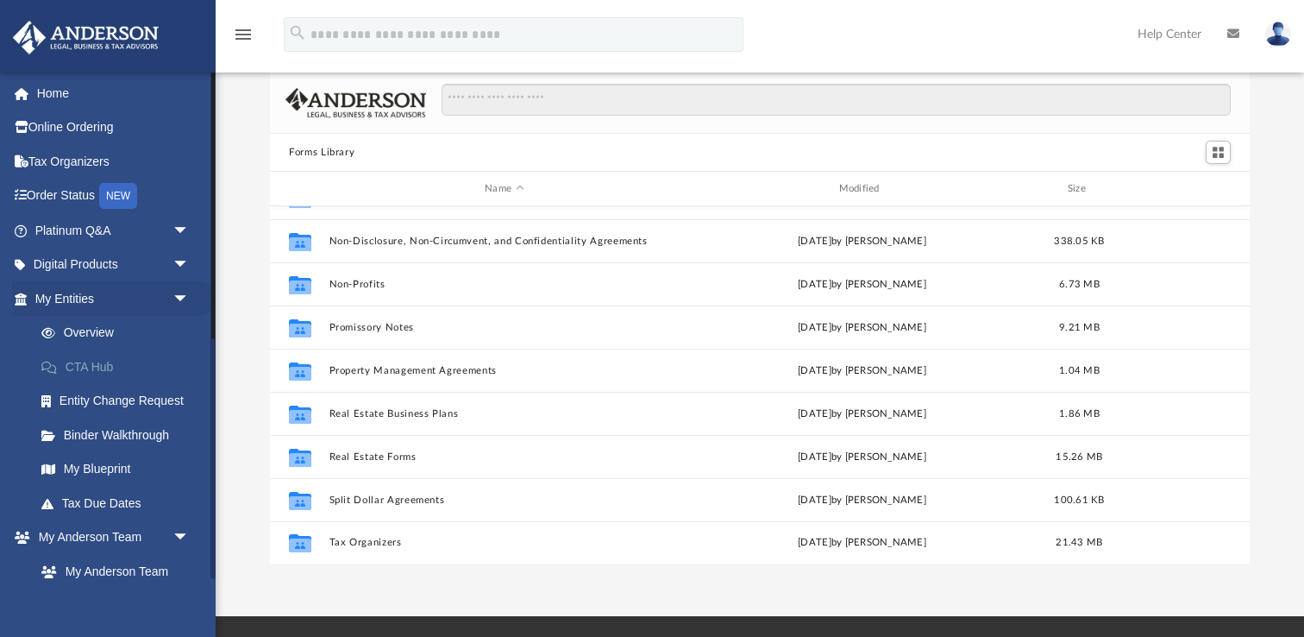
click at [118, 369] on link "CTA Hub" at bounding box center [120, 366] width 192 height 35
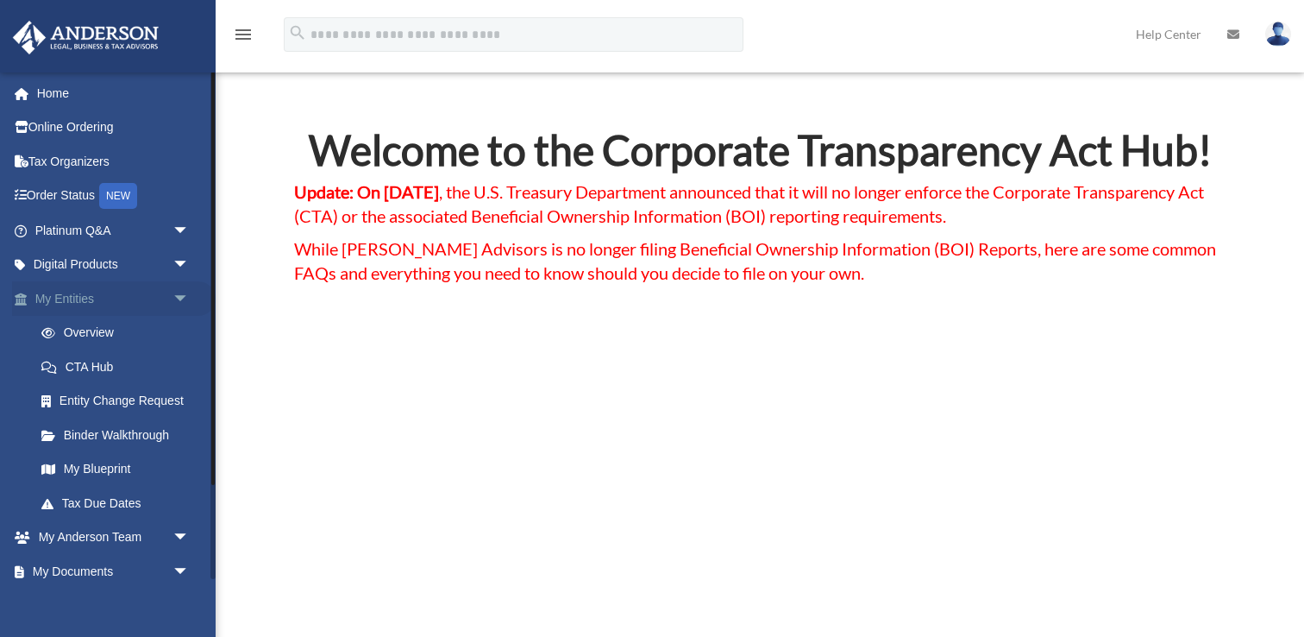
click at [185, 291] on span "arrow_drop_down" at bounding box center [190, 298] width 35 height 35
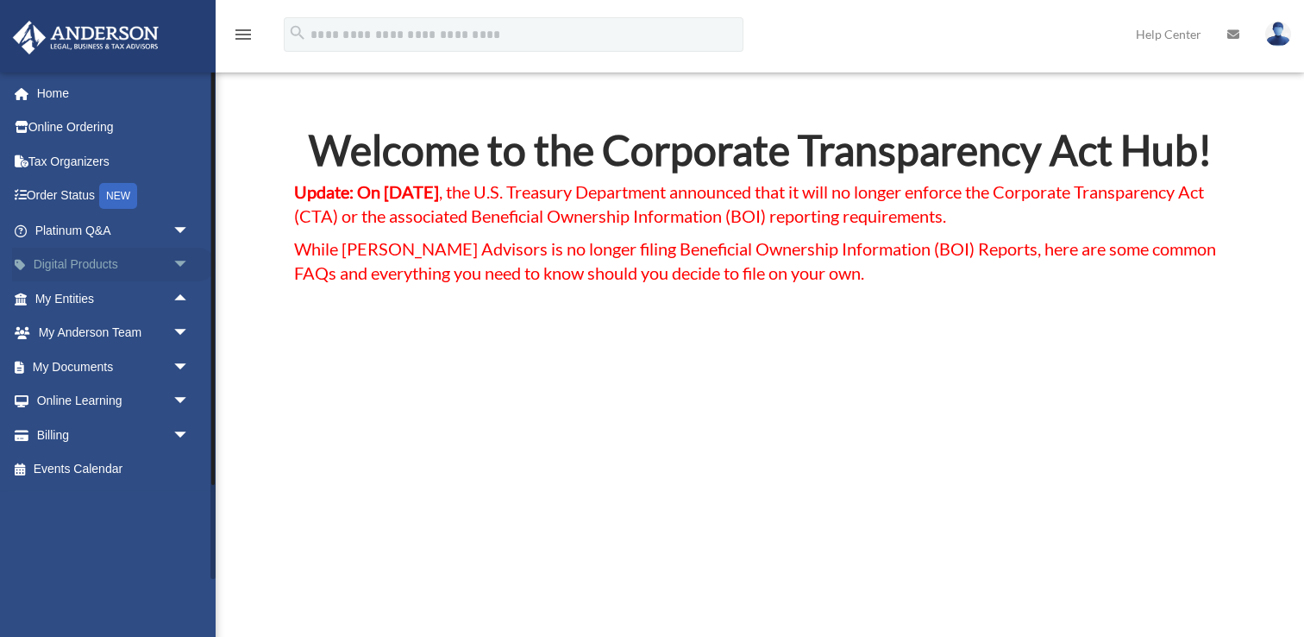
click at [185, 268] on span "arrow_drop_down" at bounding box center [190, 265] width 35 height 35
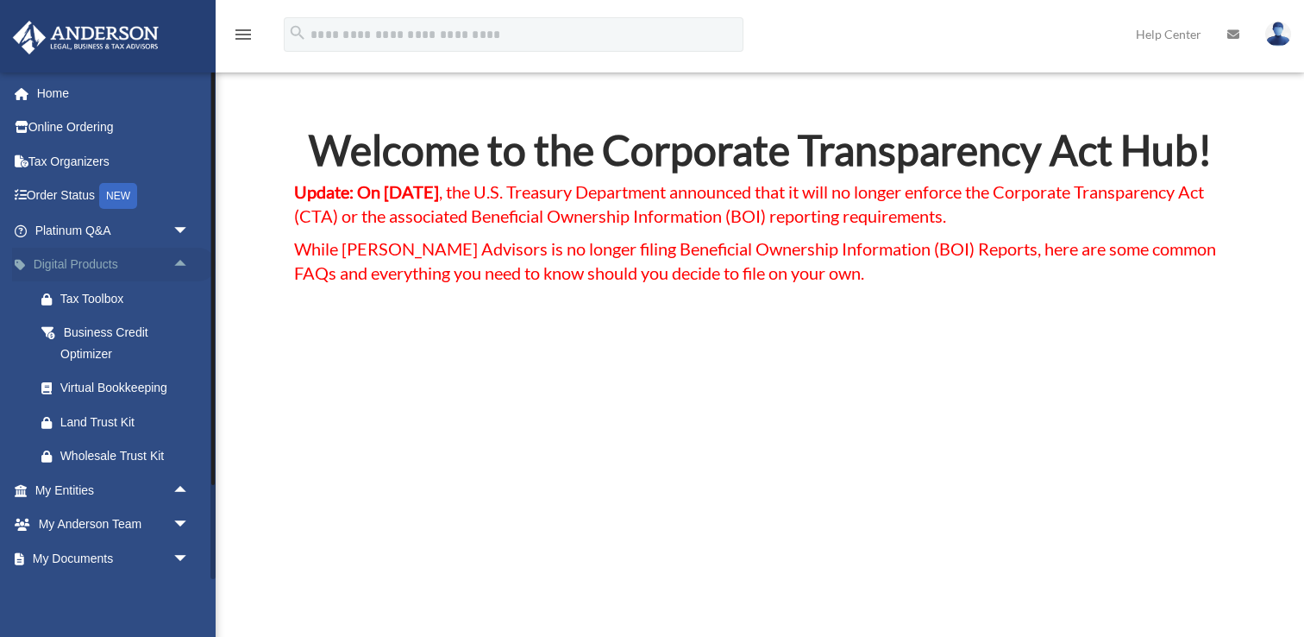
click at [186, 263] on span "arrow_drop_up" at bounding box center [190, 265] width 35 height 35
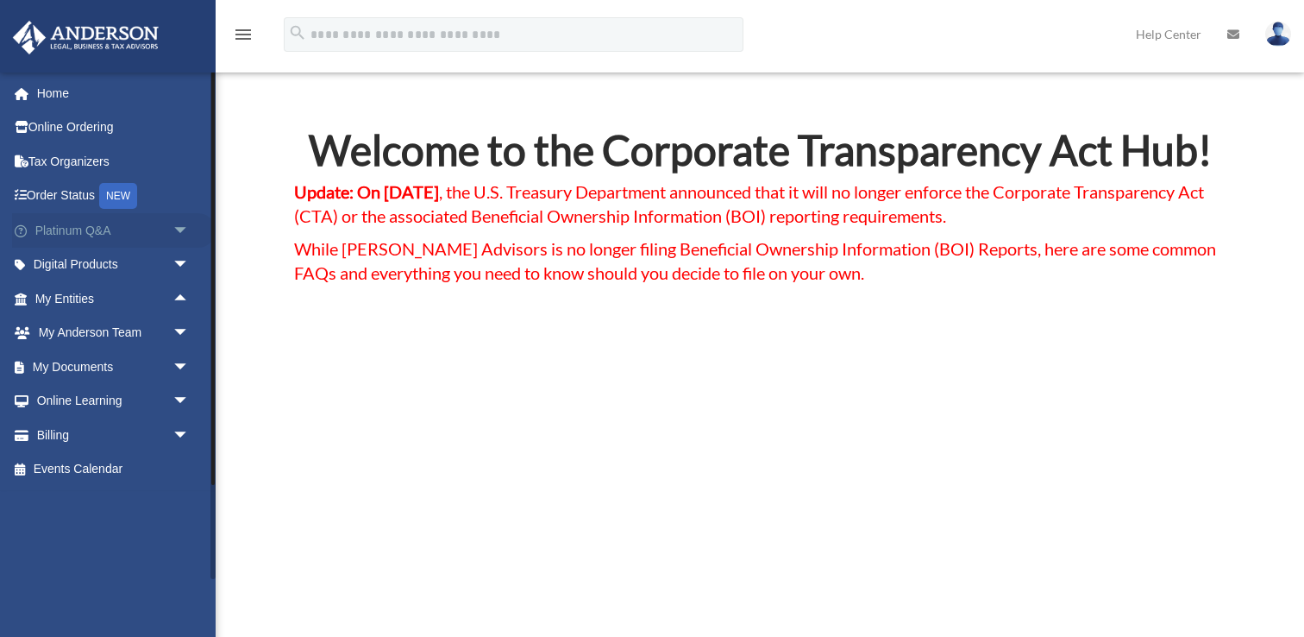
click at [177, 234] on span "arrow_drop_down" at bounding box center [190, 230] width 35 height 35
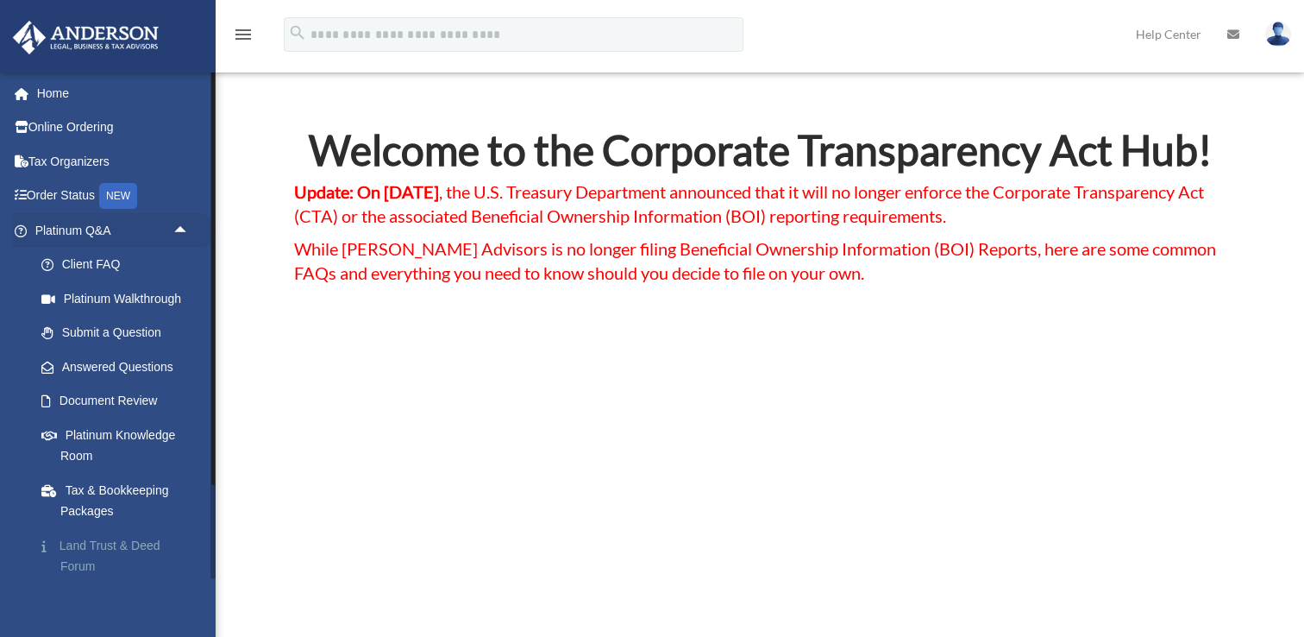
click at [123, 554] on link "Land Trust & Deed Forum" at bounding box center [120, 555] width 192 height 55
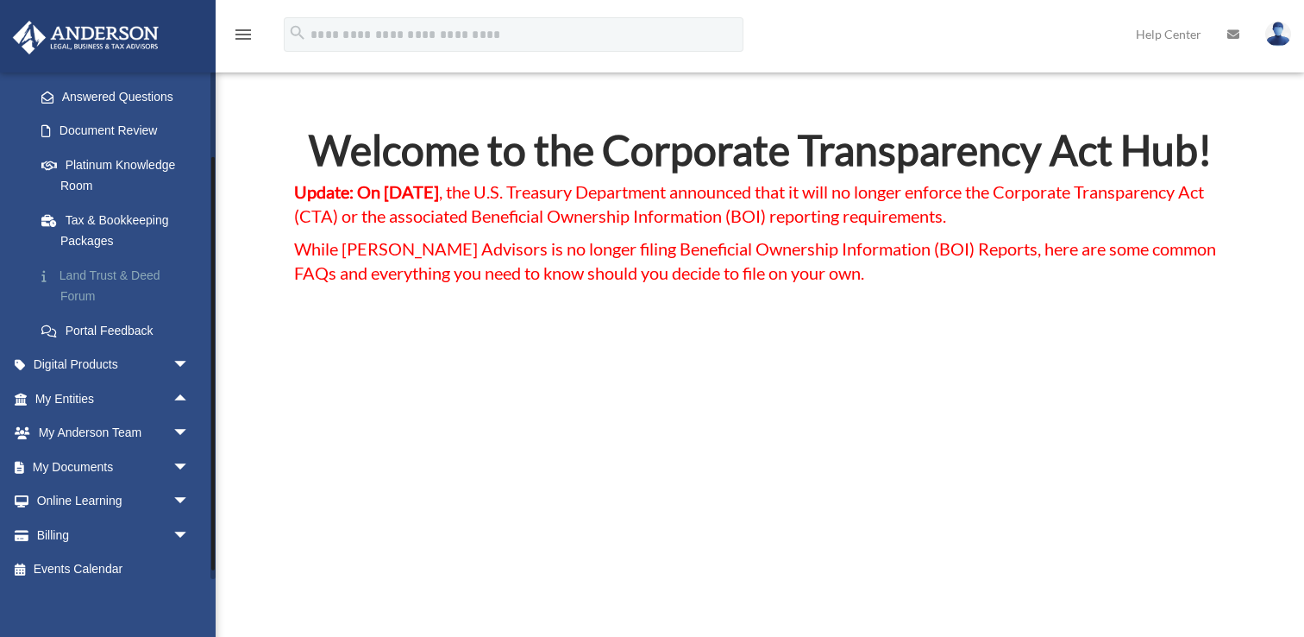
scroll to position [281, 0]
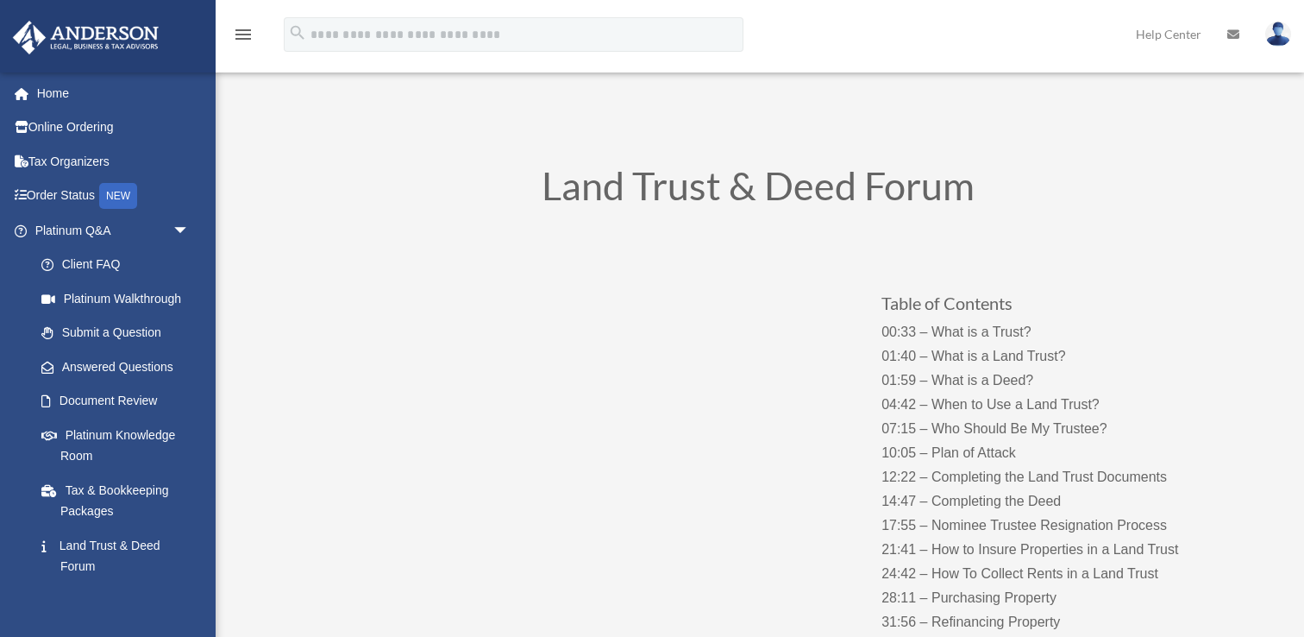
click at [570, 606] on div "Table of Contents 00:33 – What is a Trust? 01:40 – What is a Land Trust? 01:59 …" at bounding box center [758, 481] width 932 height 493
click at [592, 581] on div "Table of Contents 00:33 – What is a Trust? 01:40 – What is a Land Trust? 01:59 …" at bounding box center [758, 481] width 932 height 493
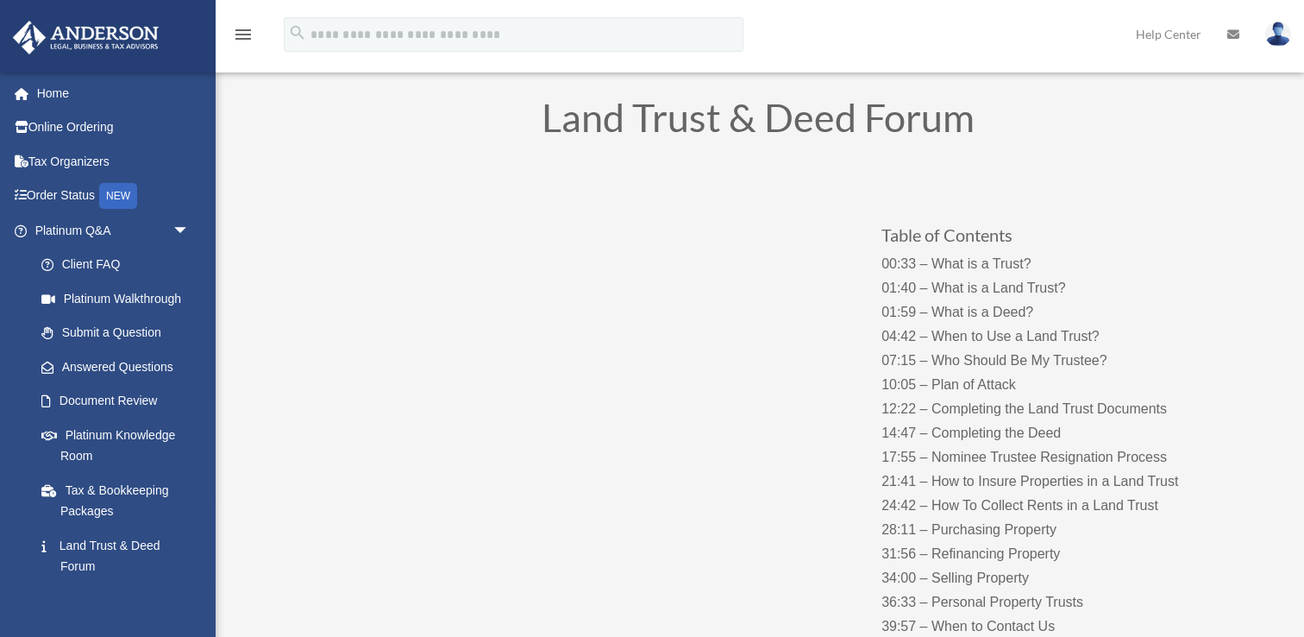
scroll to position [93, 0]
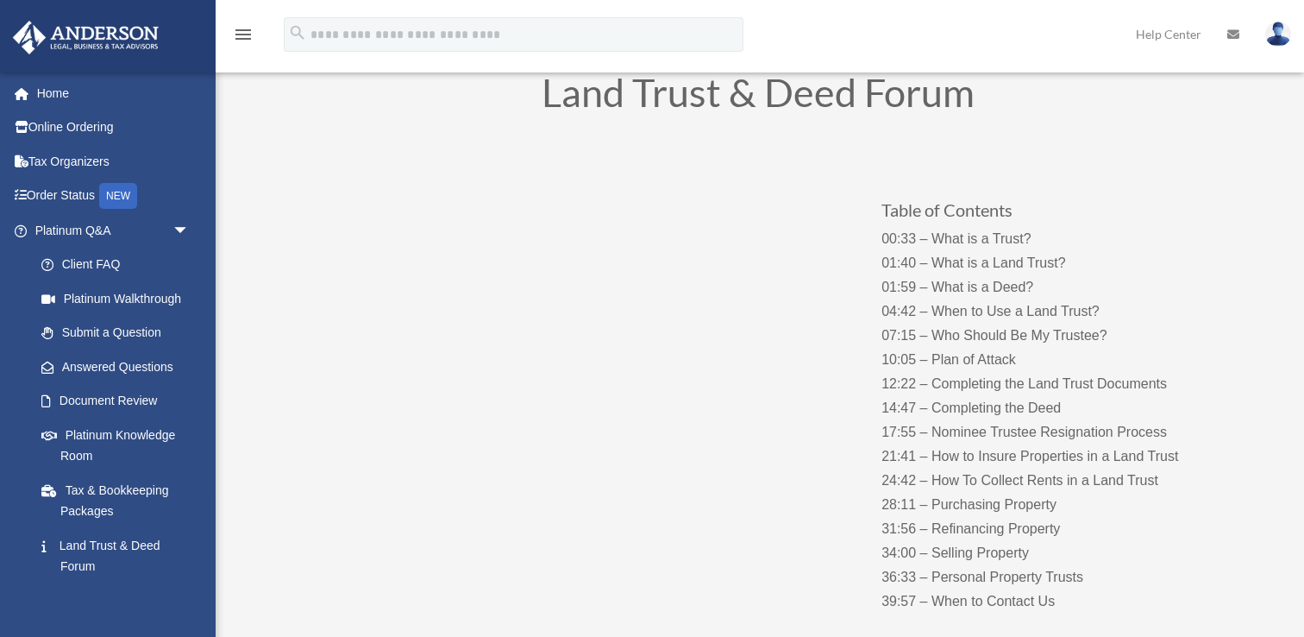
click at [625, 506] on div "Table of Contents 00:33 – What is a Trust? 01:40 – What is a Land Trust? 01:59 …" at bounding box center [758, 387] width 932 height 493
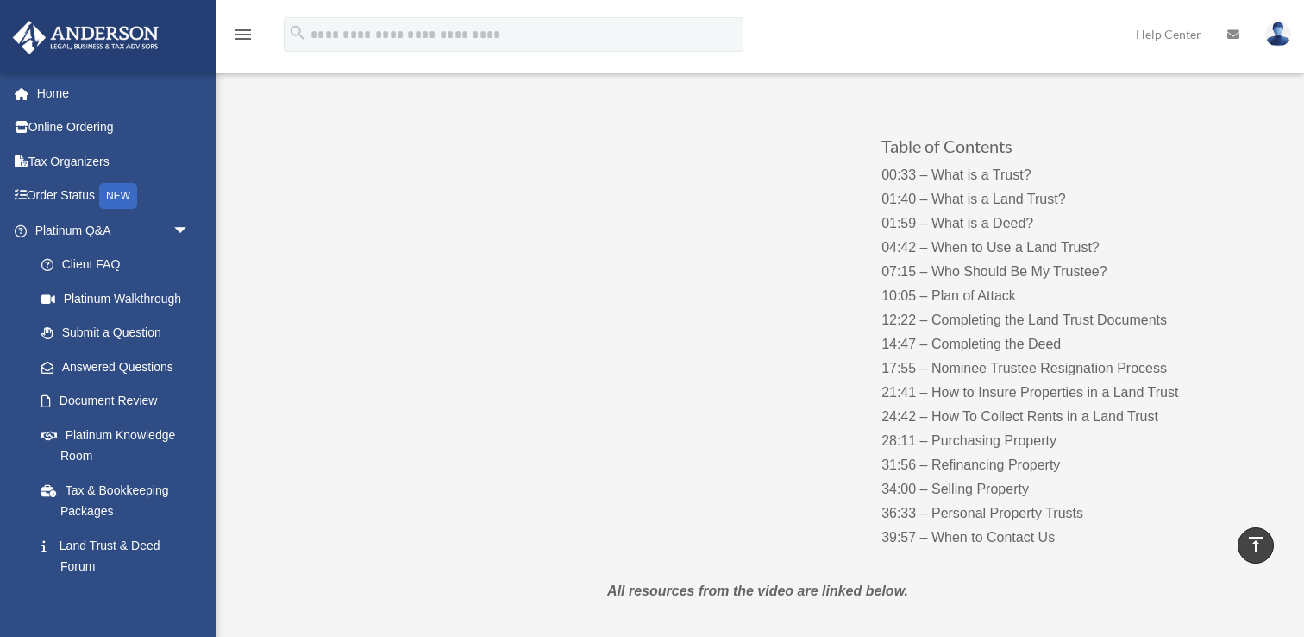
scroll to position [0, 0]
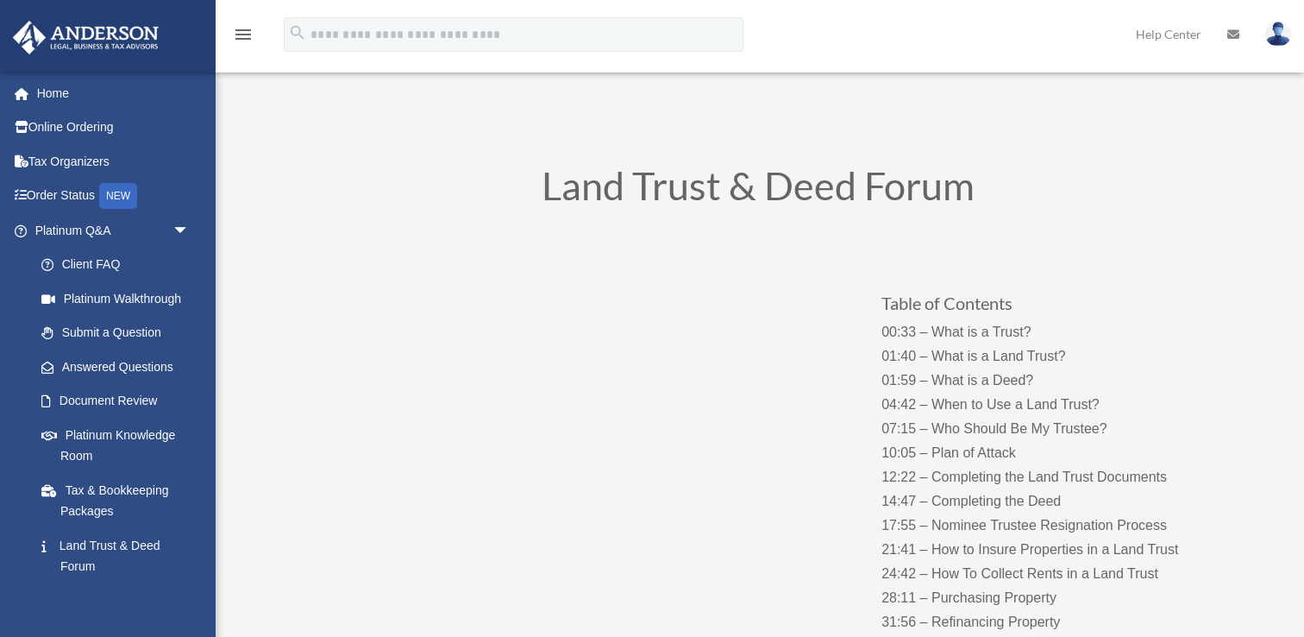
click at [586, 573] on div "Table of Contents 00:33 – What is a Trust? 01:40 – What is a Land Trust? 01:59 …" at bounding box center [758, 481] width 932 height 493
click at [586, 587] on div "Table of Contents 00:33 – What is a Trust? 01:40 – What is a Land Trust? 01:59 …" at bounding box center [758, 481] width 932 height 493
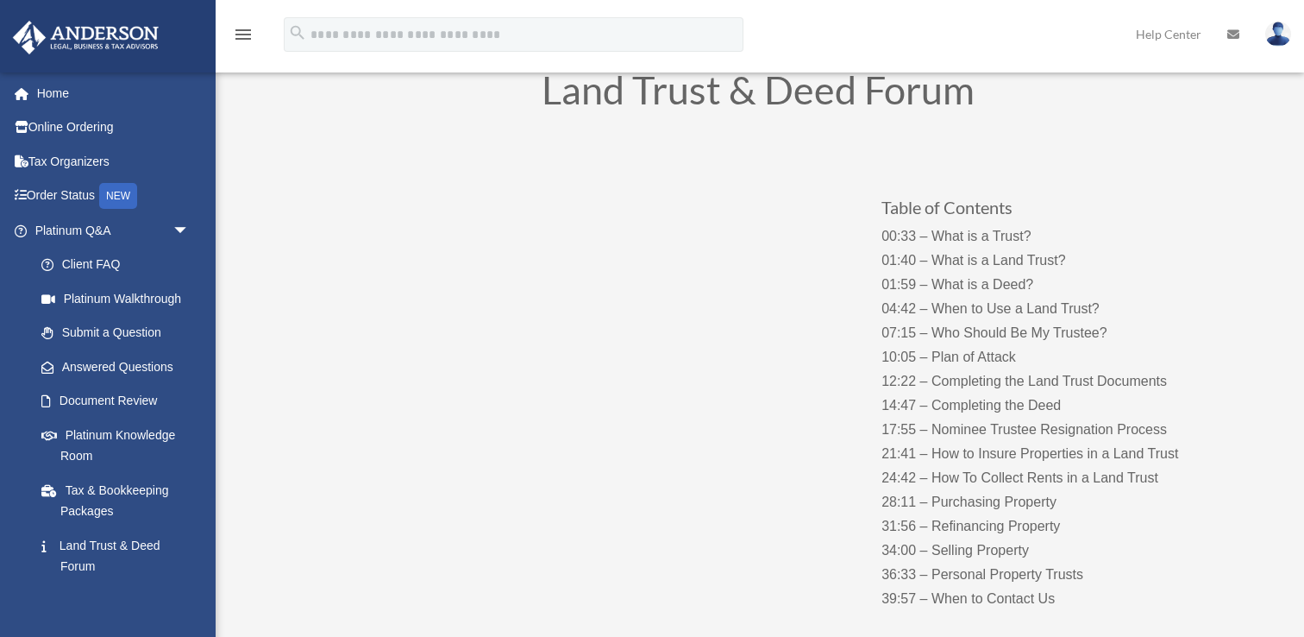
scroll to position [107, 0]
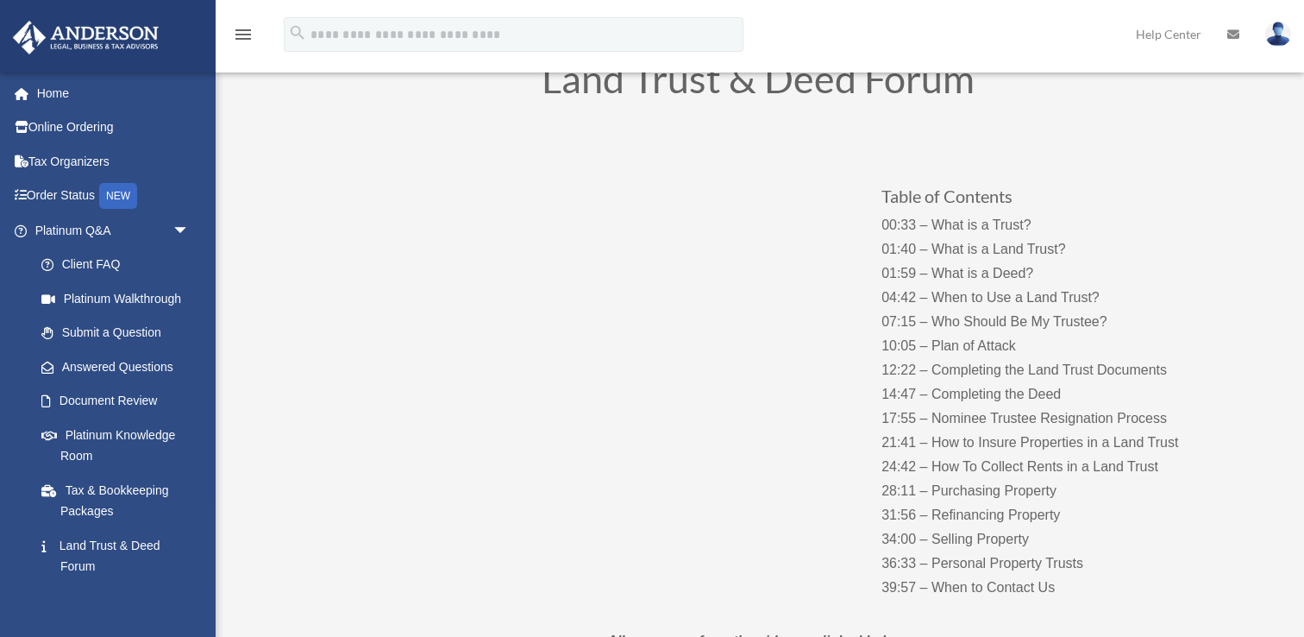
click at [518, 545] on div "Table of Contents 00:33 – What is a Trust? 01:40 – What is a Land Trust? 01:59 …" at bounding box center [758, 374] width 932 height 493
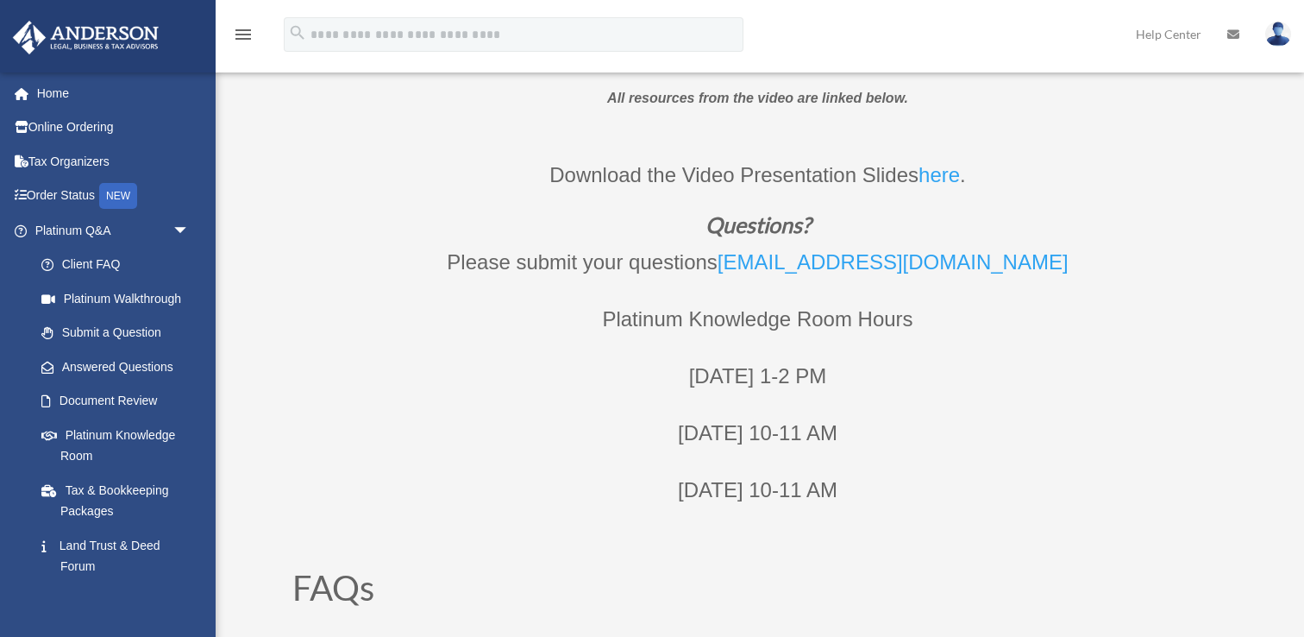
scroll to position [929, 0]
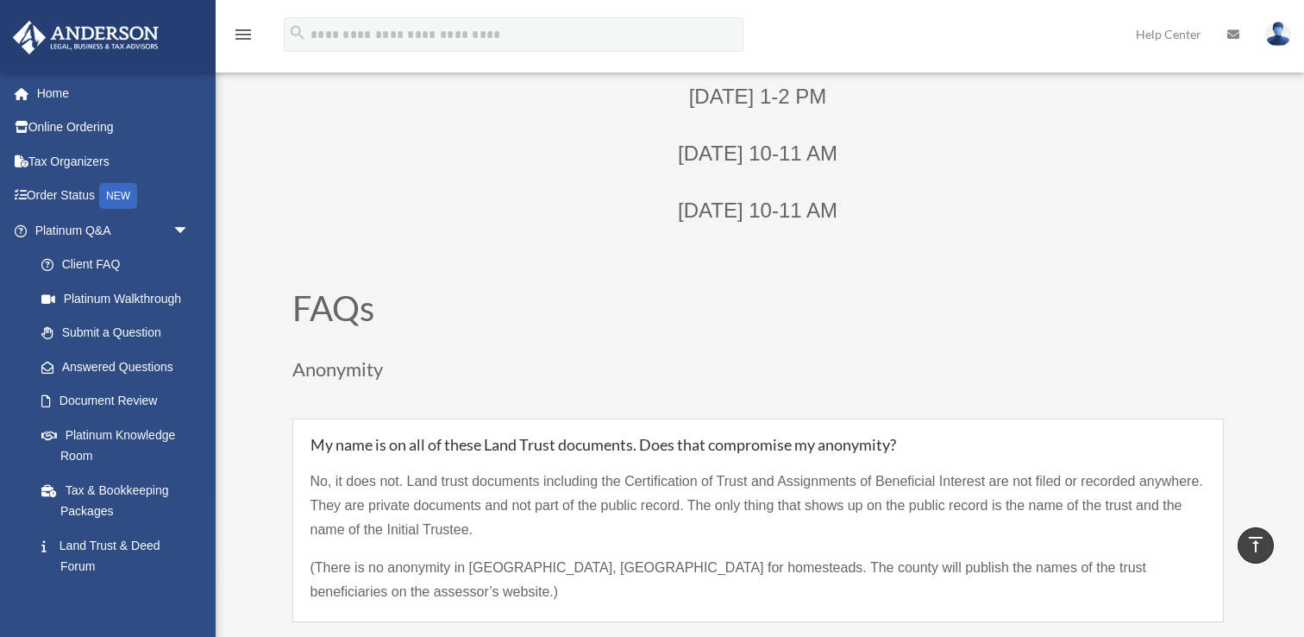
click at [632, 440] on h5 "My name is on all of these Land Trust documents. Does that compromise my anonym…" at bounding box center [758, 445] width 895 height 16
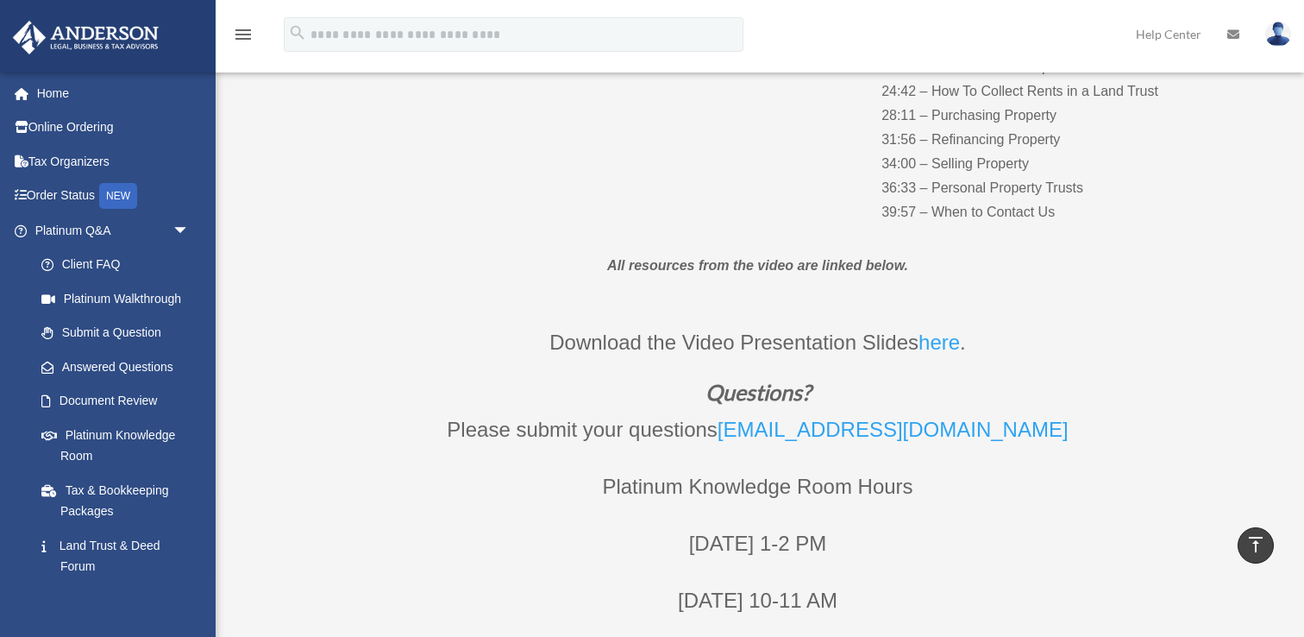
scroll to position [114, 0]
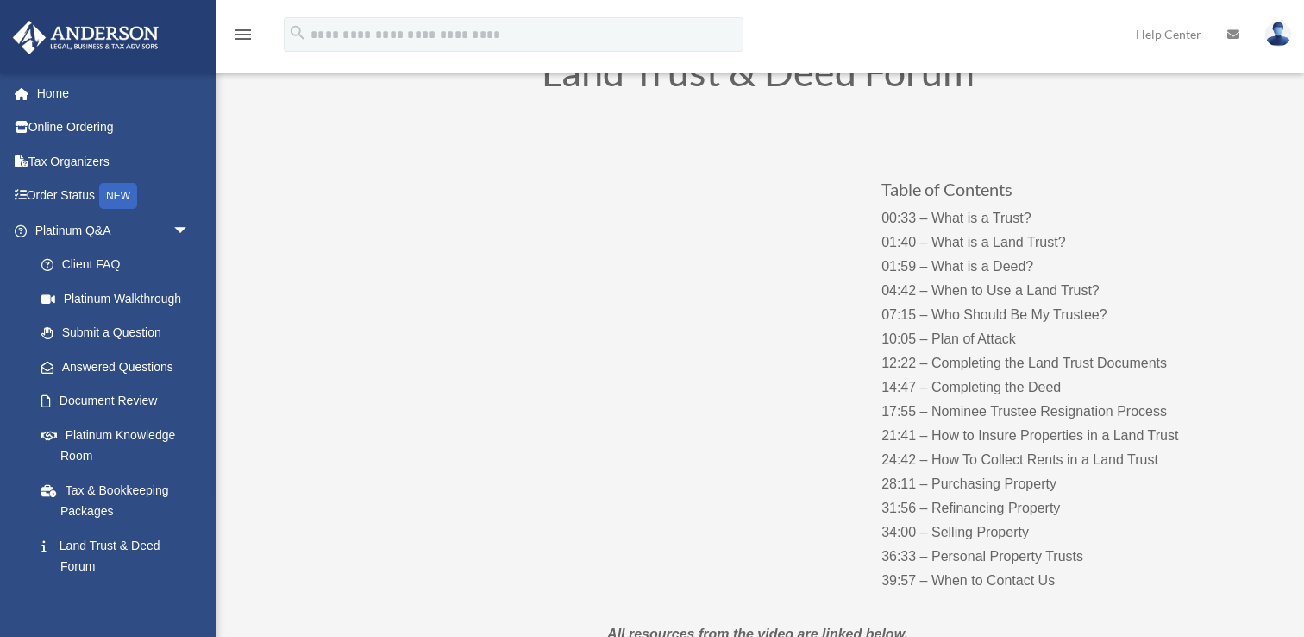
click at [546, 516] on div "Table of Contents 00:33 – What is a Trust? 01:40 – What is a Land Trust? 01:59 …" at bounding box center [758, 367] width 932 height 493
click at [1003, 462] on p "00:33 – What is a Trust? 01:40 – What is a Land Trust? 01:59 – What is a Deed? …" at bounding box center [1052, 399] width 341 height 386
click at [1003, 530] on p "00:33 – What is a Trust? 01:40 – What is a Land Trust? 01:59 – What is a Deed? …" at bounding box center [1052, 399] width 341 height 386
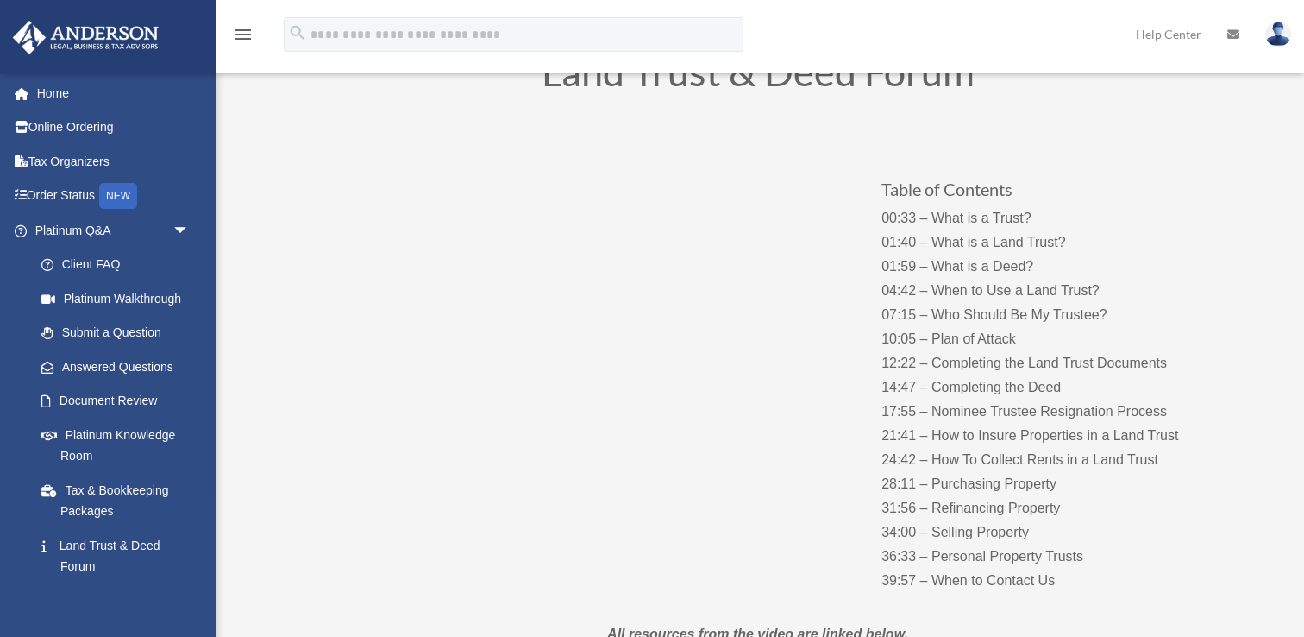
click at [976, 479] on p "00:33 – What is a Trust? 01:40 – What is a Land Trust? 01:59 – What is a Deed? …" at bounding box center [1052, 399] width 341 height 386
click at [990, 512] on p "00:33 – What is a Trust? 01:40 – What is a Land Trust? 01:59 – What is a Deed? …" at bounding box center [1052, 399] width 341 height 386
click at [700, 548] on div "Table of Contents 00:33 – What is a Trust? 01:40 – What is a Land Trust? 01:59 …" at bounding box center [758, 367] width 932 height 493
click at [983, 550] on p "00:33 – What is a Trust? 01:40 – What is a Land Trust? 01:59 – What is a Deed? …" at bounding box center [1052, 399] width 341 height 386
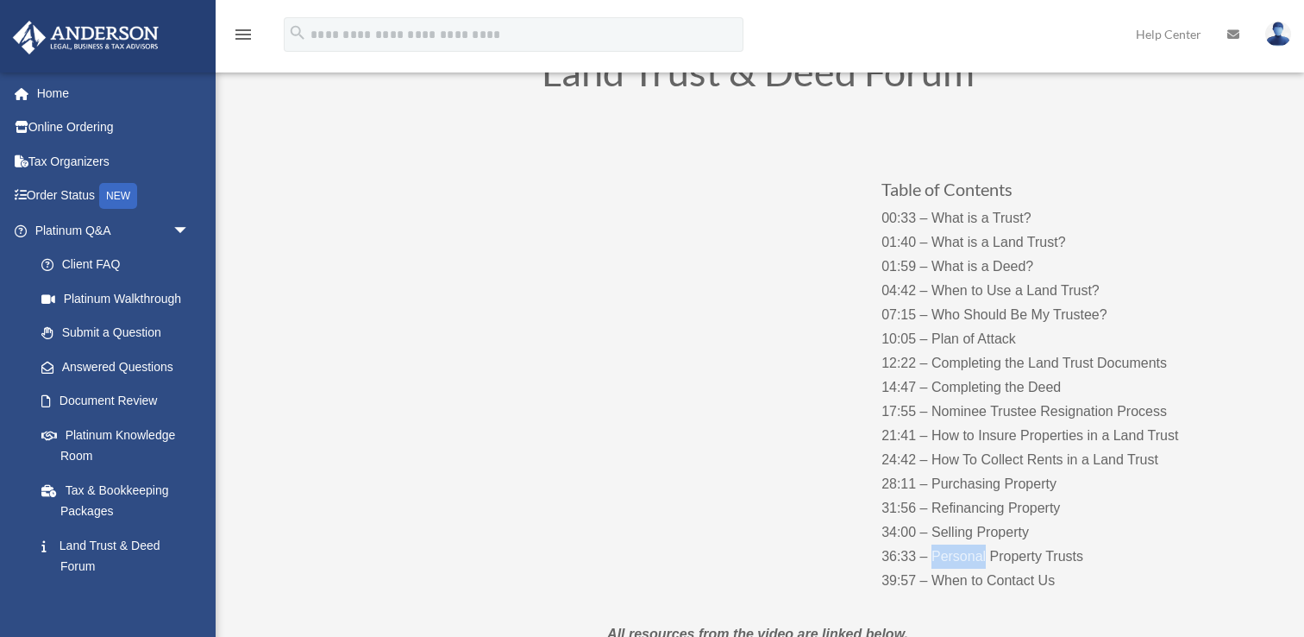
click at [983, 550] on p "00:33 – What is a Trust? 01:40 – What is a Land Trust? 01:59 – What is a Deed? …" at bounding box center [1052, 399] width 341 height 386
click at [962, 570] on p "00:33 – What is a Trust? 01:40 – What is a Land Trust? 01:59 – What is a Deed? …" at bounding box center [1052, 399] width 341 height 386
click at [574, 495] on div "Table of Contents 00:33 – What is a Trust? 01:40 – What is a Land Trust? 01:59 …" at bounding box center [758, 367] width 932 height 493
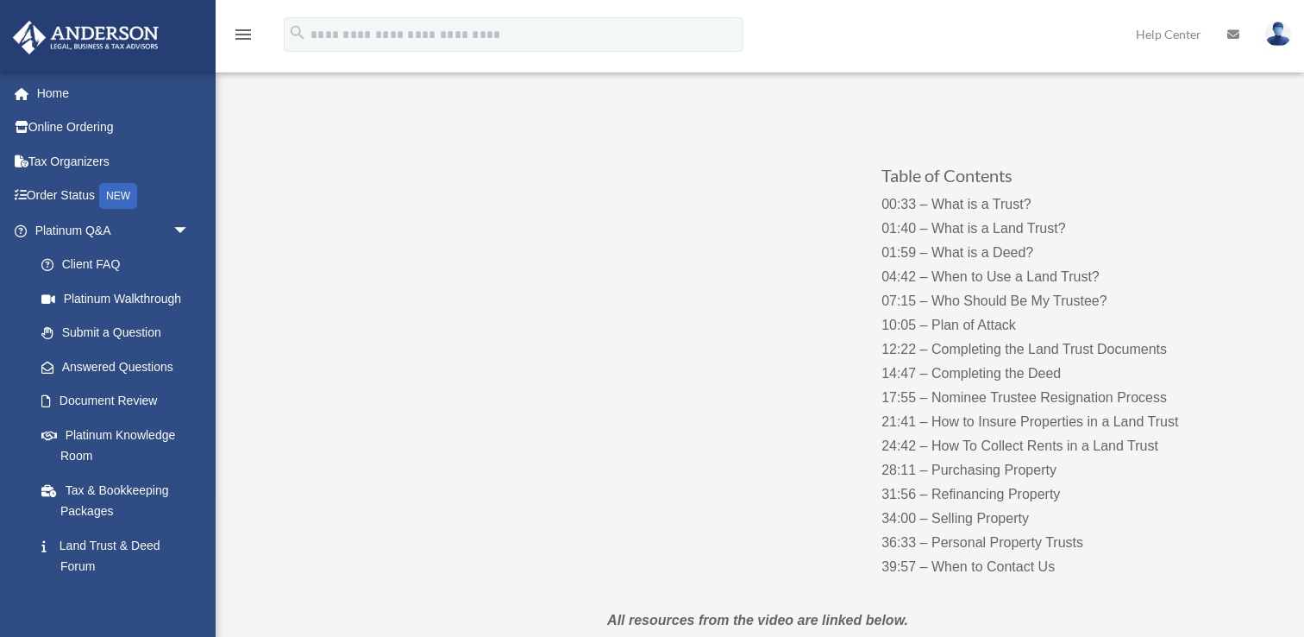
scroll to position [99, 0]
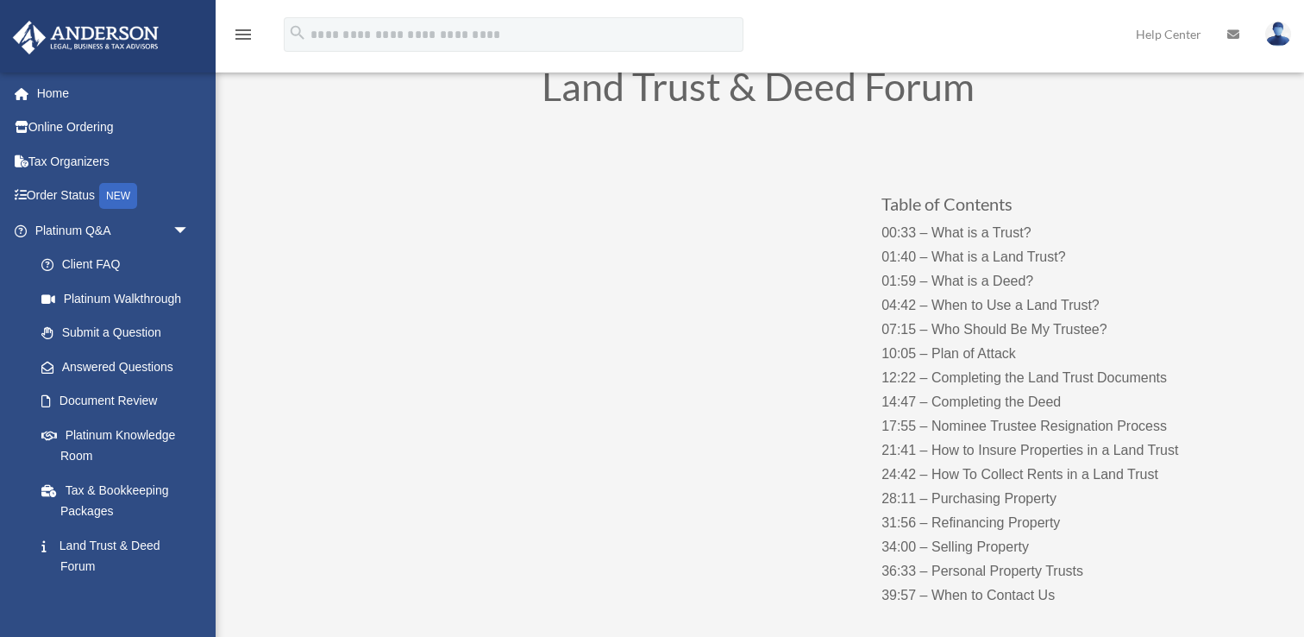
click at [594, 516] on div "Table of Contents 00:33 – What is a Trust? 01:40 – What is a Land Trust? 01:59 …" at bounding box center [758, 381] width 932 height 493
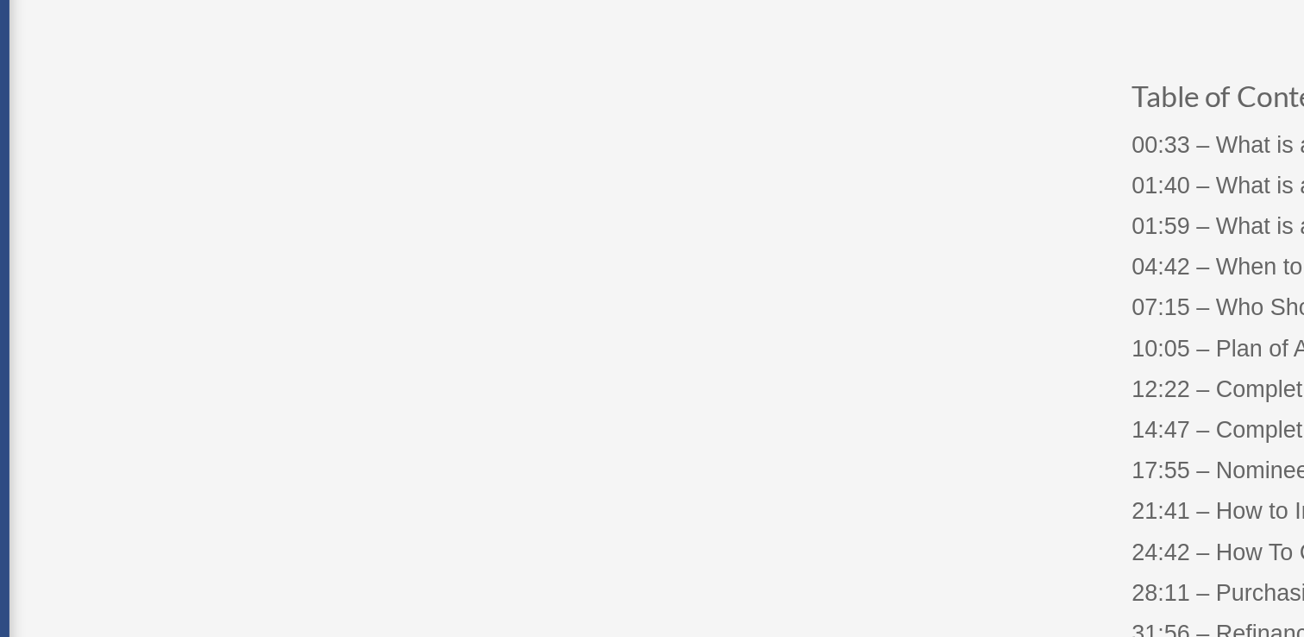
click at [511, 477] on div "Table of Contents 00:33 – What is a Trust? 01:40 – What is a Land Trust? 01:59 …" at bounding box center [758, 381] width 932 height 493
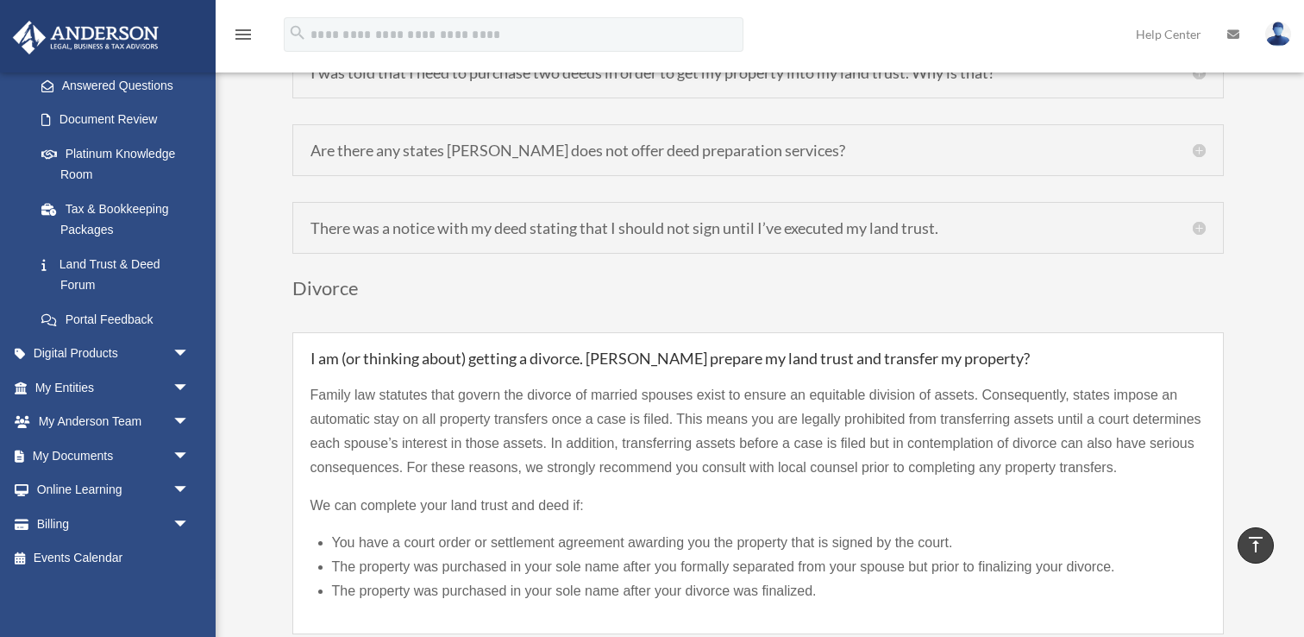
scroll to position [3113, 0]
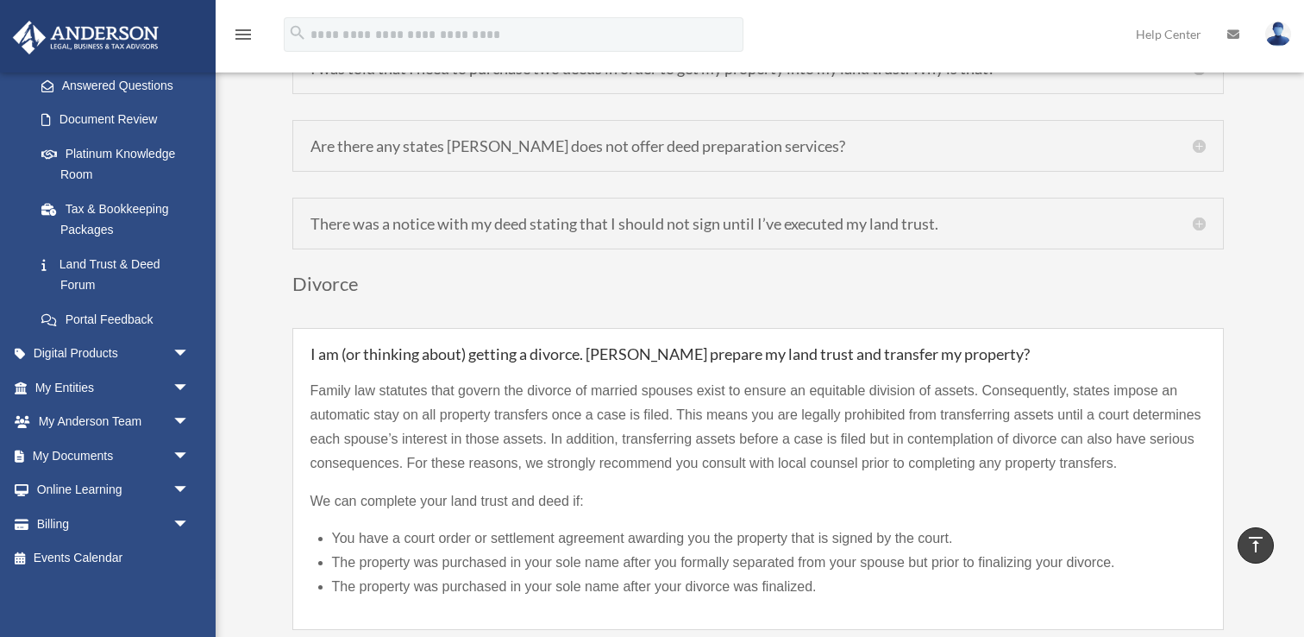
click at [576, 346] on h5 "I am (or thinking about) getting a divorce. [PERSON_NAME] prepare my land trust…" at bounding box center [758, 354] width 895 height 16
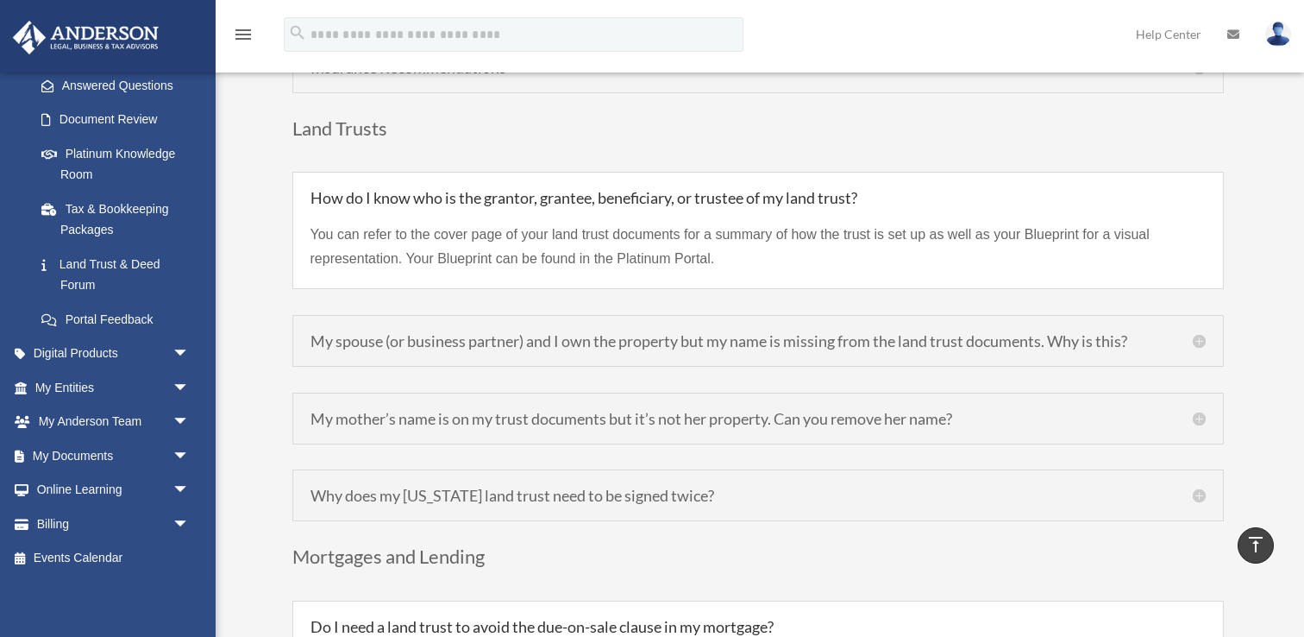
scroll to position [4389, 0]
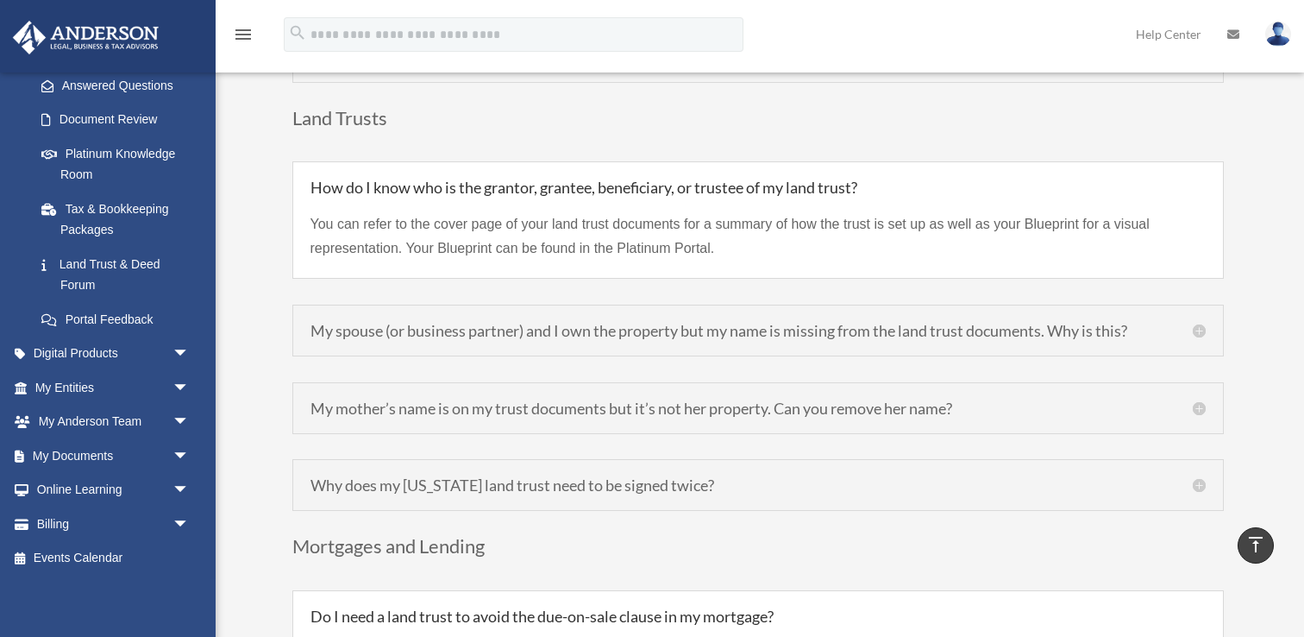
click at [586, 477] on h5 "Why does my [US_STATE] land trust need to be signed twice?" at bounding box center [758, 485] width 895 height 16
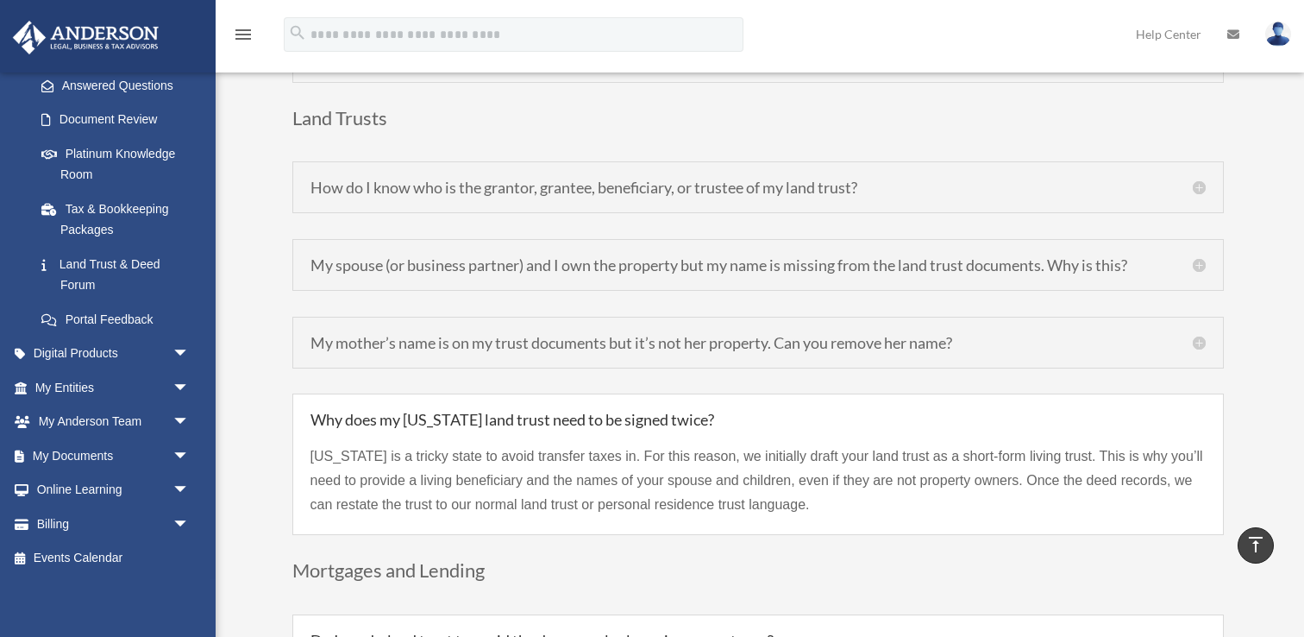
click at [664, 411] on h5 "Why does my [US_STATE] land trust need to be signed twice?" at bounding box center [758, 419] width 895 height 16
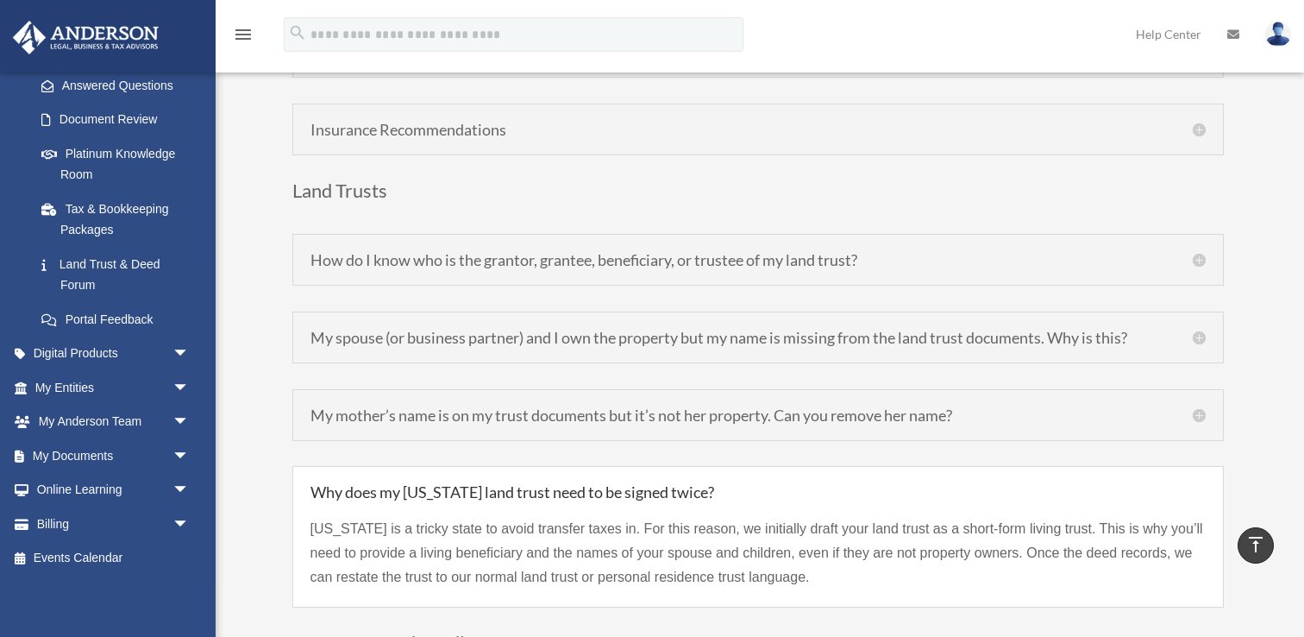
scroll to position [4299, 0]
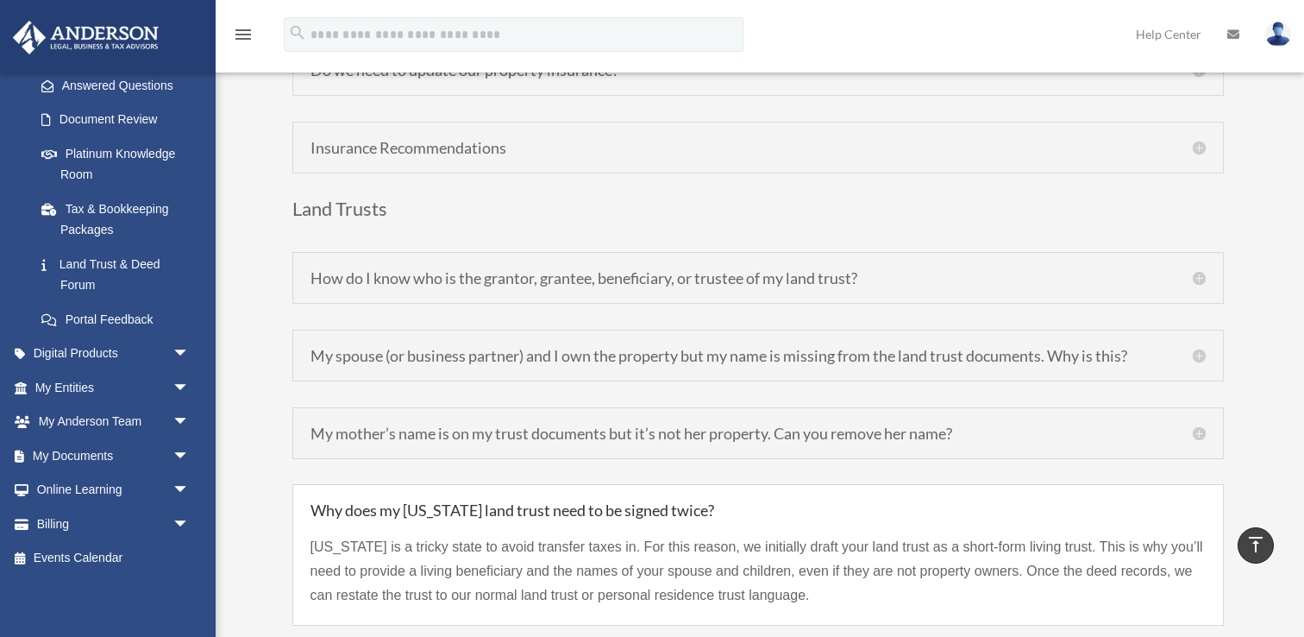
click at [688, 348] on h5 "My spouse (or business partner) and I own the property but my name is missing f…" at bounding box center [758, 356] width 895 height 16
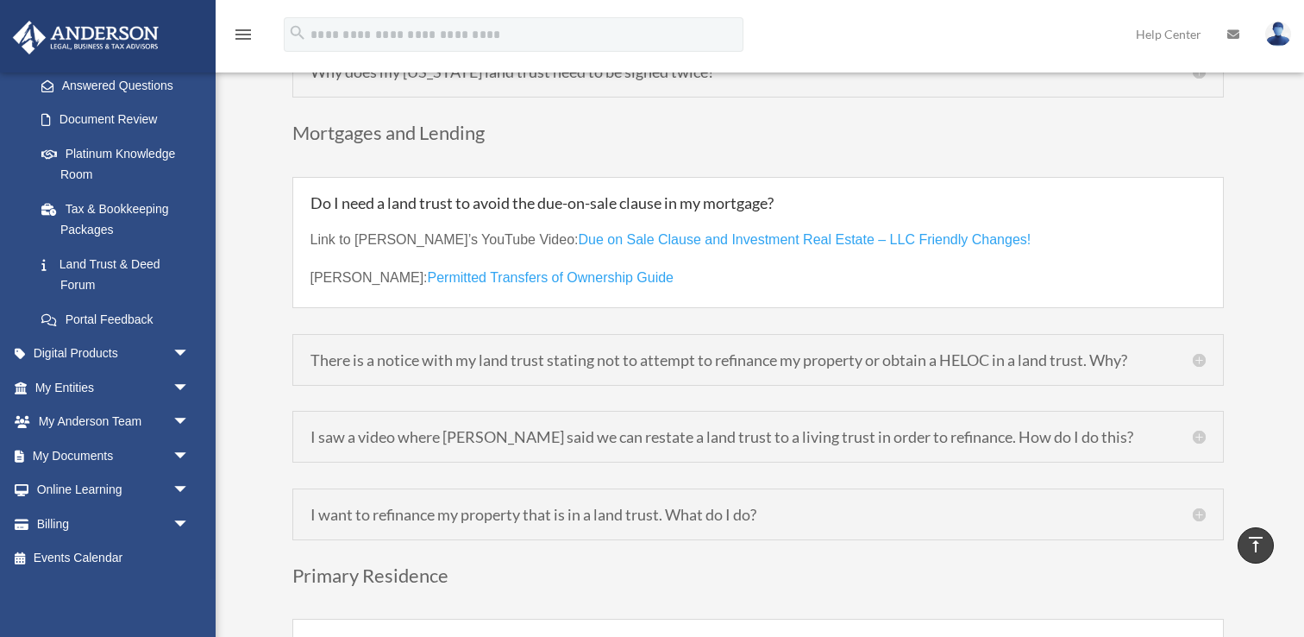
scroll to position [4865, 0]
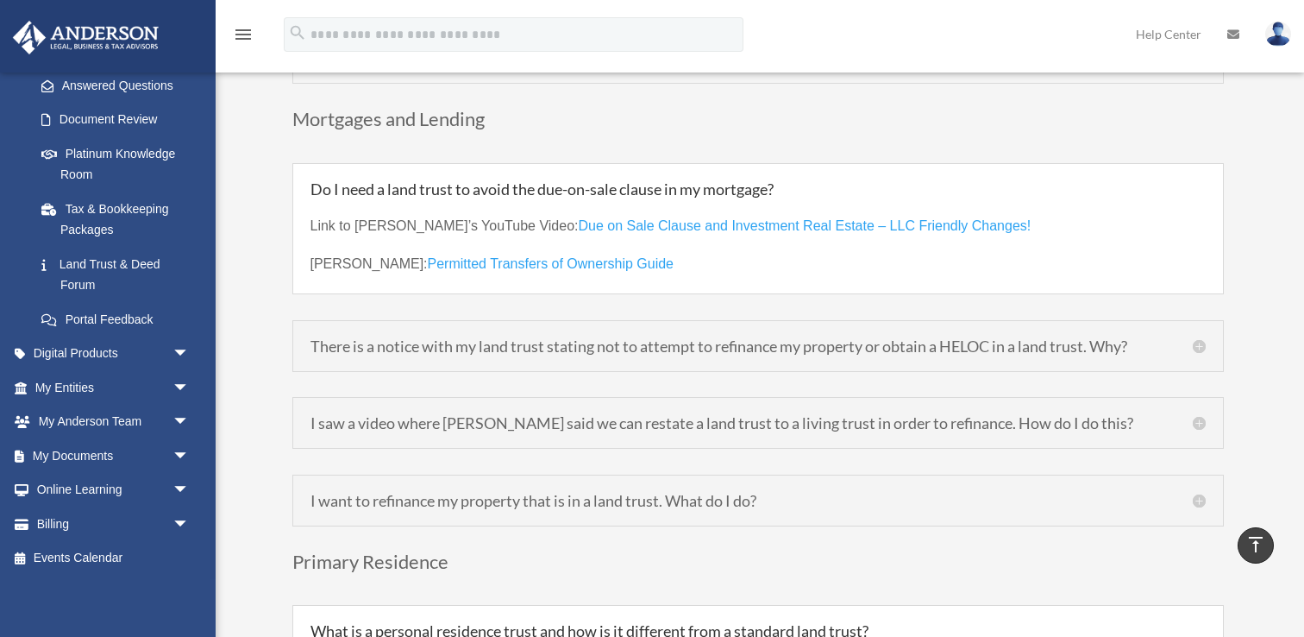
click at [683, 338] on h5 "There is a notice with my land trust stating not to attempt to refinance my pro…" at bounding box center [758, 346] width 895 height 16
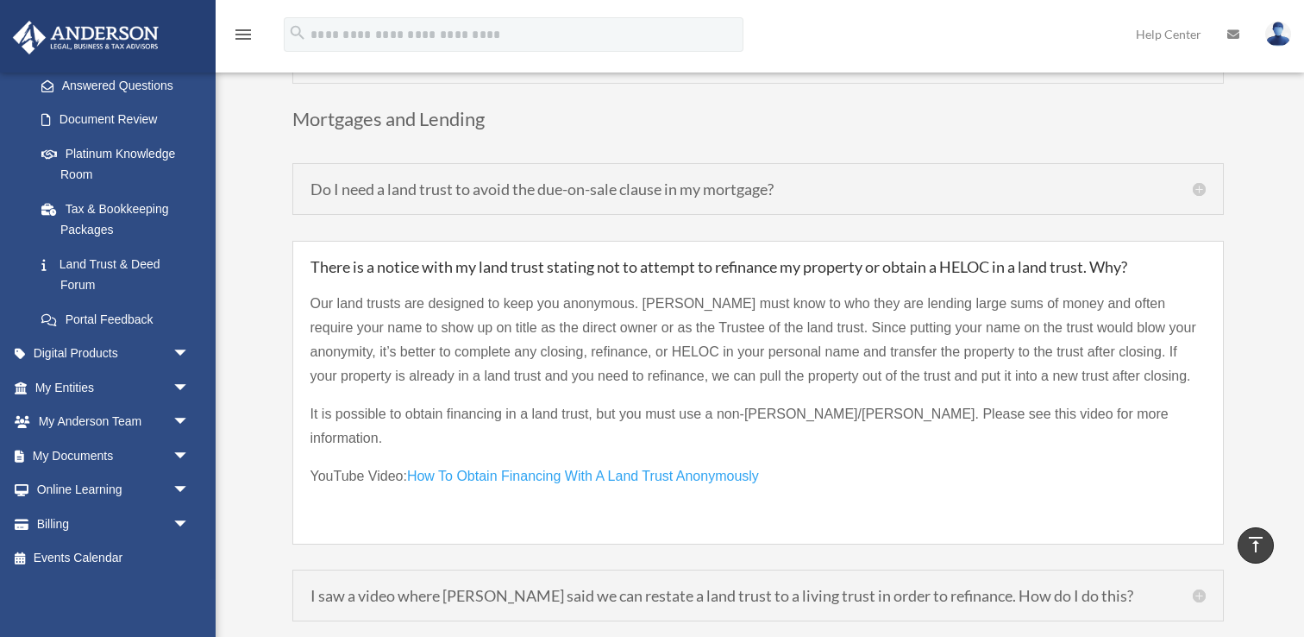
click at [663, 312] on p "Our land trusts are designed to keep you anonymous. [PERSON_NAME] must know to …" at bounding box center [758, 347] width 895 height 110
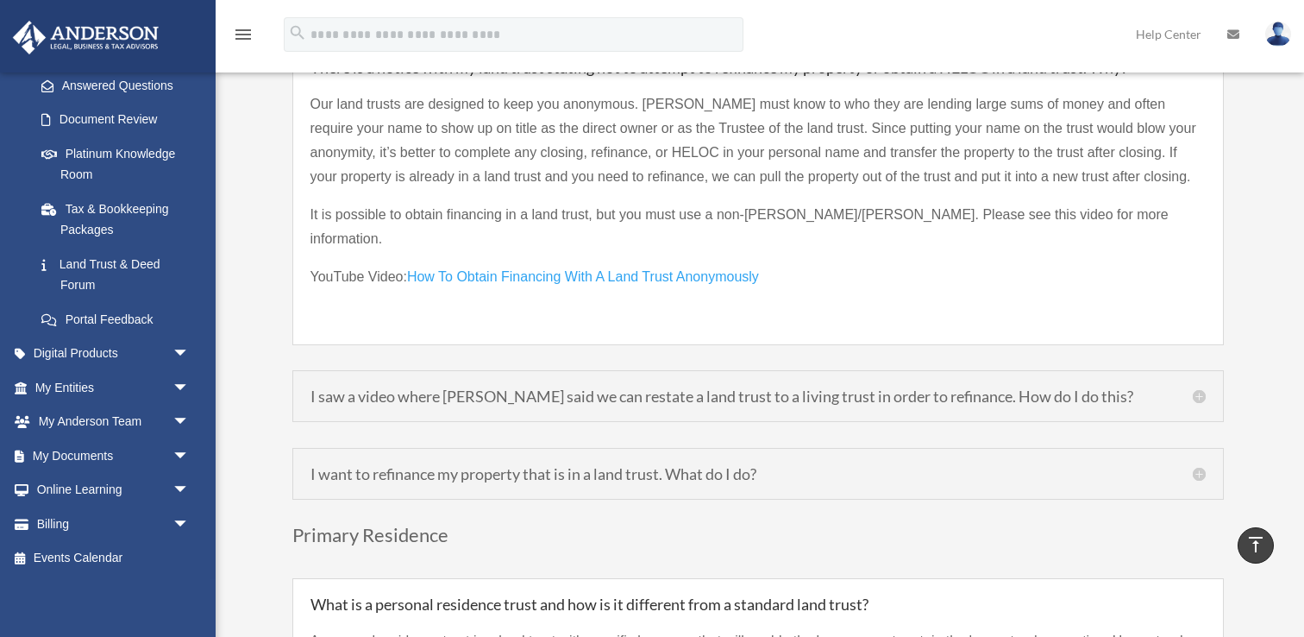
scroll to position [5079, 0]
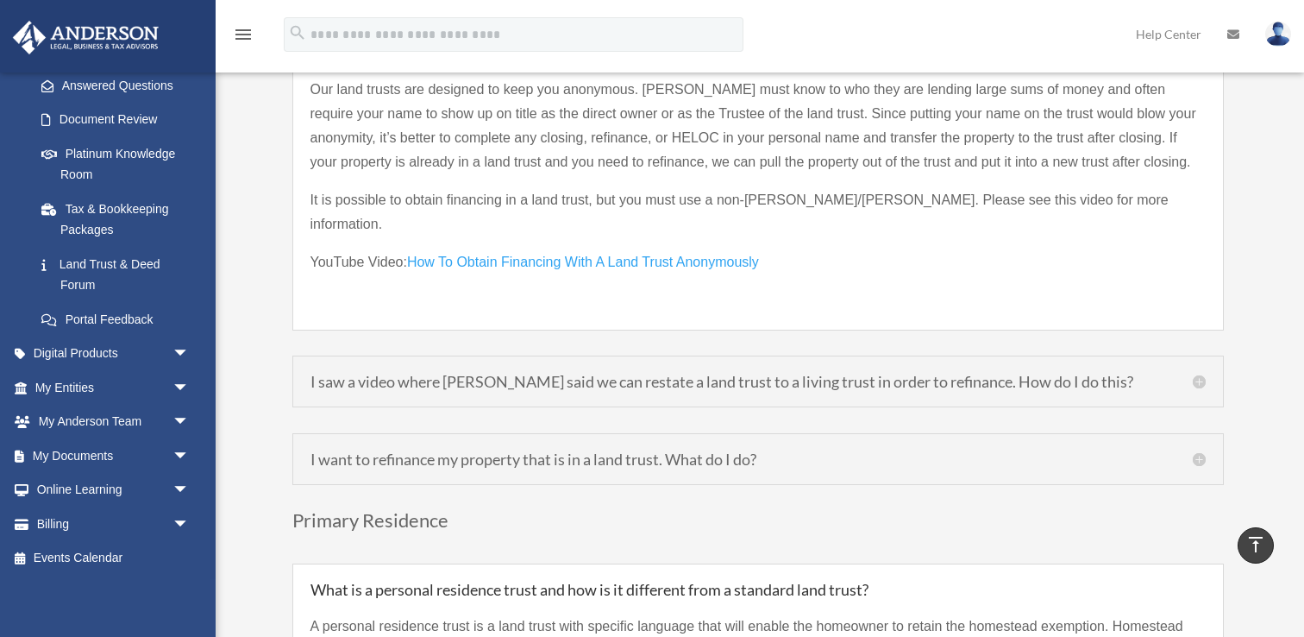
click at [592, 374] on h5 "I saw a video where [PERSON_NAME] said we can restate a land trust to a living …" at bounding box center [758, 382] width 895 height 16
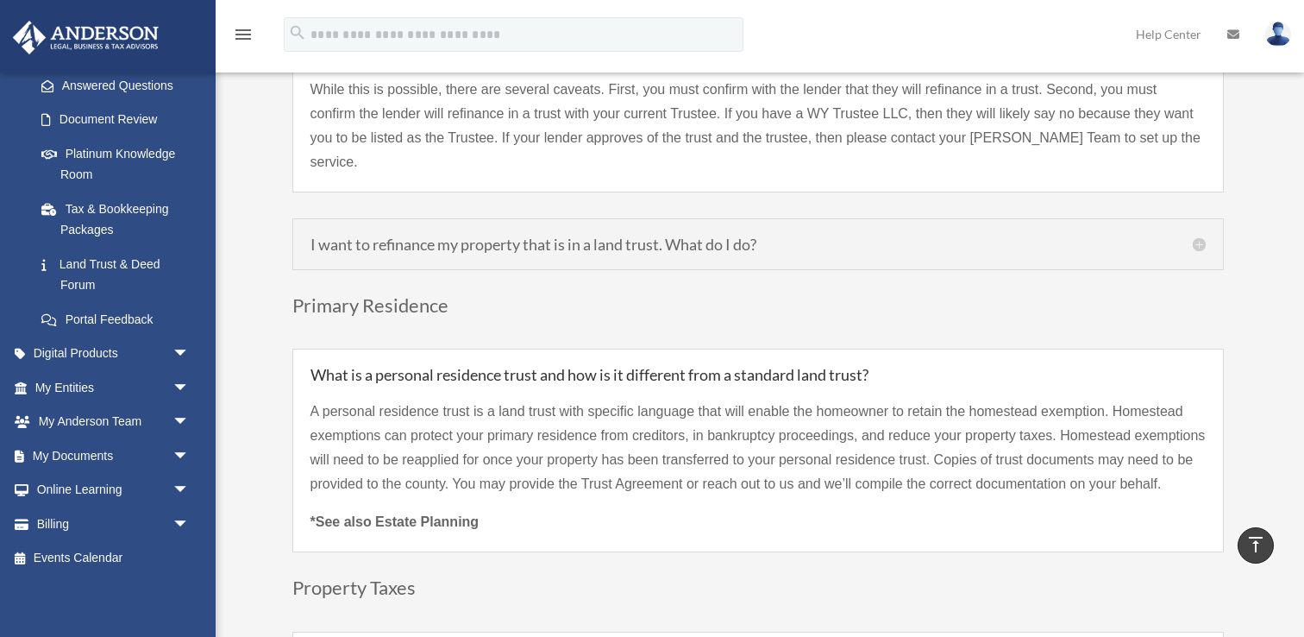
scroll to position [5169, 0]
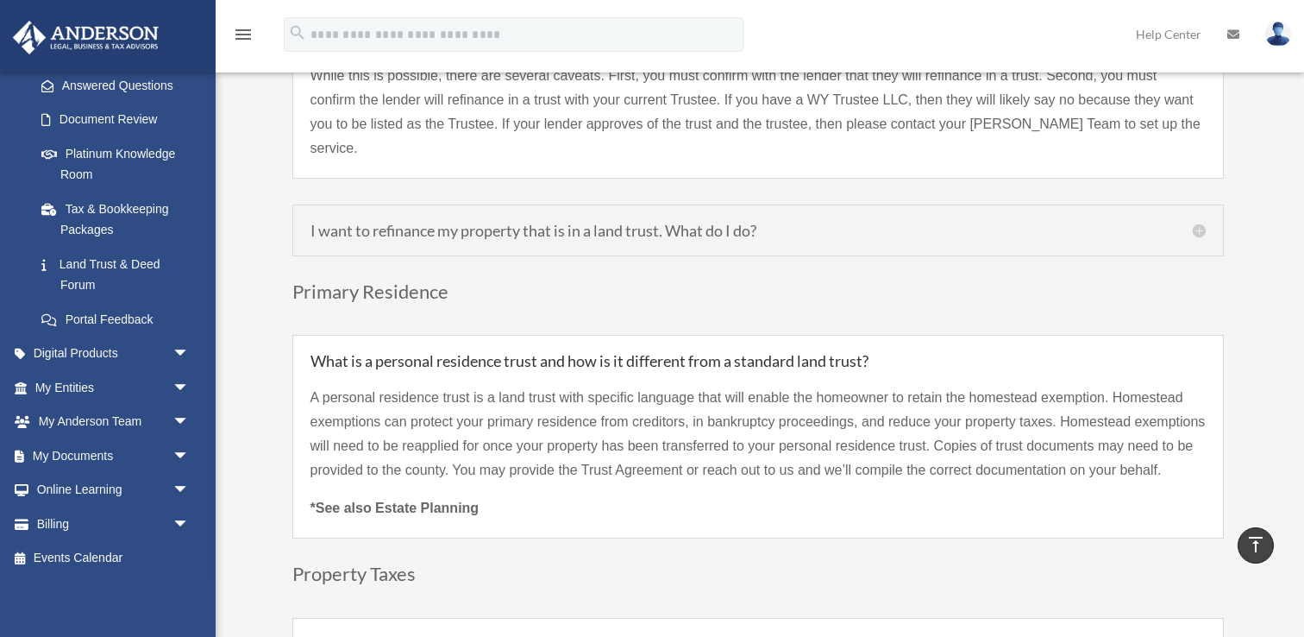
click at [539, 353] on h5 "What is a personal residence trust and how is it different from a standard land…" at bounding box center [758, 361] width 895 height 16
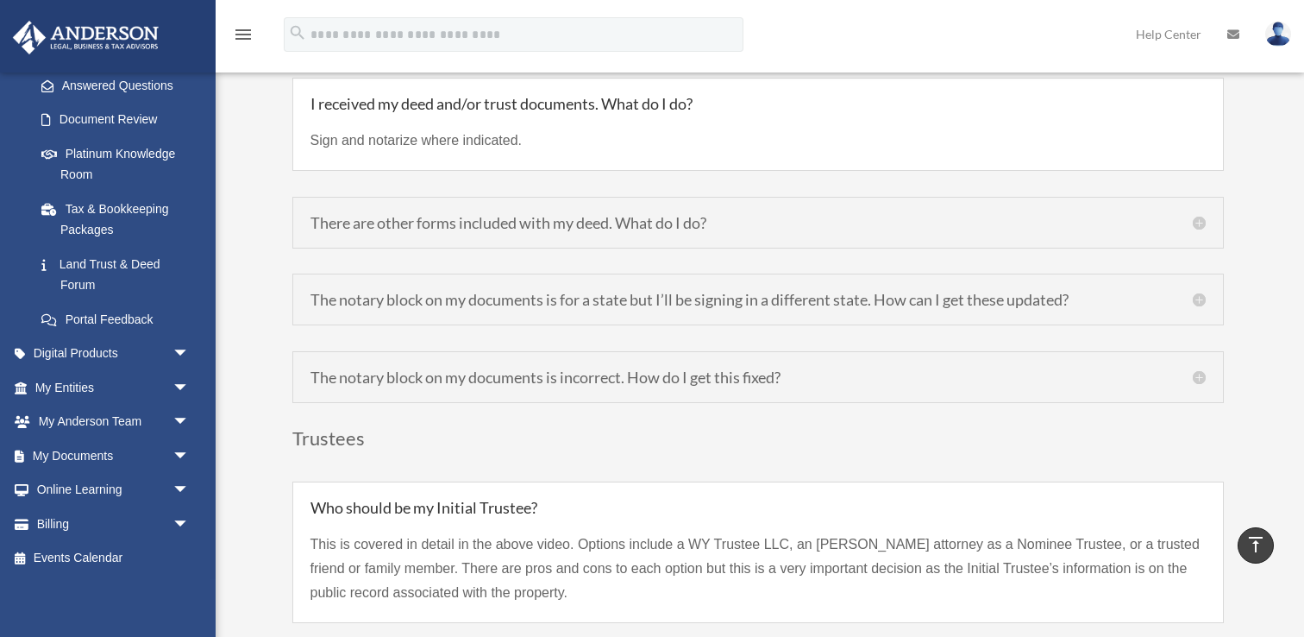
scroll to position [5919, 0]
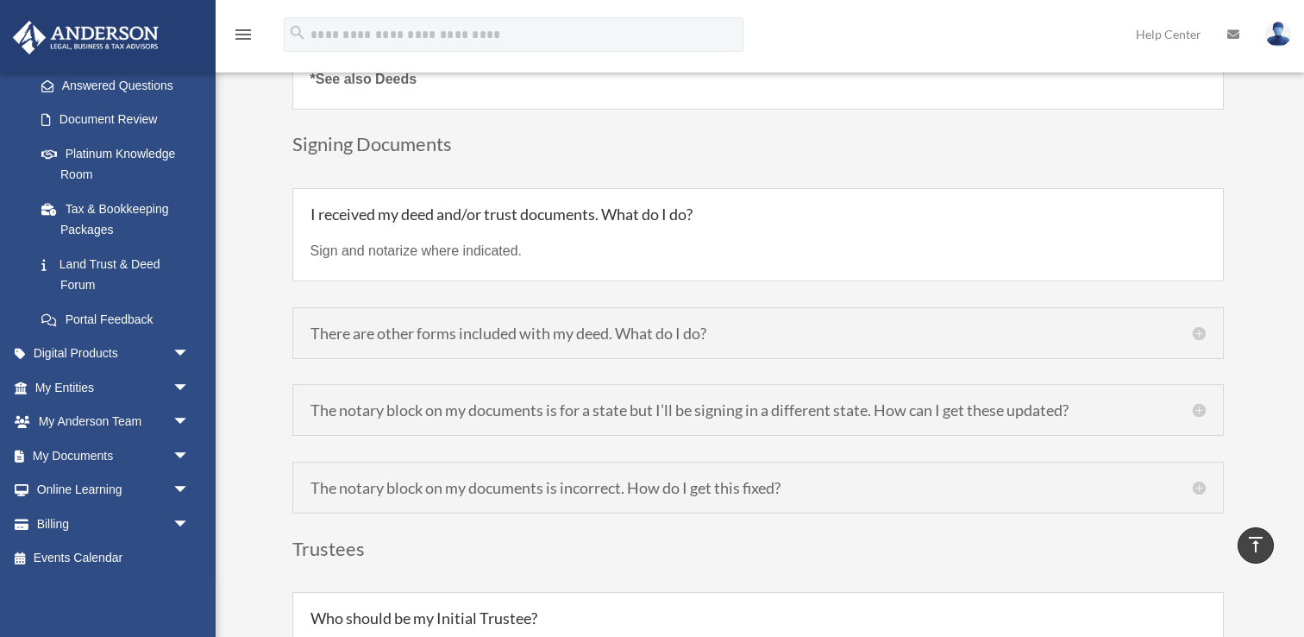
click at [511, 324] on div "I received my deed and/or trust documents. What do I do? Sign and notarize wher…" at bounding box center [758, 350] width 932 height 325
click at [518, 325] on h5 "There are other forms included with my deed. What do I do?" at bounding box center [758, 333] width 895 height 16
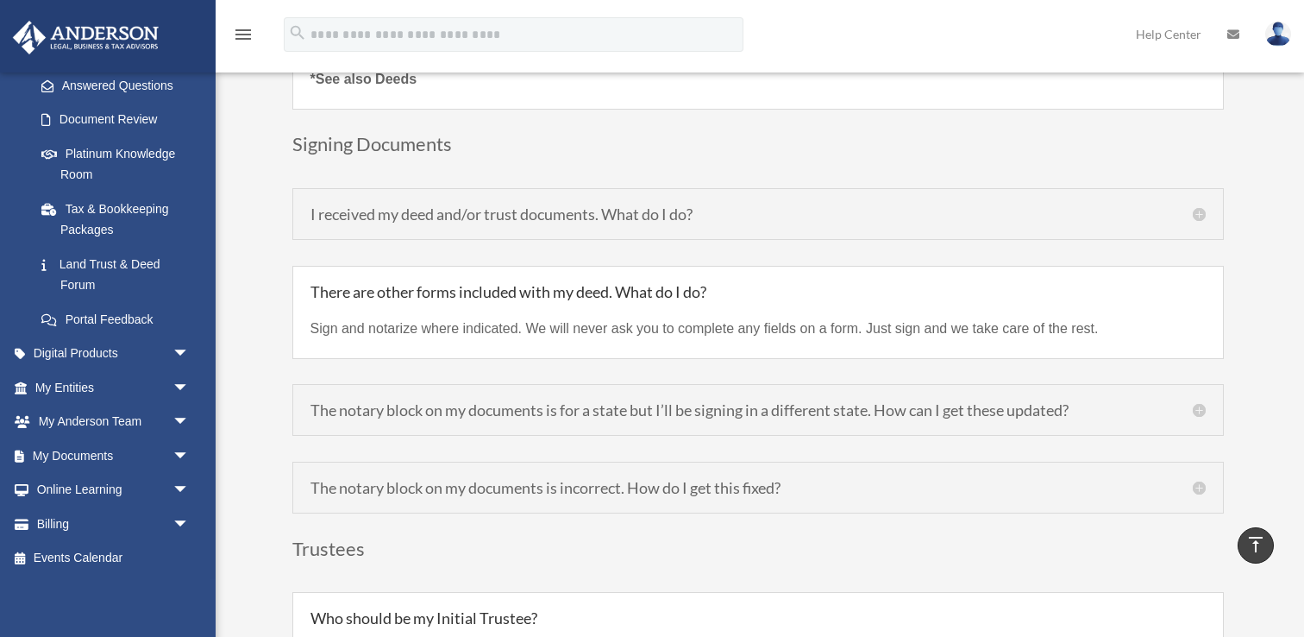
click at [480, 384] on div "The notary block on my documents is for a state but I’ll be signing in a differ…" at bounding box center [758, 410] width 932 height 52
click at [485, 402] on h5 "The notary block on my documents is for a state but I’ll be signing in a differ…" at bounding box center [758, 410] width 895 height 16
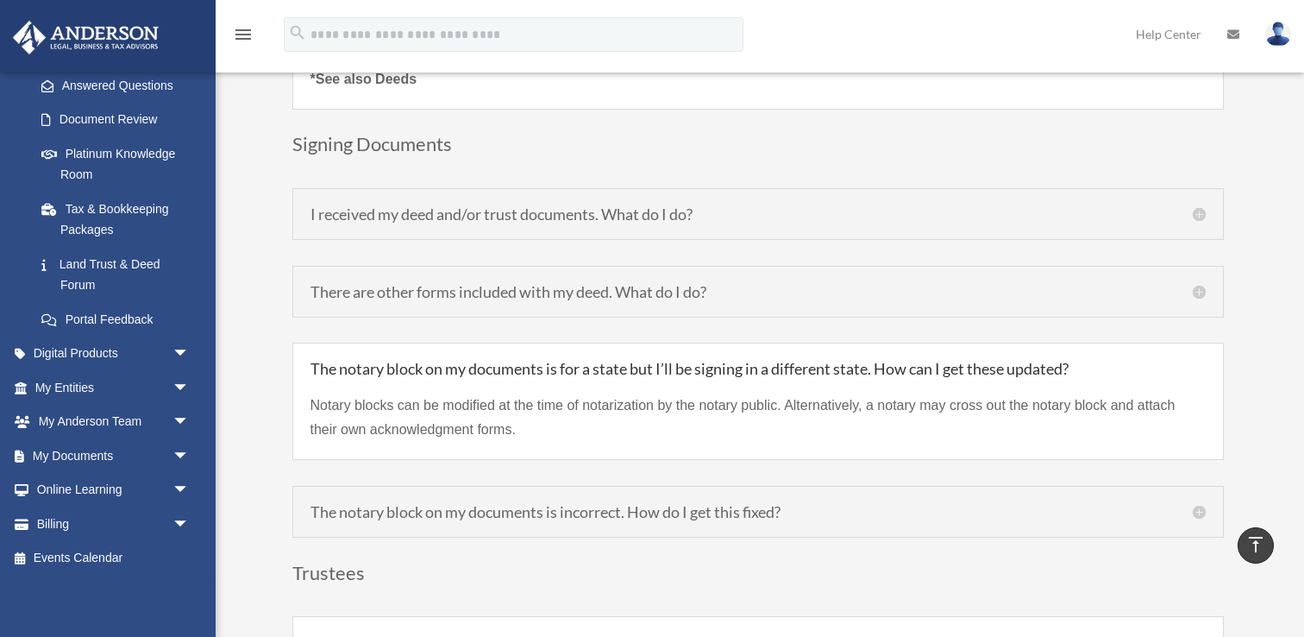
click at [506, 504] on h5 "The notary block on my documents is incorrect. How do I get this fixed?" at bounding box center [758, 512] width 895 height 16
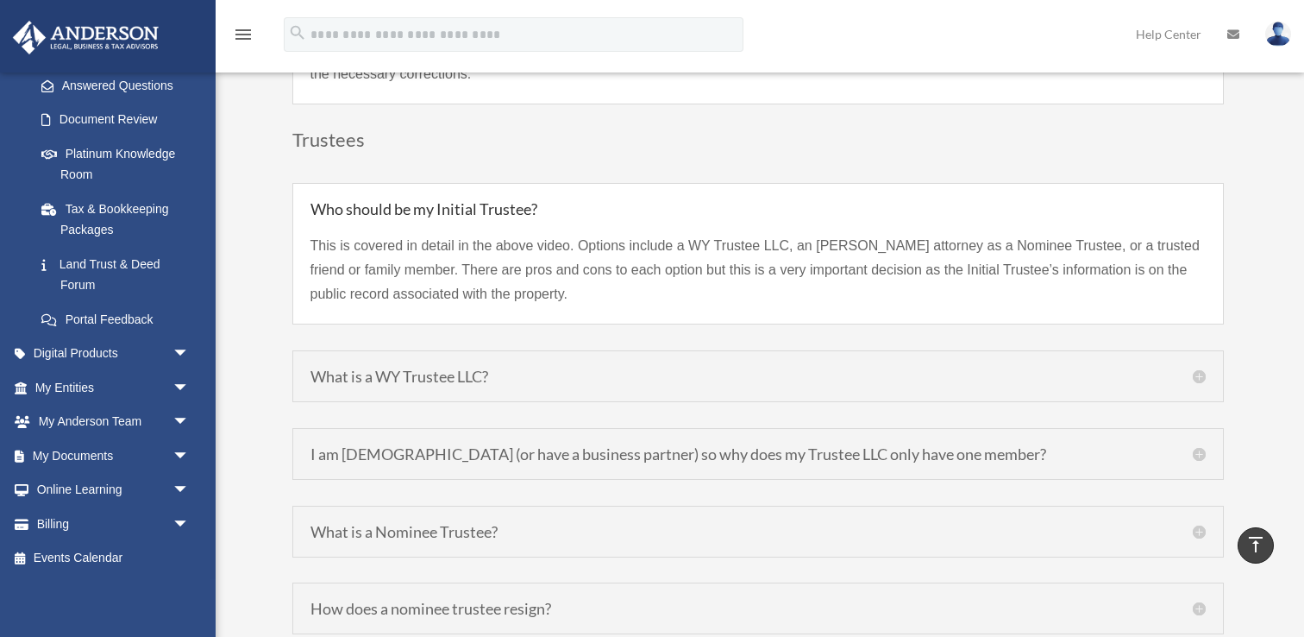
scroll to position [6380, 0]
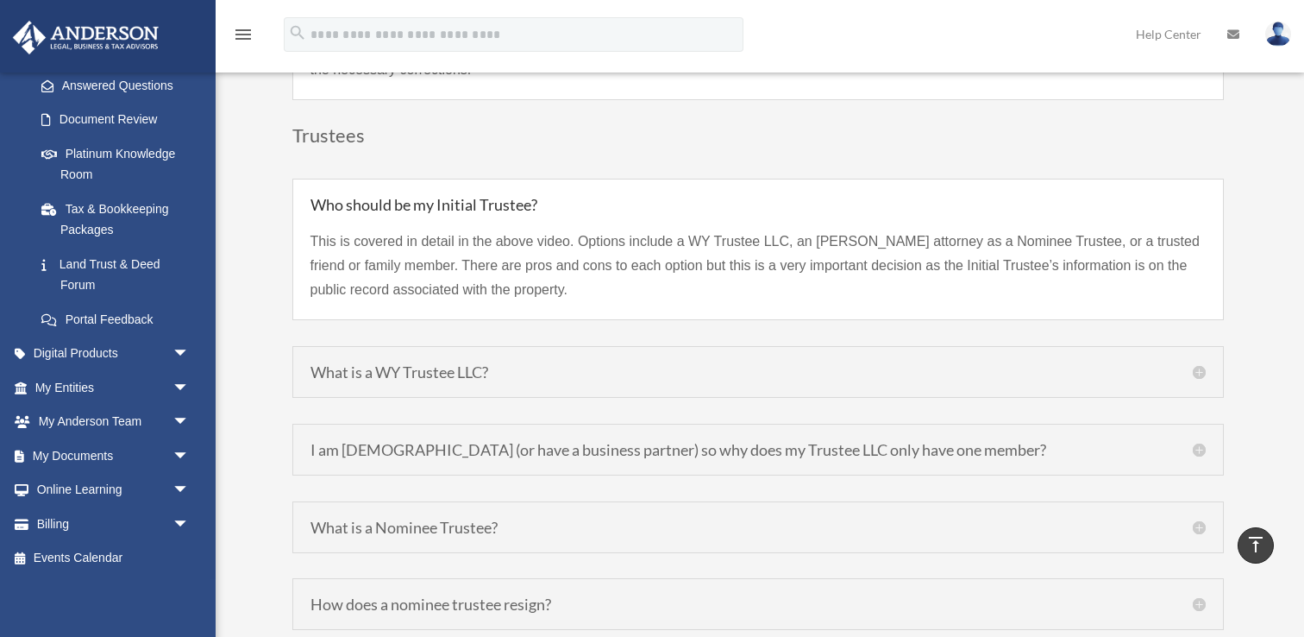
click at [524, 364] on h5 "What is a WY Trustee LLC?" at bounding box center [758, 372] width 895 height 16
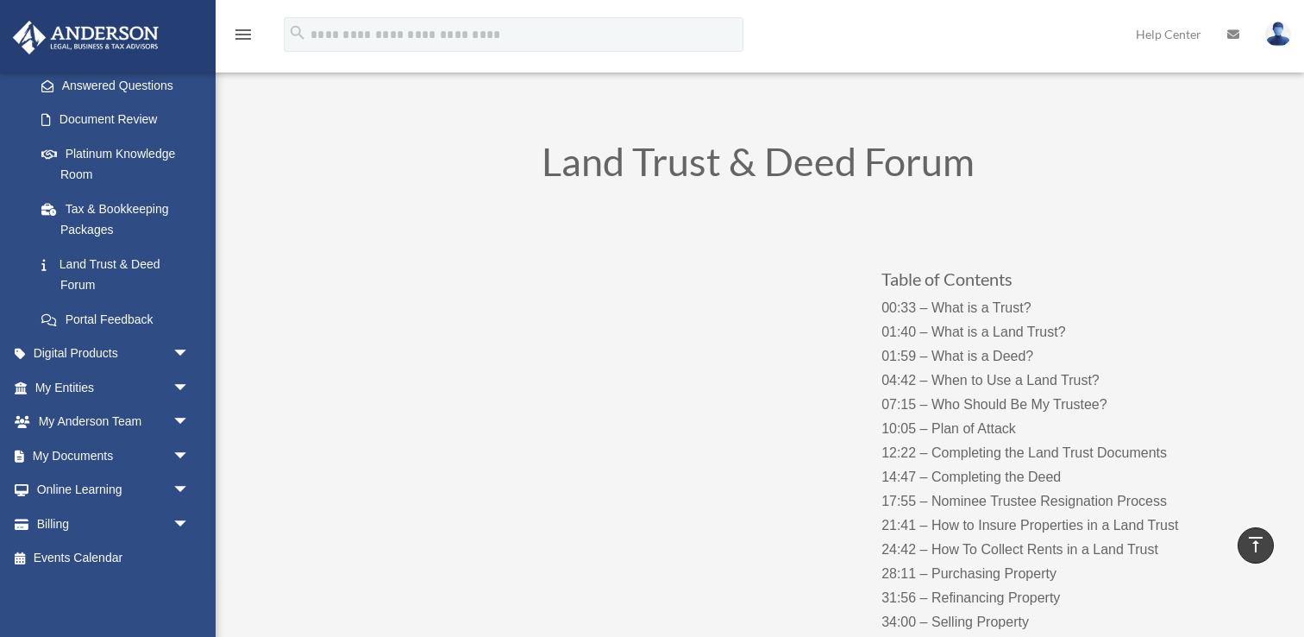
scroll to position [0, 0]
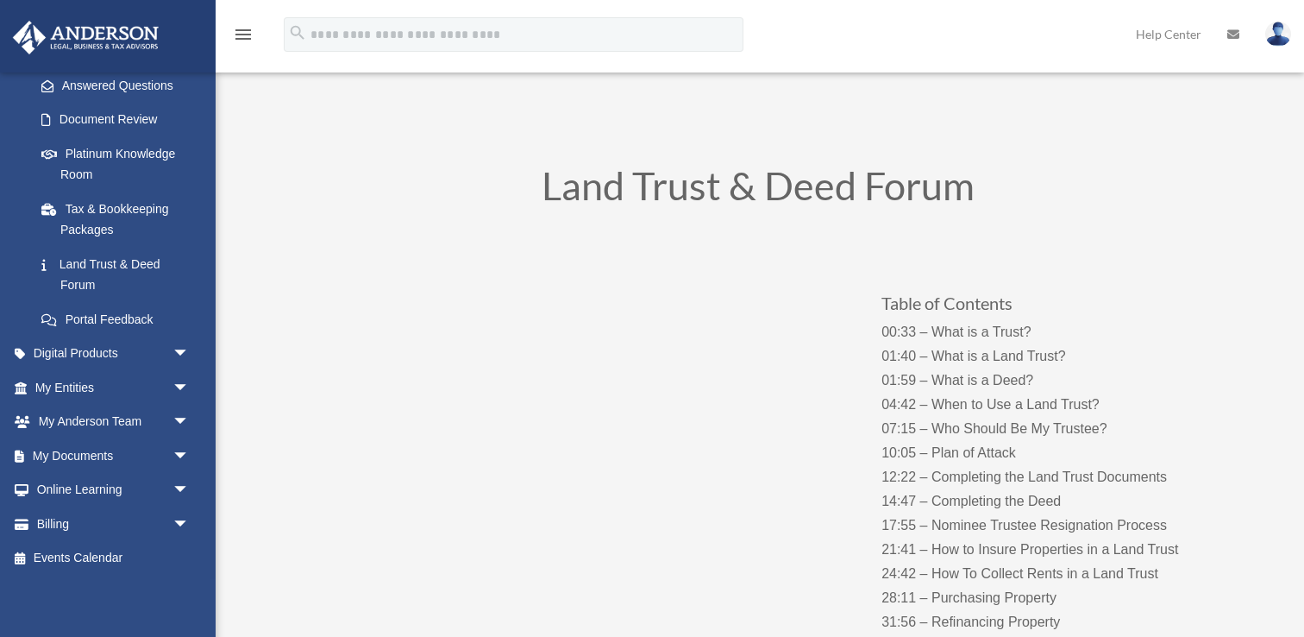
click at [1286, 37] on img at bounding box center [1279, 34] width 26 height 25
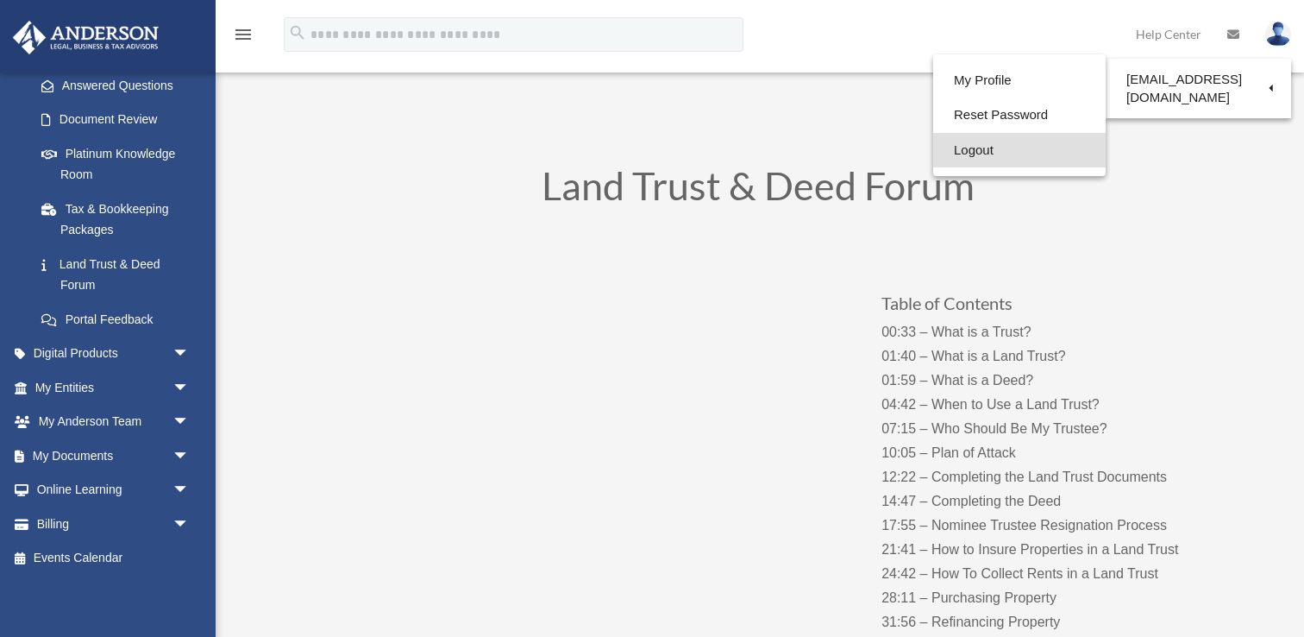
click at [1005, 146] on link "Logout" at bounding box center [1019, 150] width 173 height 35
